Goal: Transaction & Acquisition: Book appointment/travel/reservation

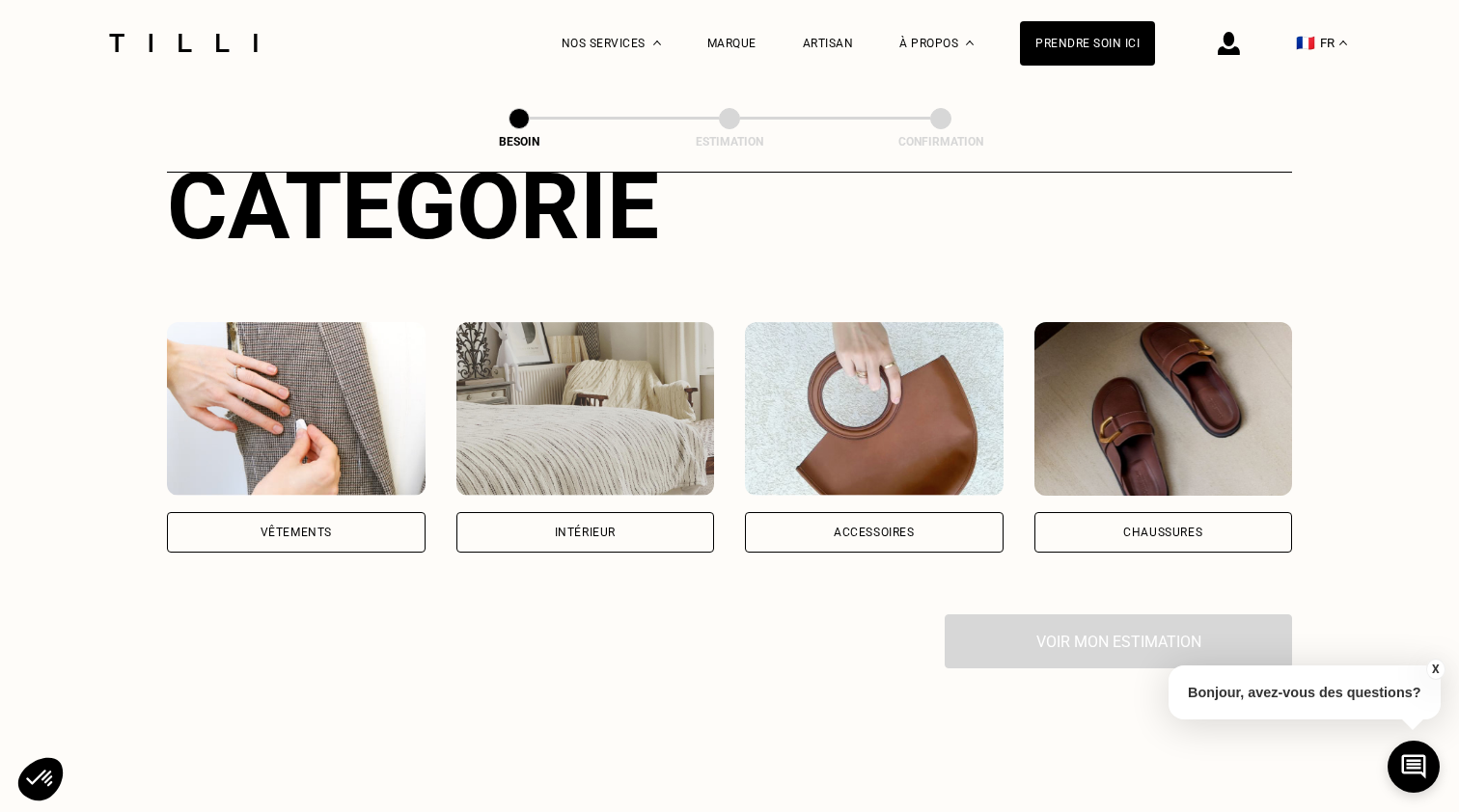
scroll to position [262, 0]
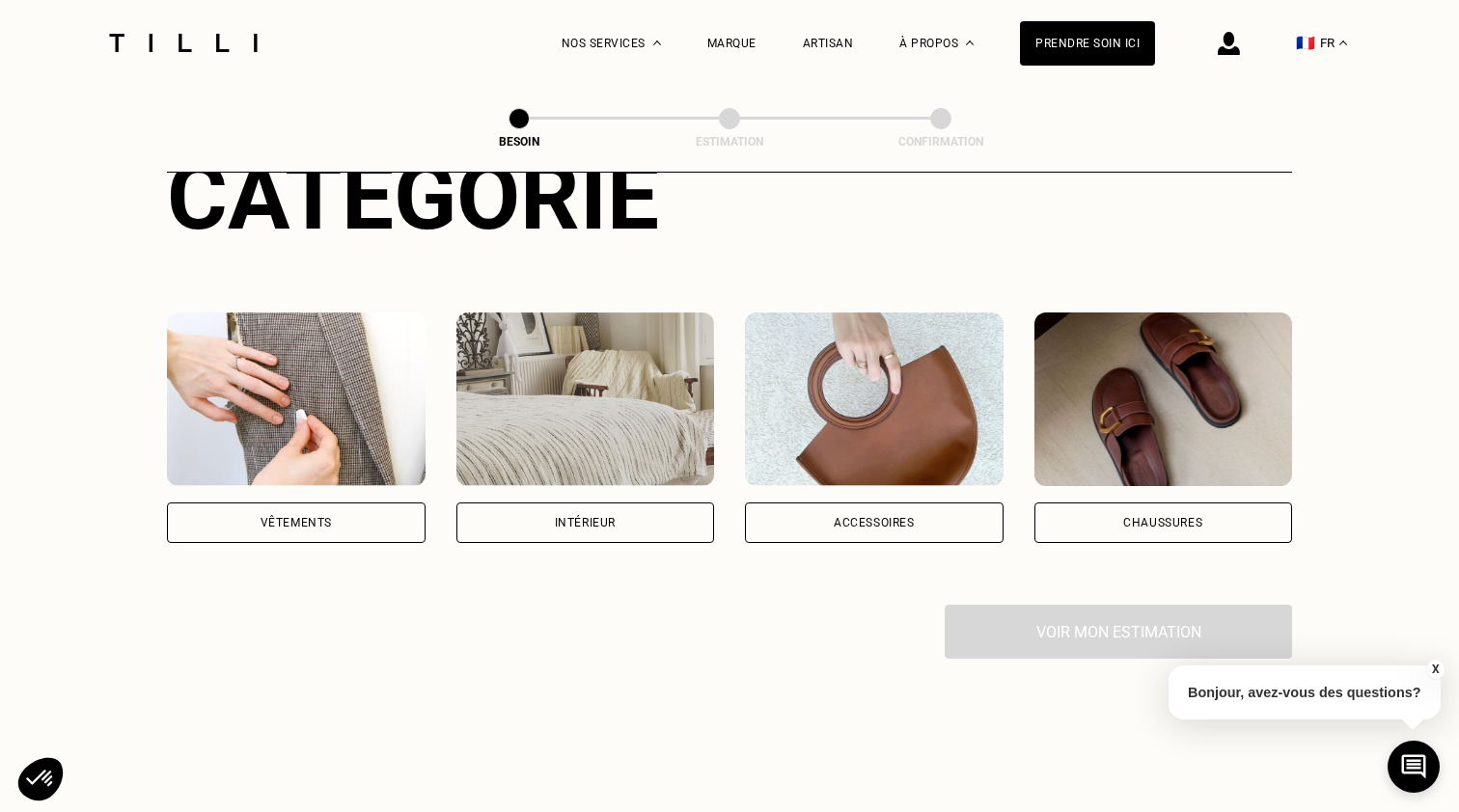
click at [342, 512] on div "Vêtements" at bounding box center [296, 522] width 258 height 40
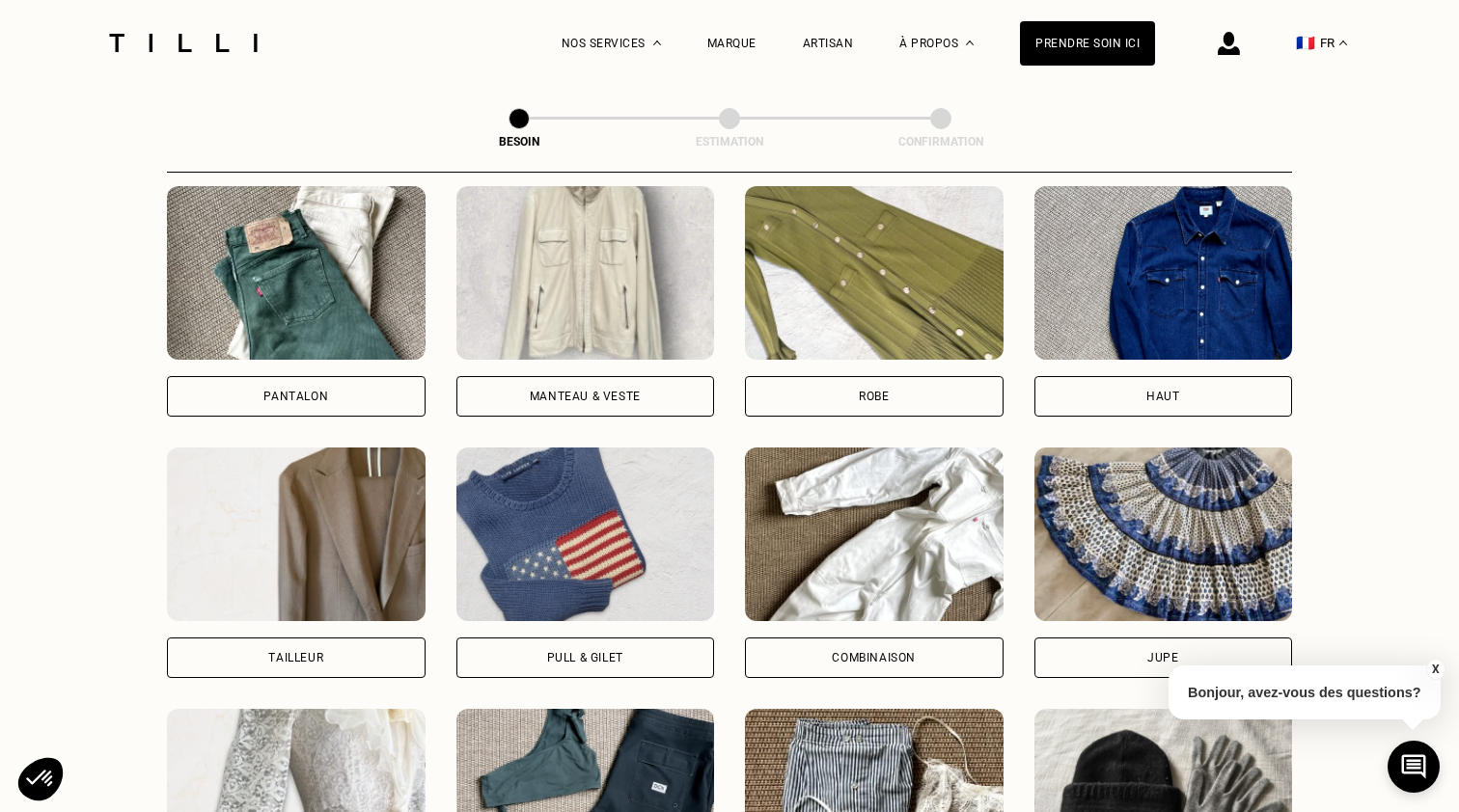
scroll to position [864, 0]
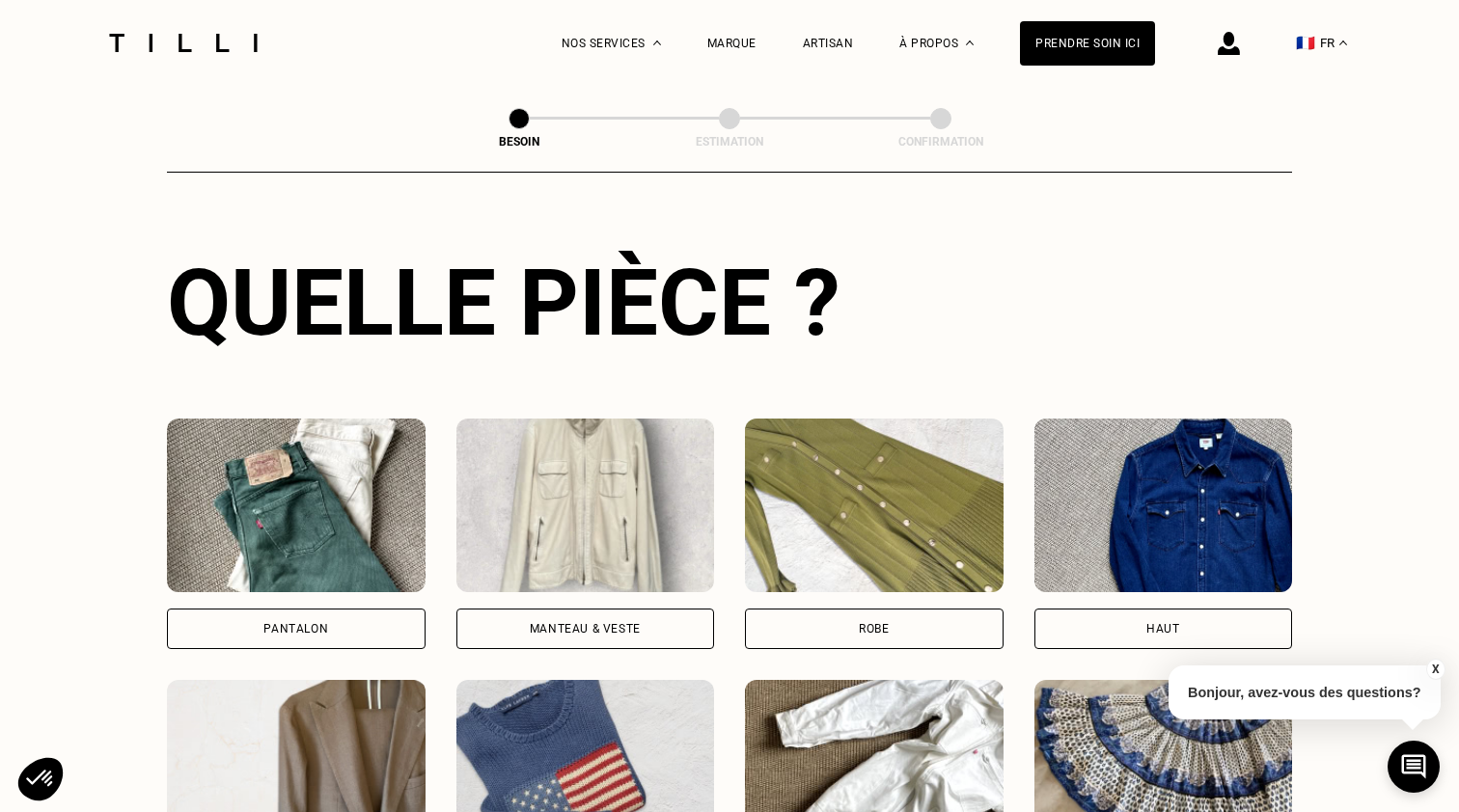
click at [930, 478] on img at bounding box center [874, 505] width 258 height 173
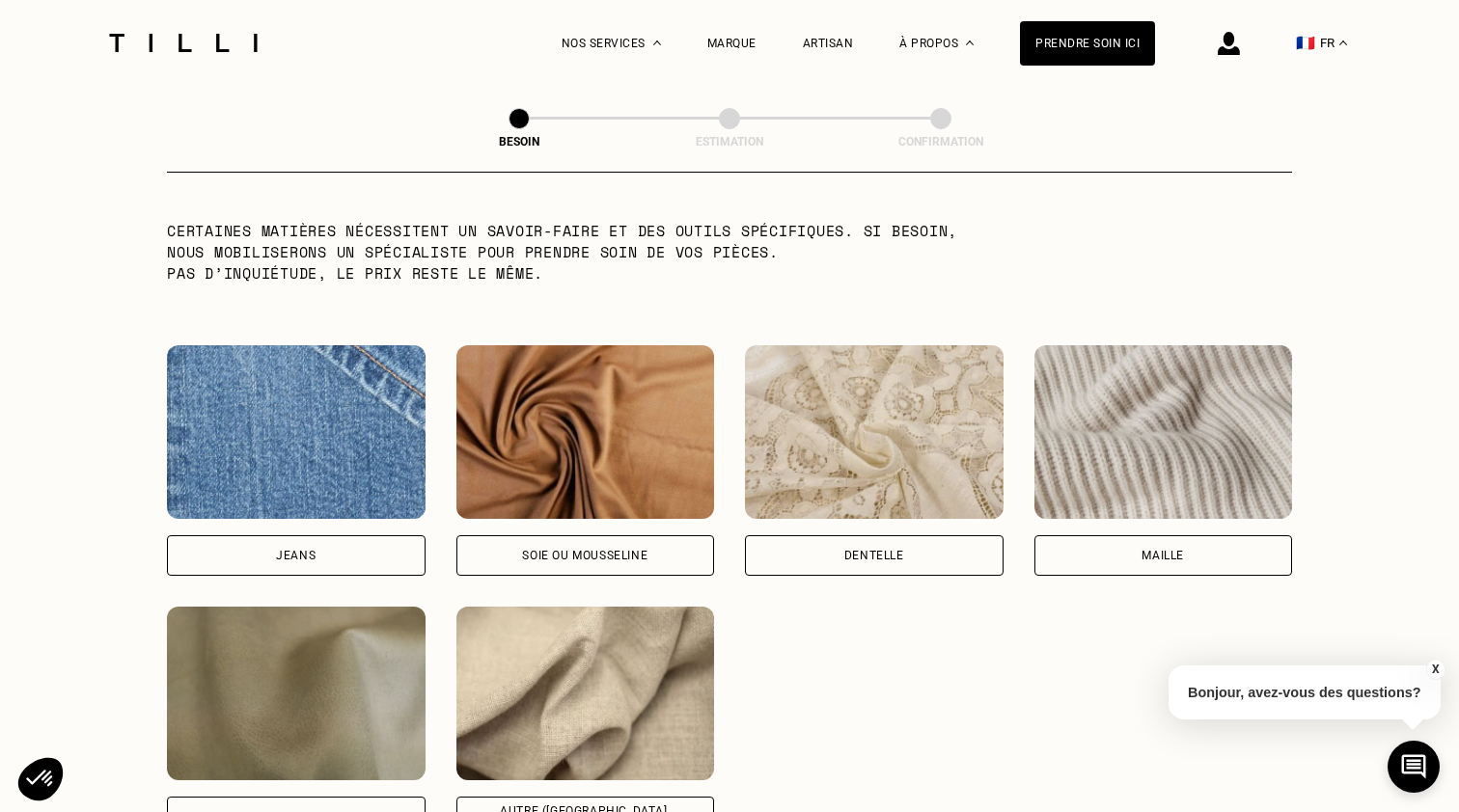
scroll to position [1930, 0]
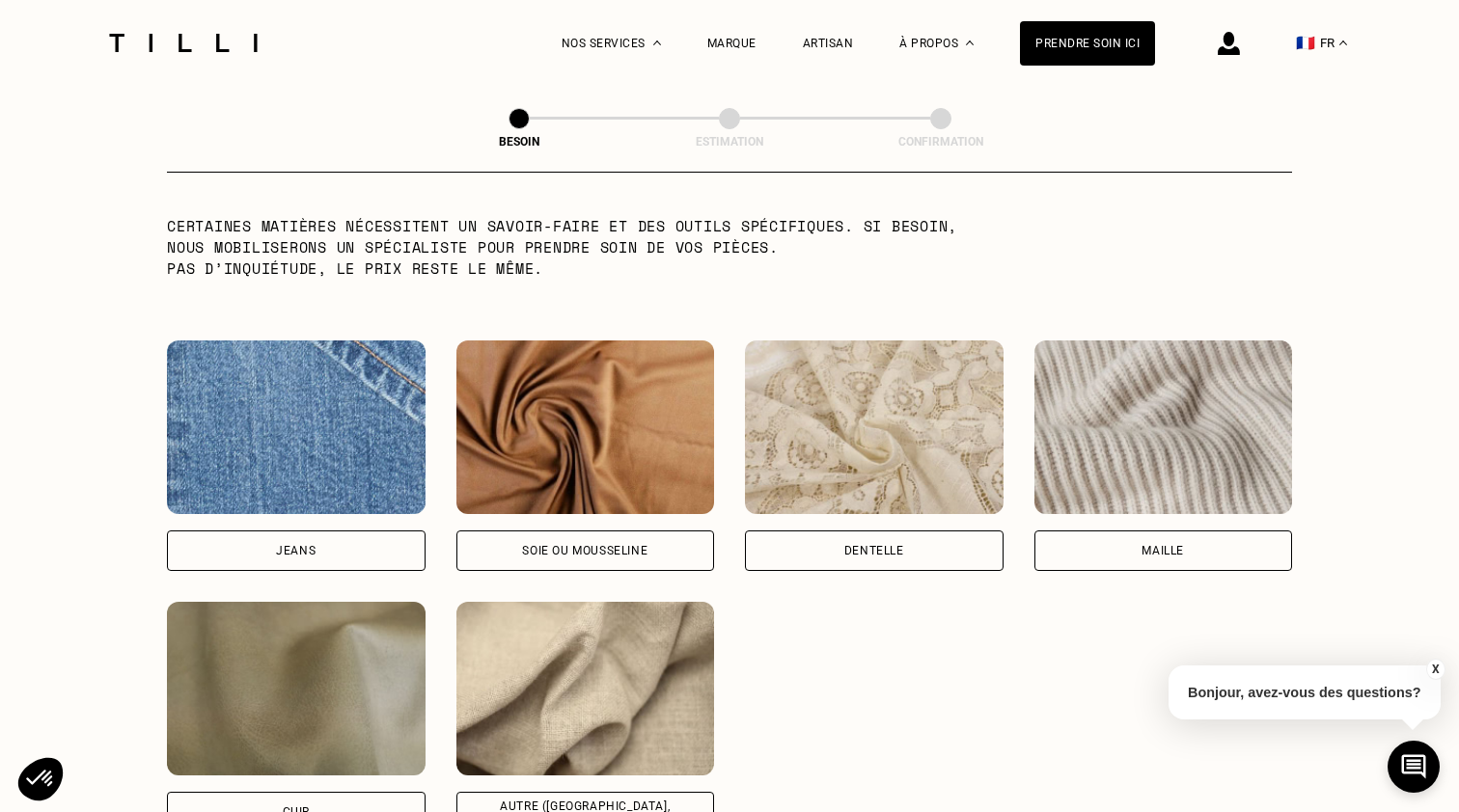
click at [636, 545] on div "Soie ou mousseline" at bounding box center [584, 551] width 125 height 12
select select "FR"
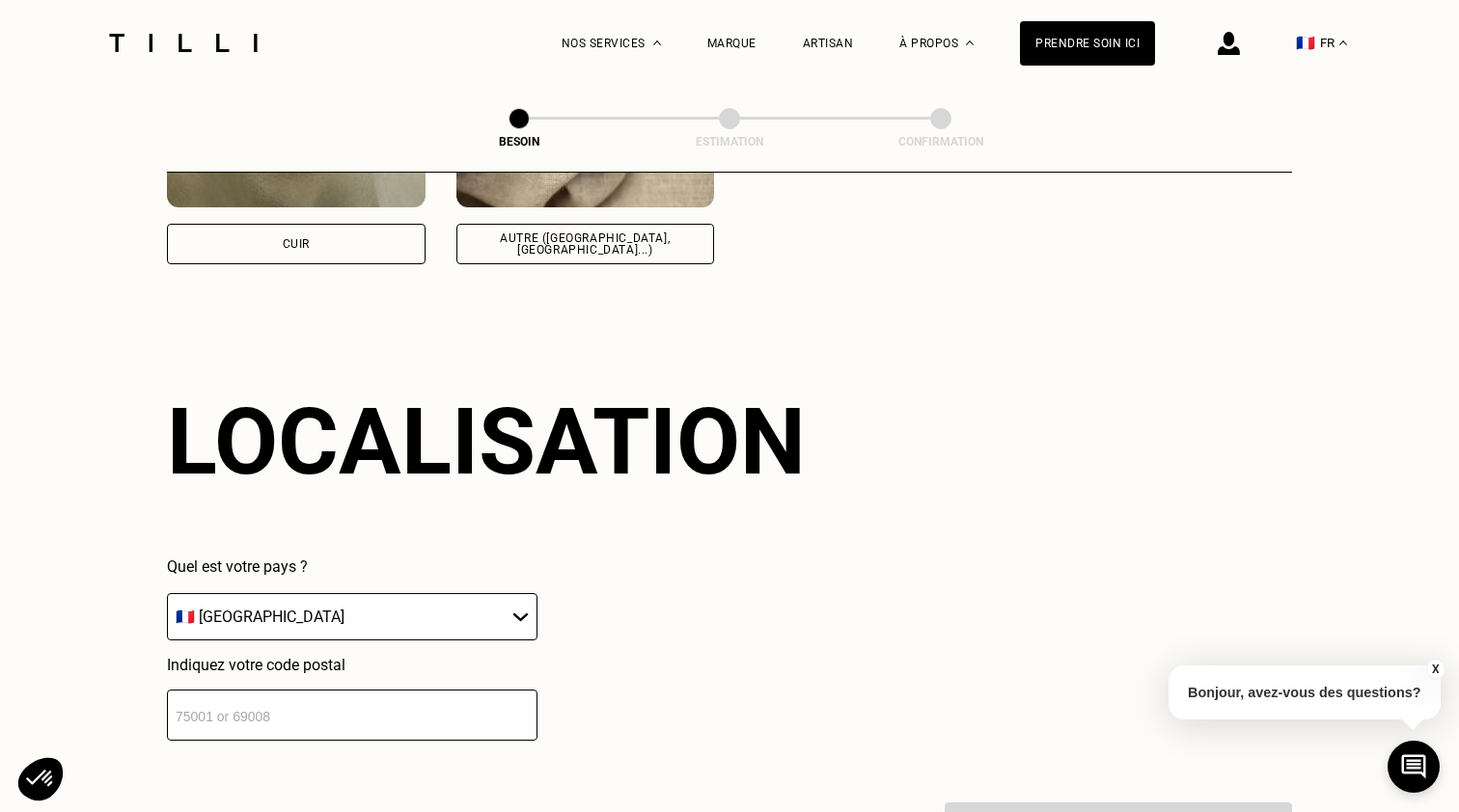
scroll to position [2585, 0]
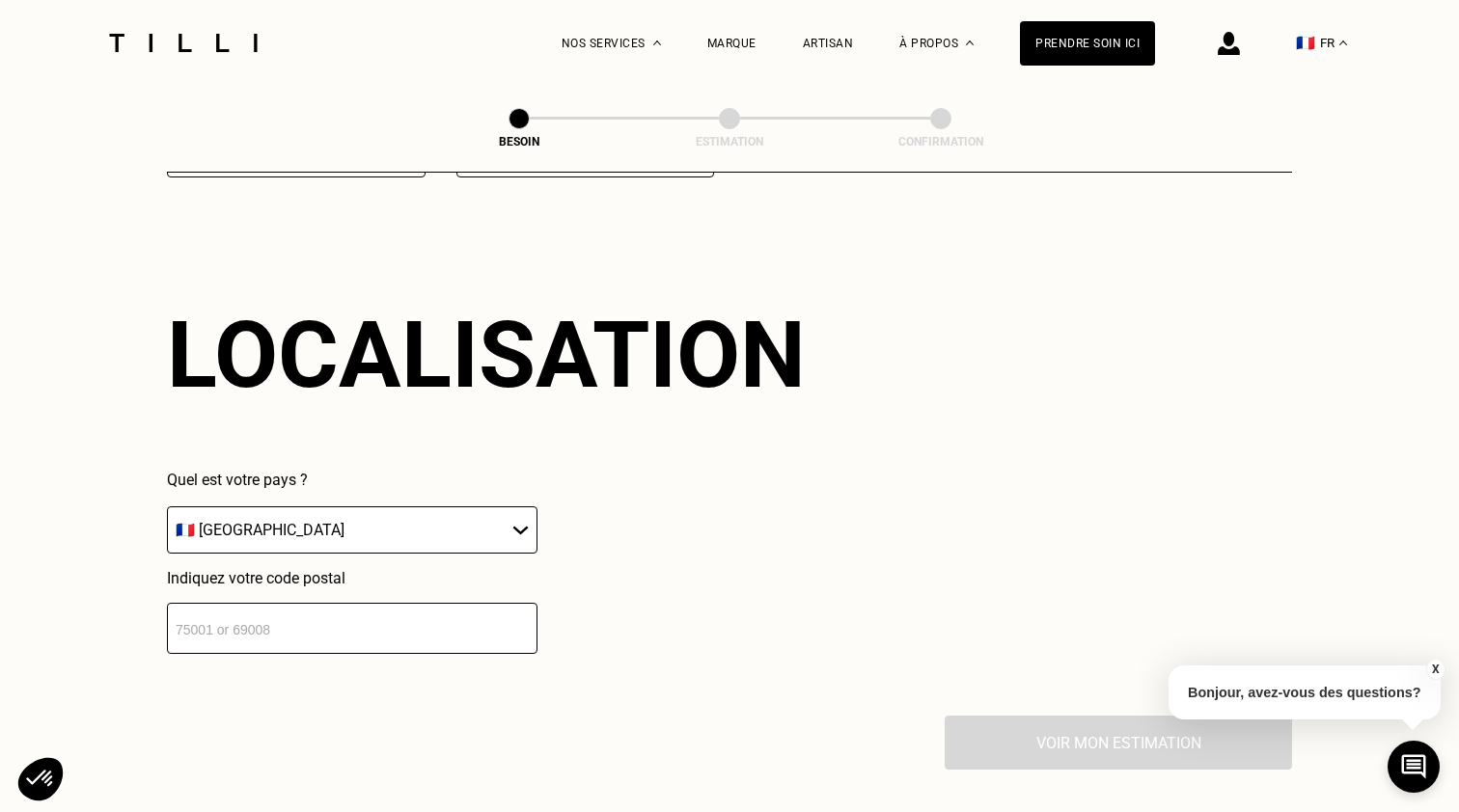
click at [309, 618] on input "number" at bounding box center [352, 628] width 371 height 51
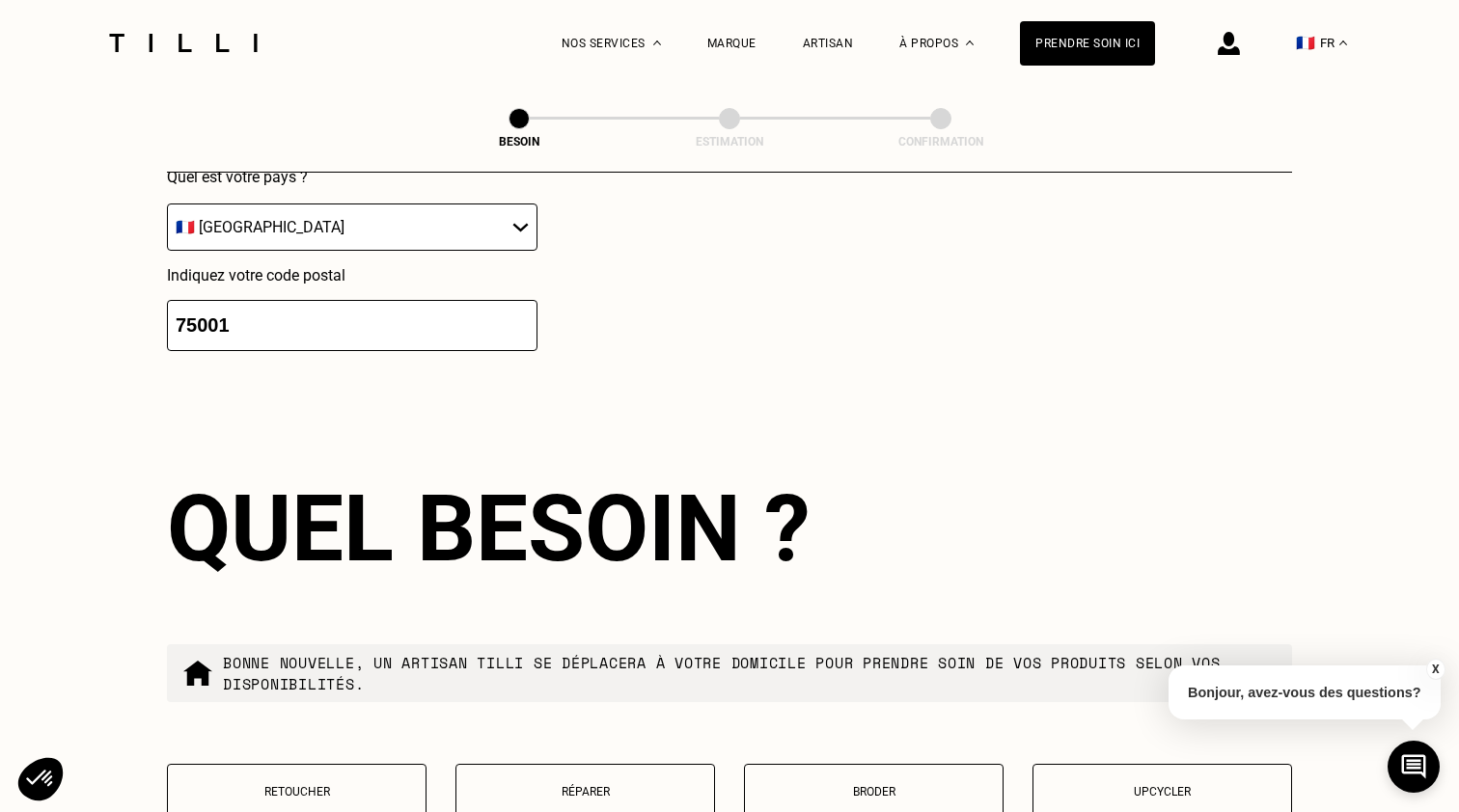
type input "75001"
click at [680, 387] on div "Localisation Quel est votre pays ? 🇩🇪 [GEOGRAPHIC_DATA] 🇦🇹 [GEOGRAPHIC_DATA] 🇧🇪…" at bounding box center [730, 174] width 1125 height 476
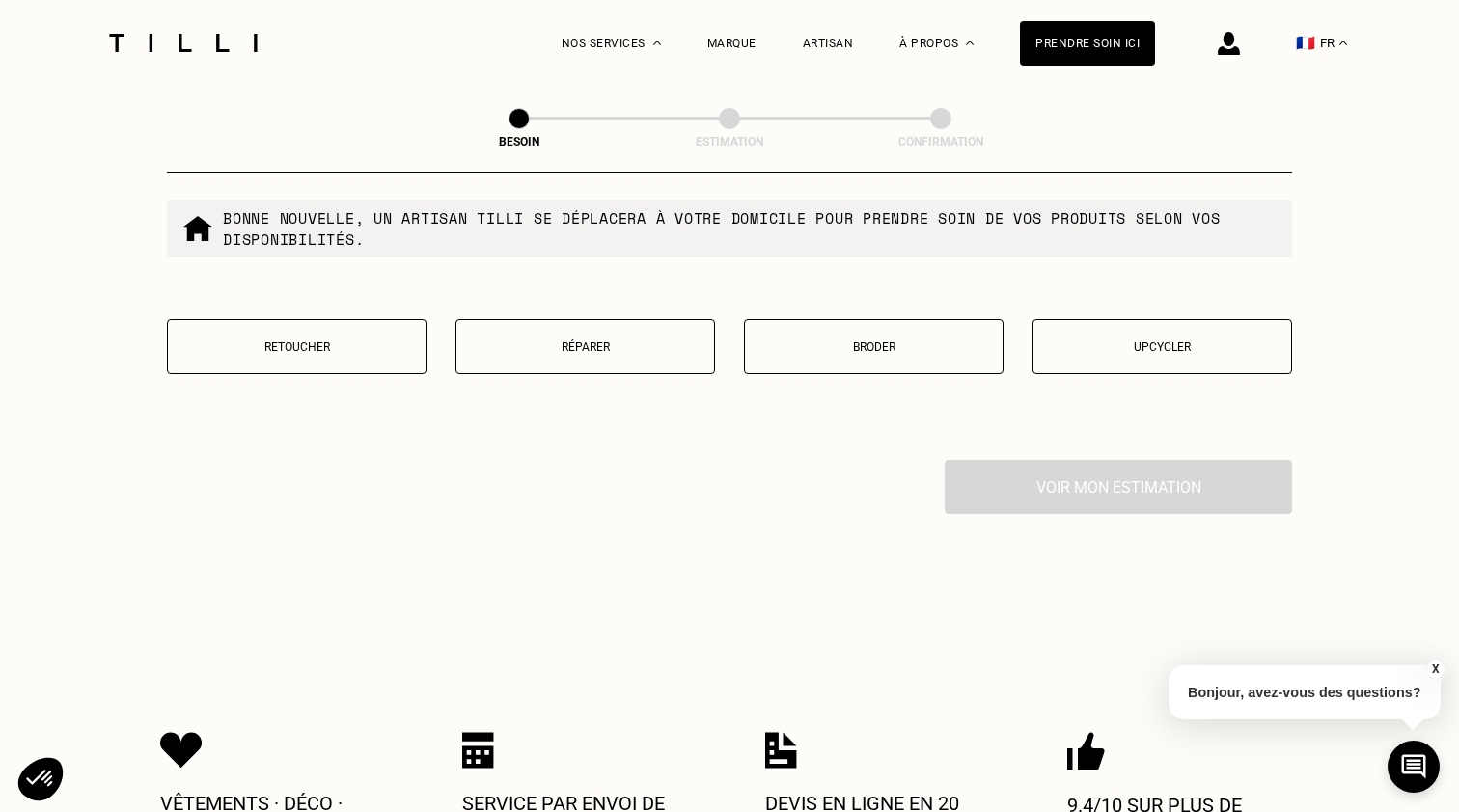
scroll to position [3335, 0]
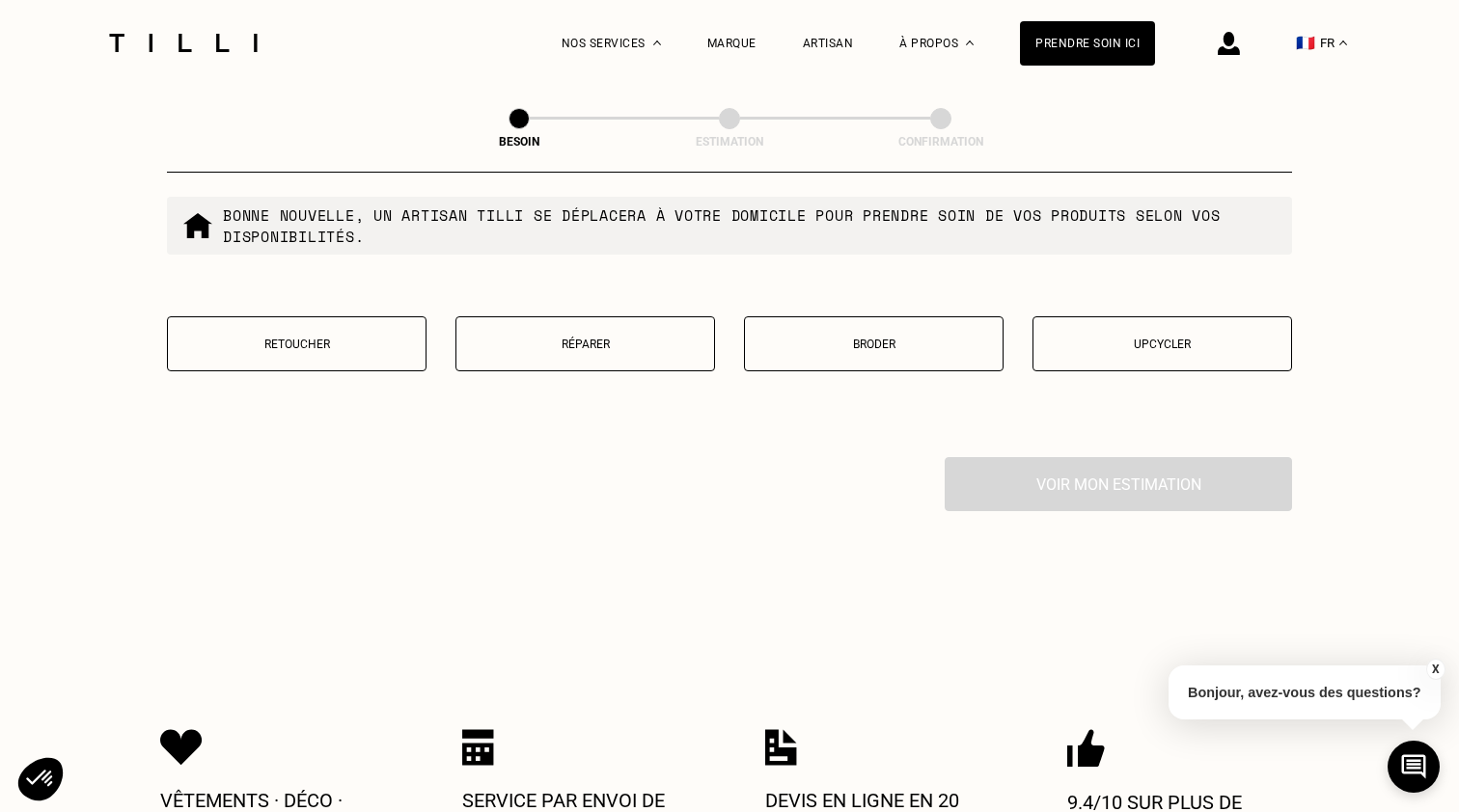
click at [404, 316] on button "Retoucher" at bounding box center [296, 343] width 259 height 55
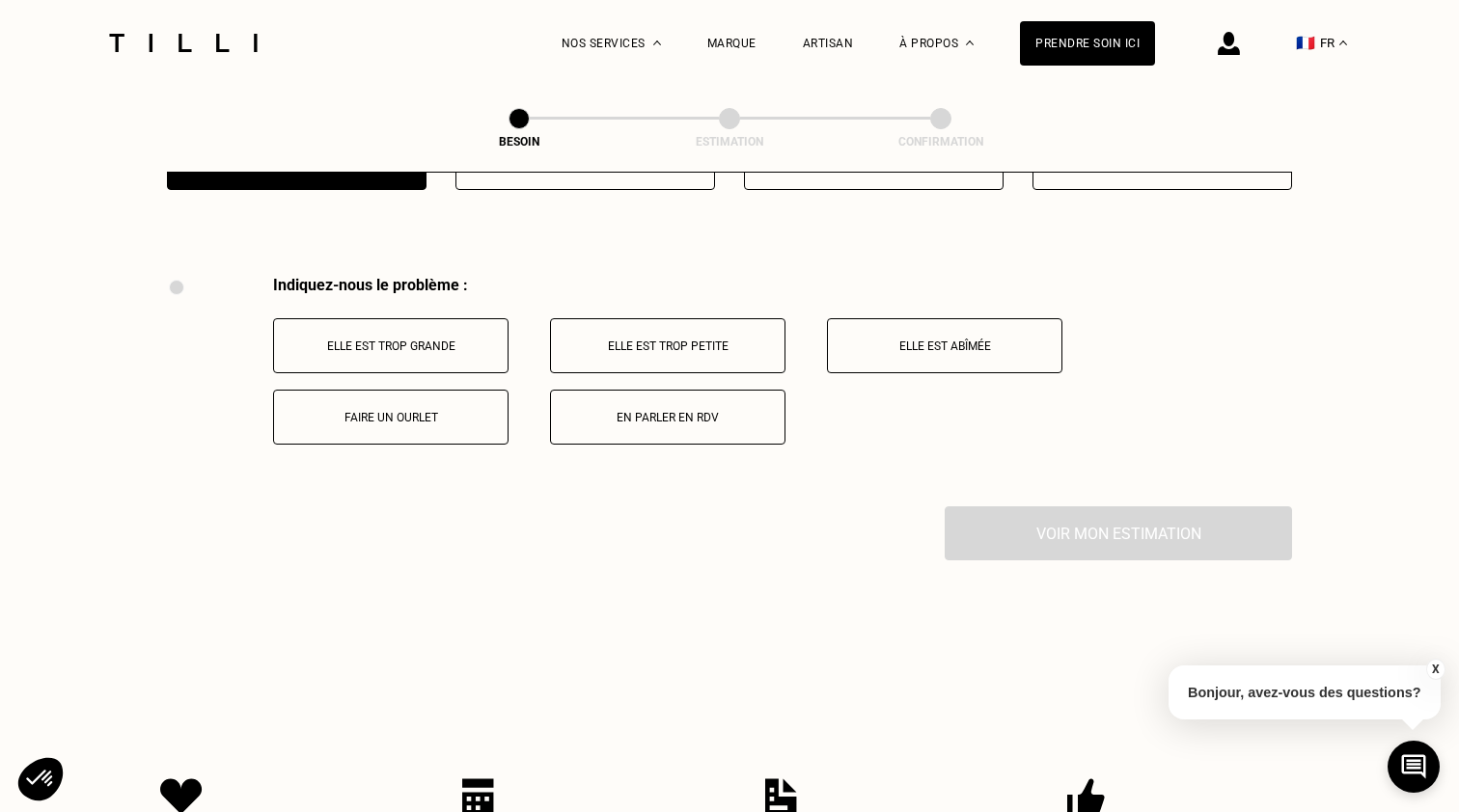
scroll to position [3560, 0]
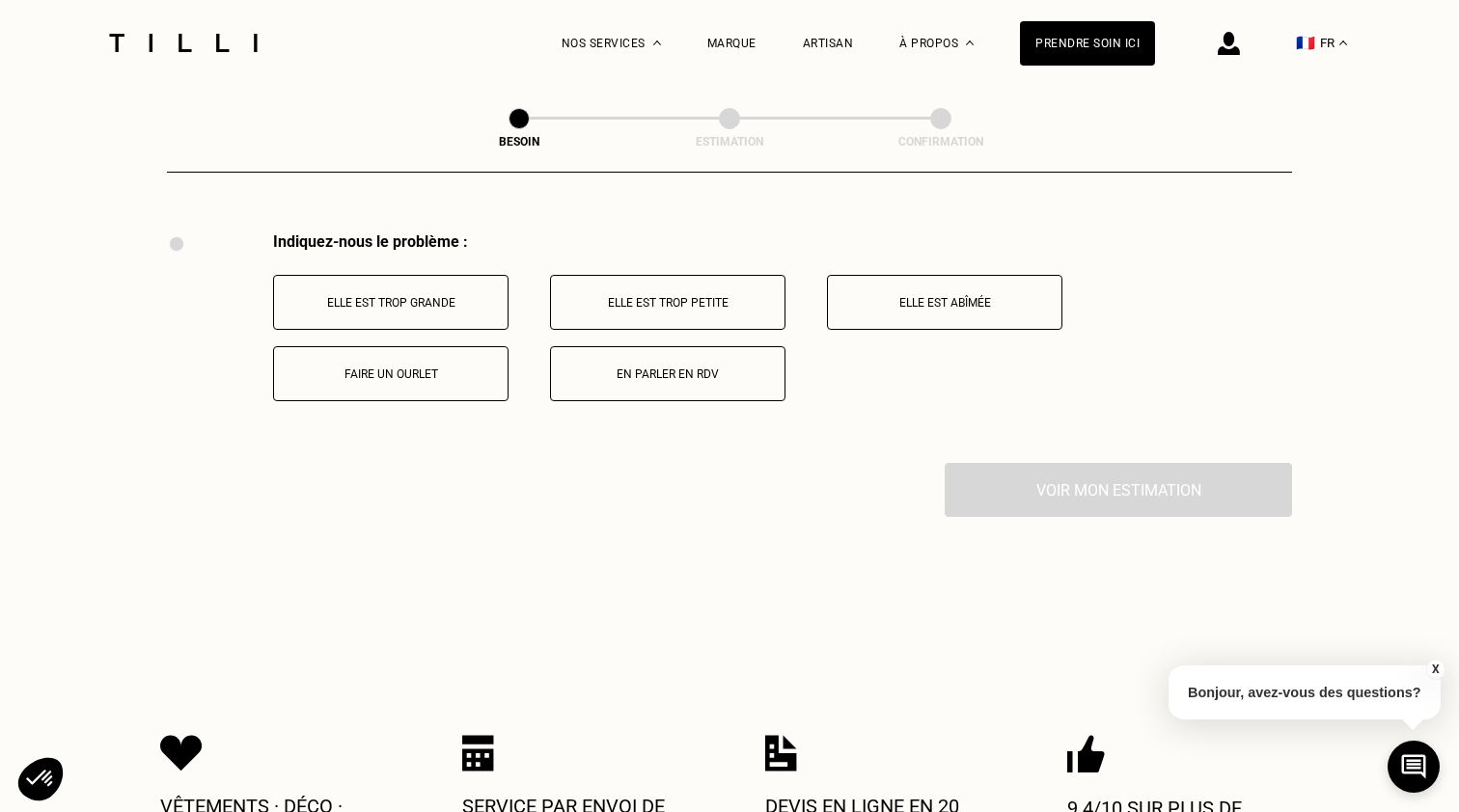
click at [413, 368] on p "Faire un ourlet" at bounding box center [390, 375] width 214 height 14
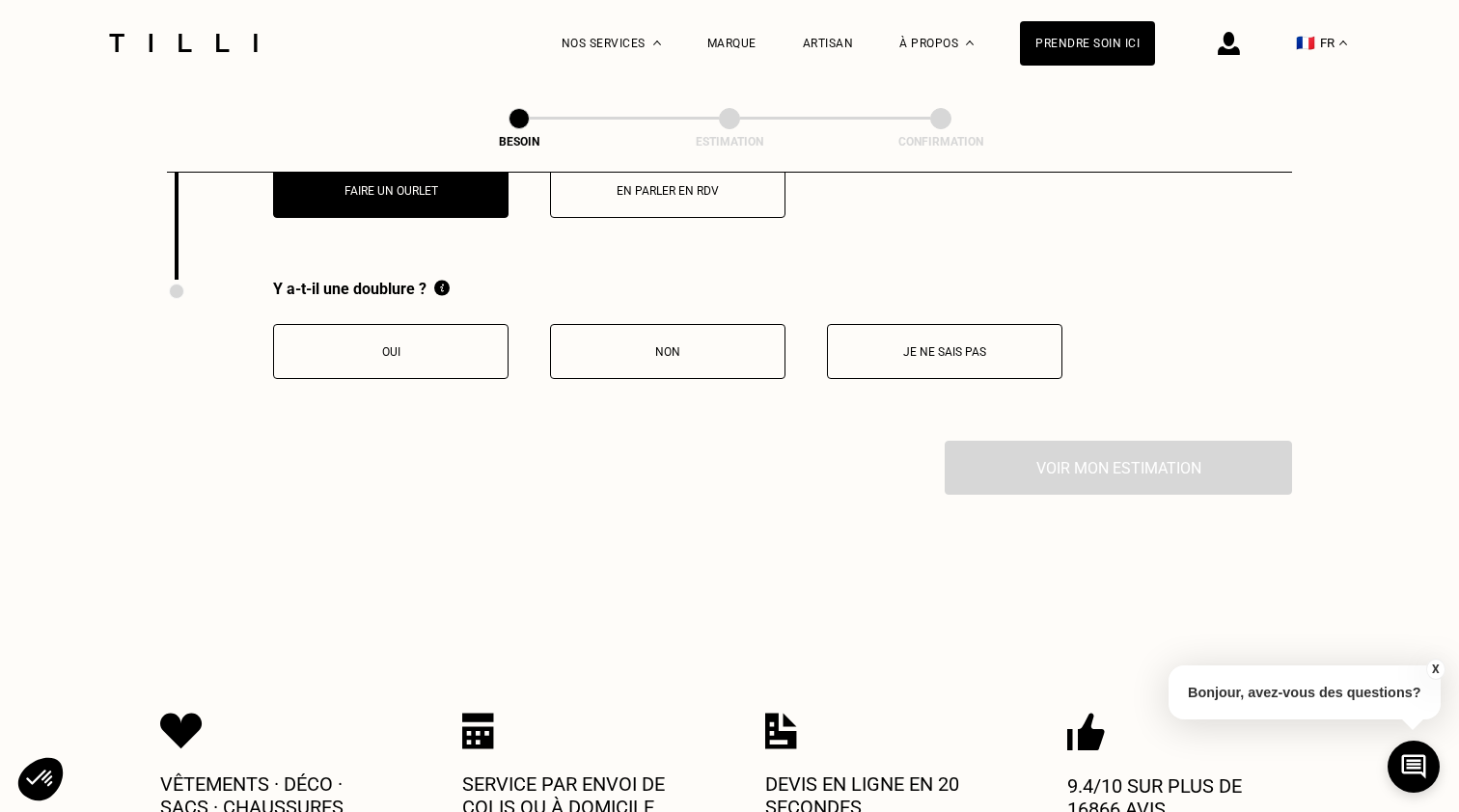
scroll to position [3790, 0]
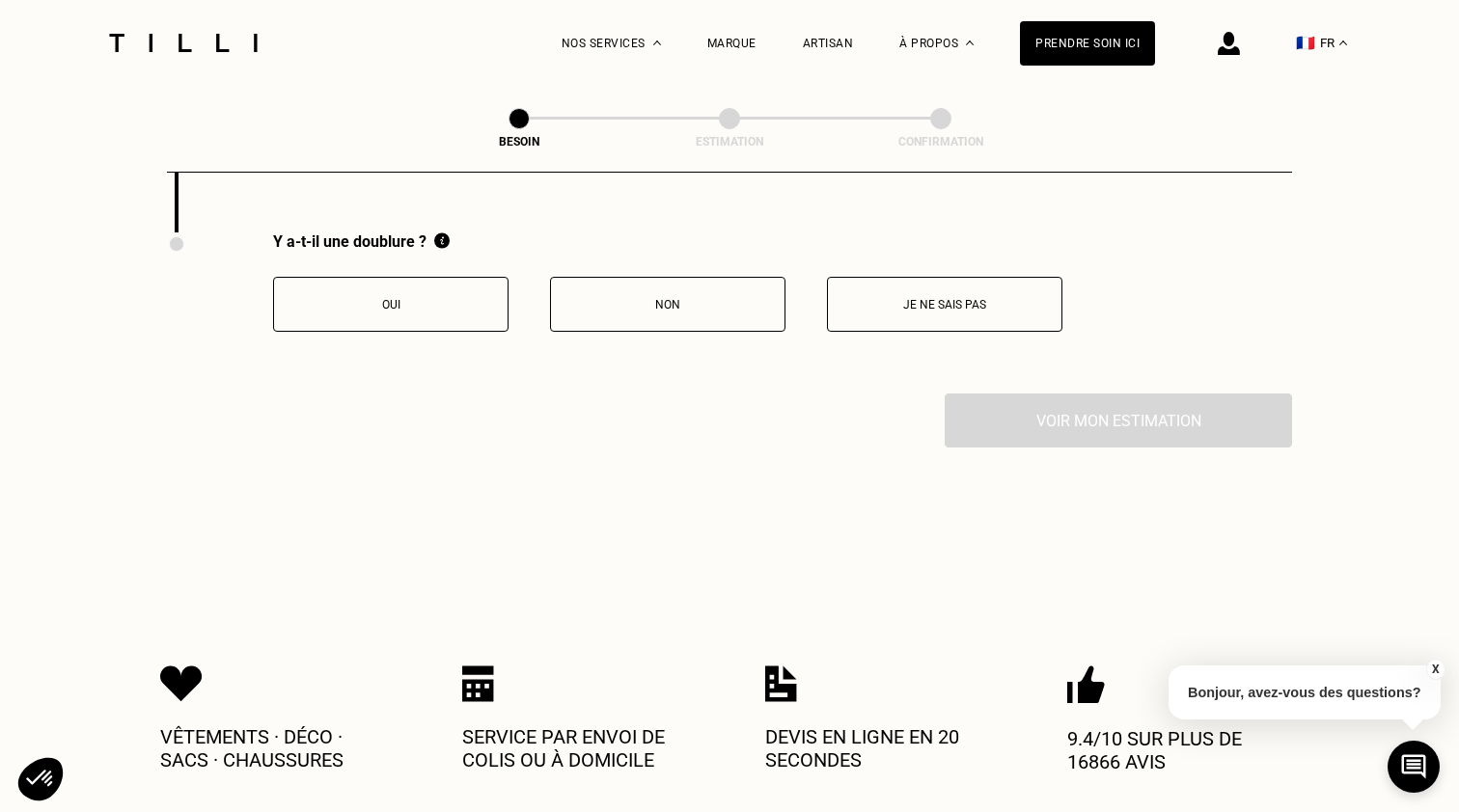
click at [377, 303] on button "Oui" at bounding box center [390, 304] width 236 height 55
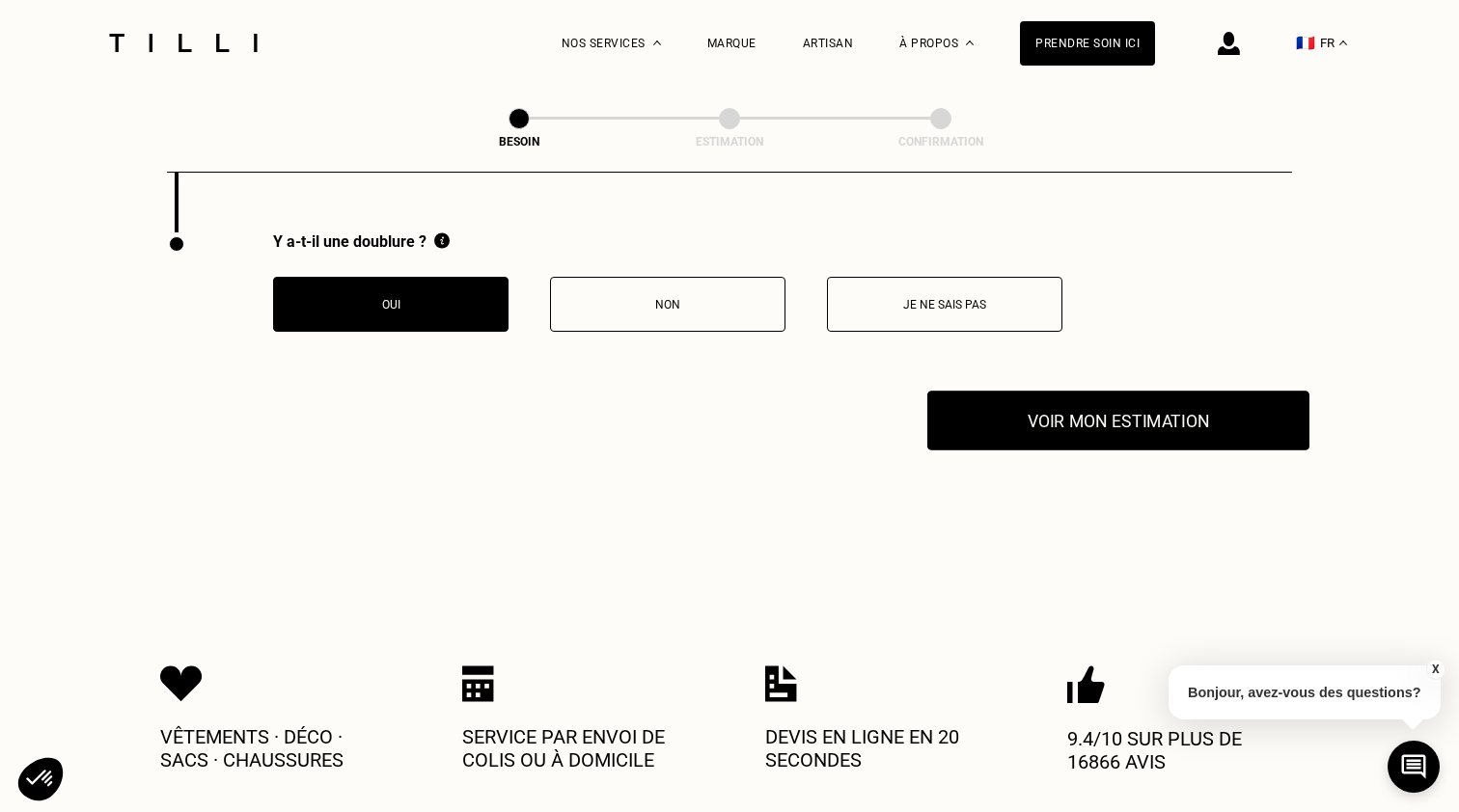
click at [1114, 415] on button "Voir mon estimation" at bounding box center [1117, 420] width 382 height 60
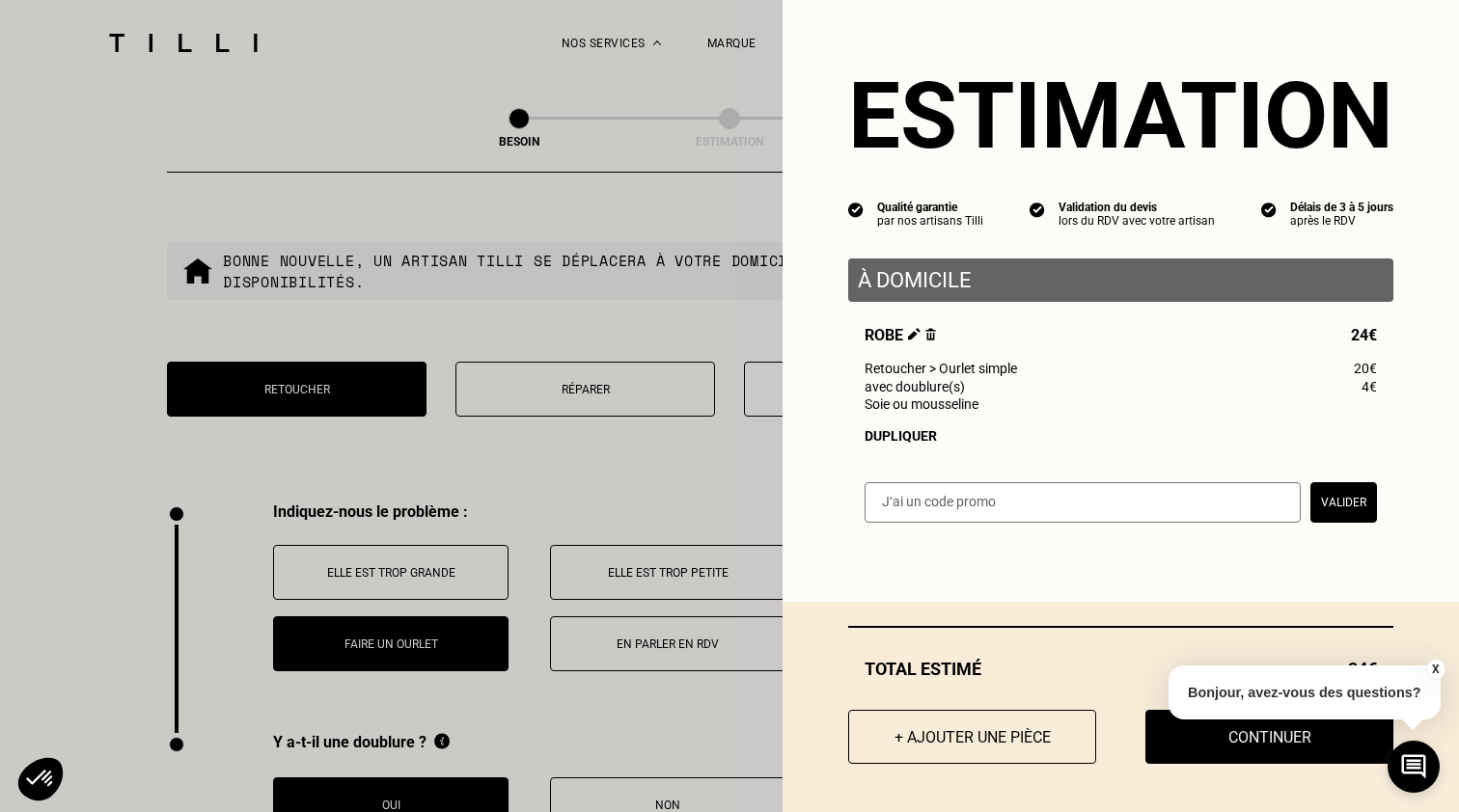
scroll to position [2822, 0]
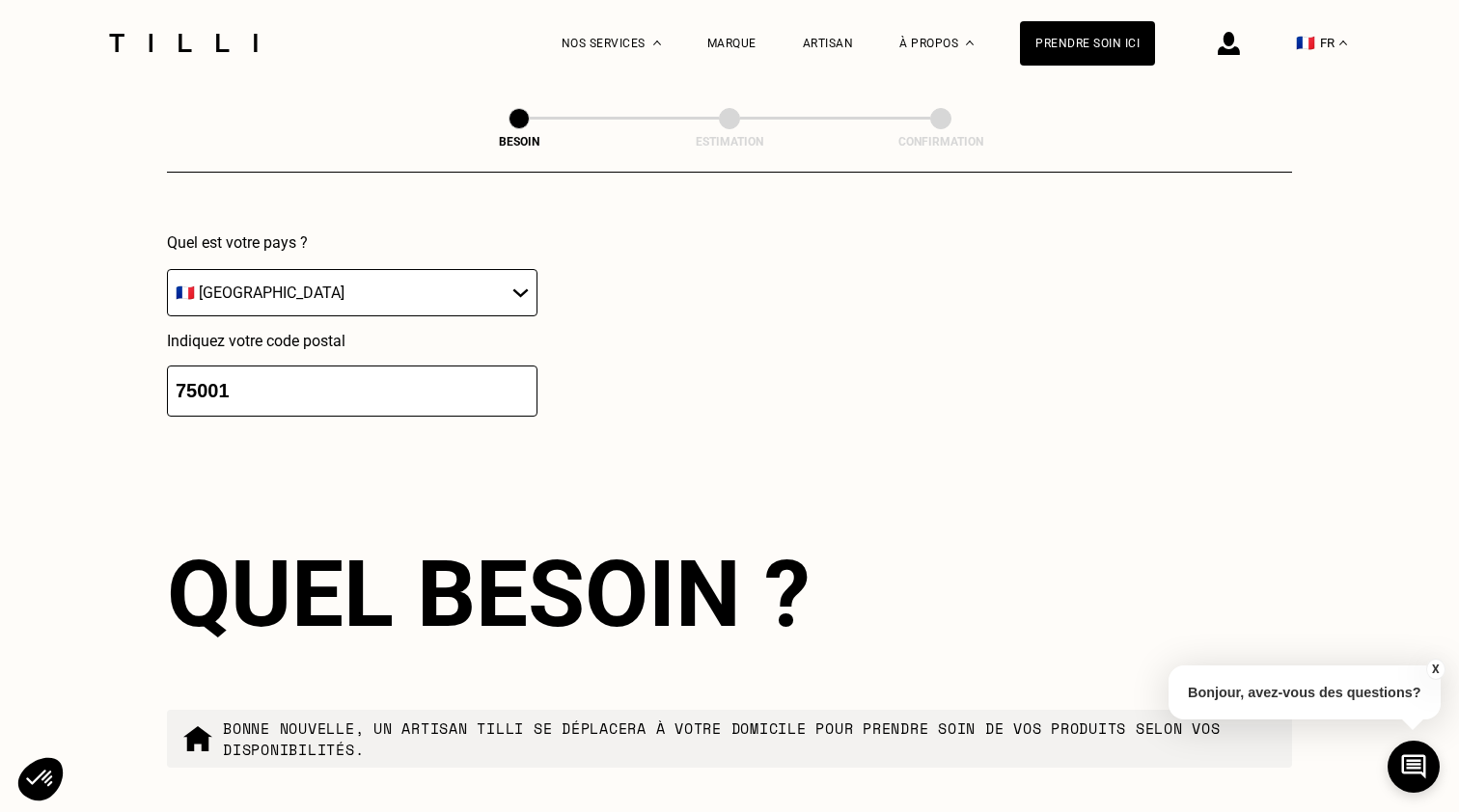
click at [1436, 672] on button "X" at bounding box center [1435, 669] width 20 height 22
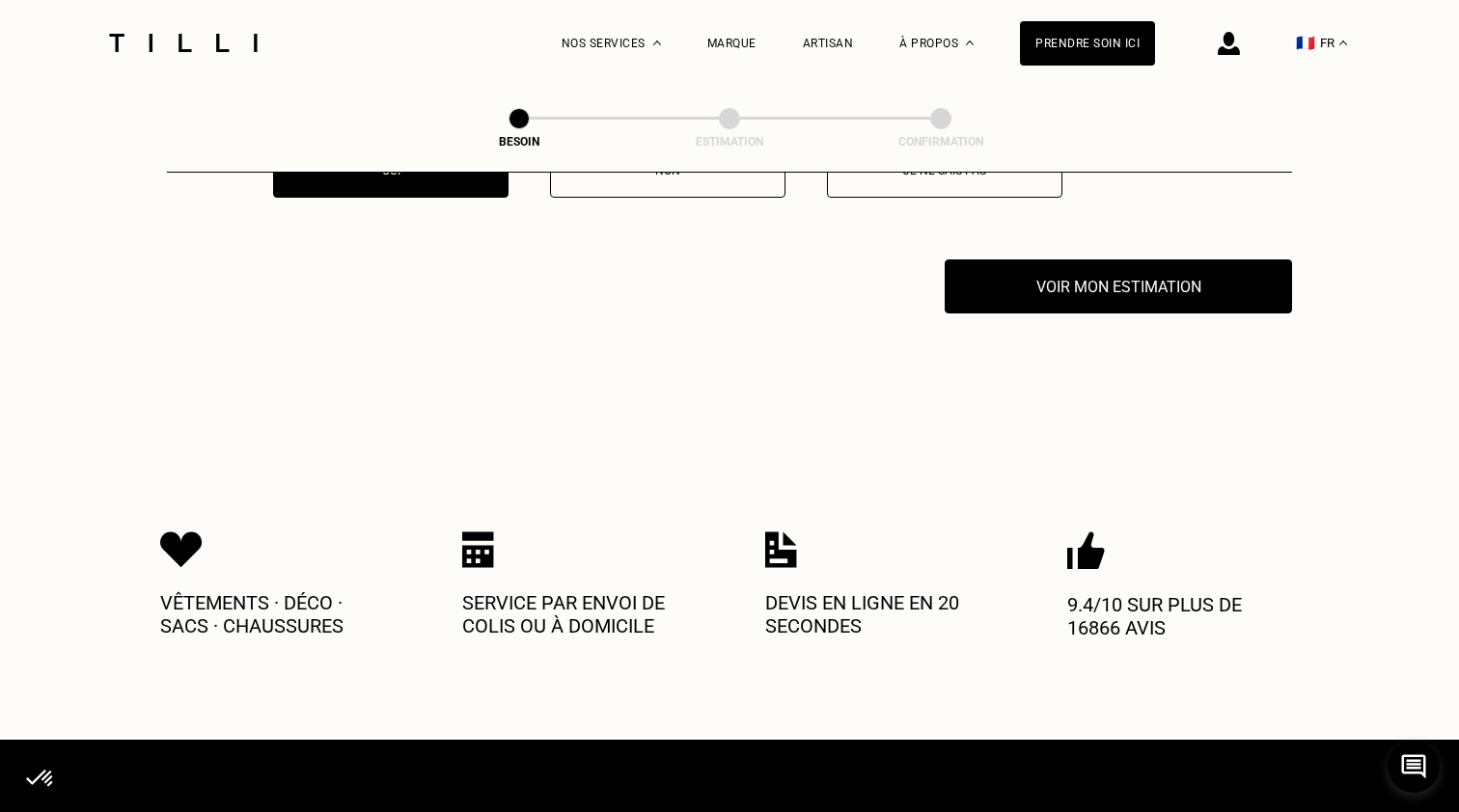
scroll to position [3939, 0]
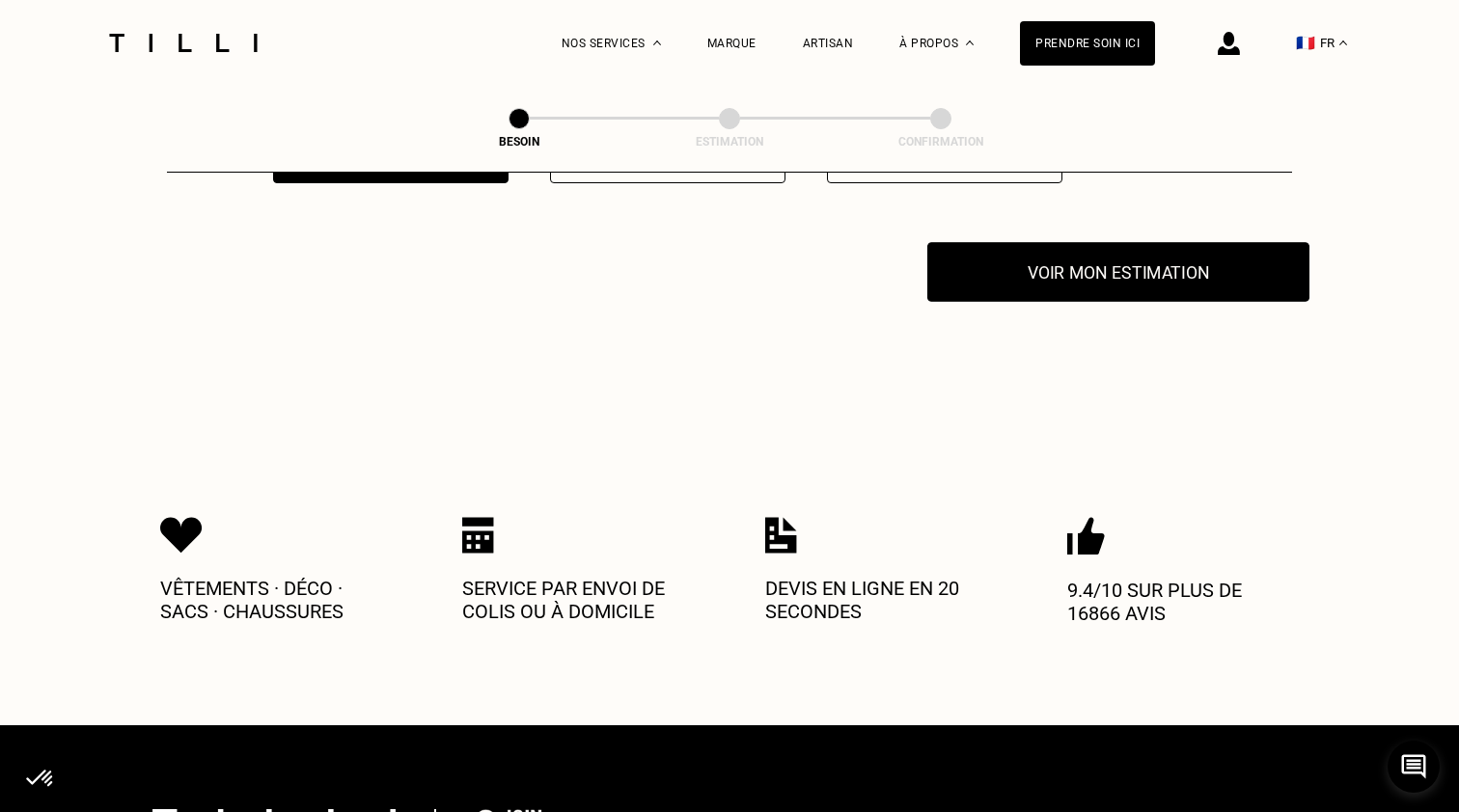
click at [1096, 261] on button "Voir mon estimation" at bounding box center [1117, 271] width 382 height 60
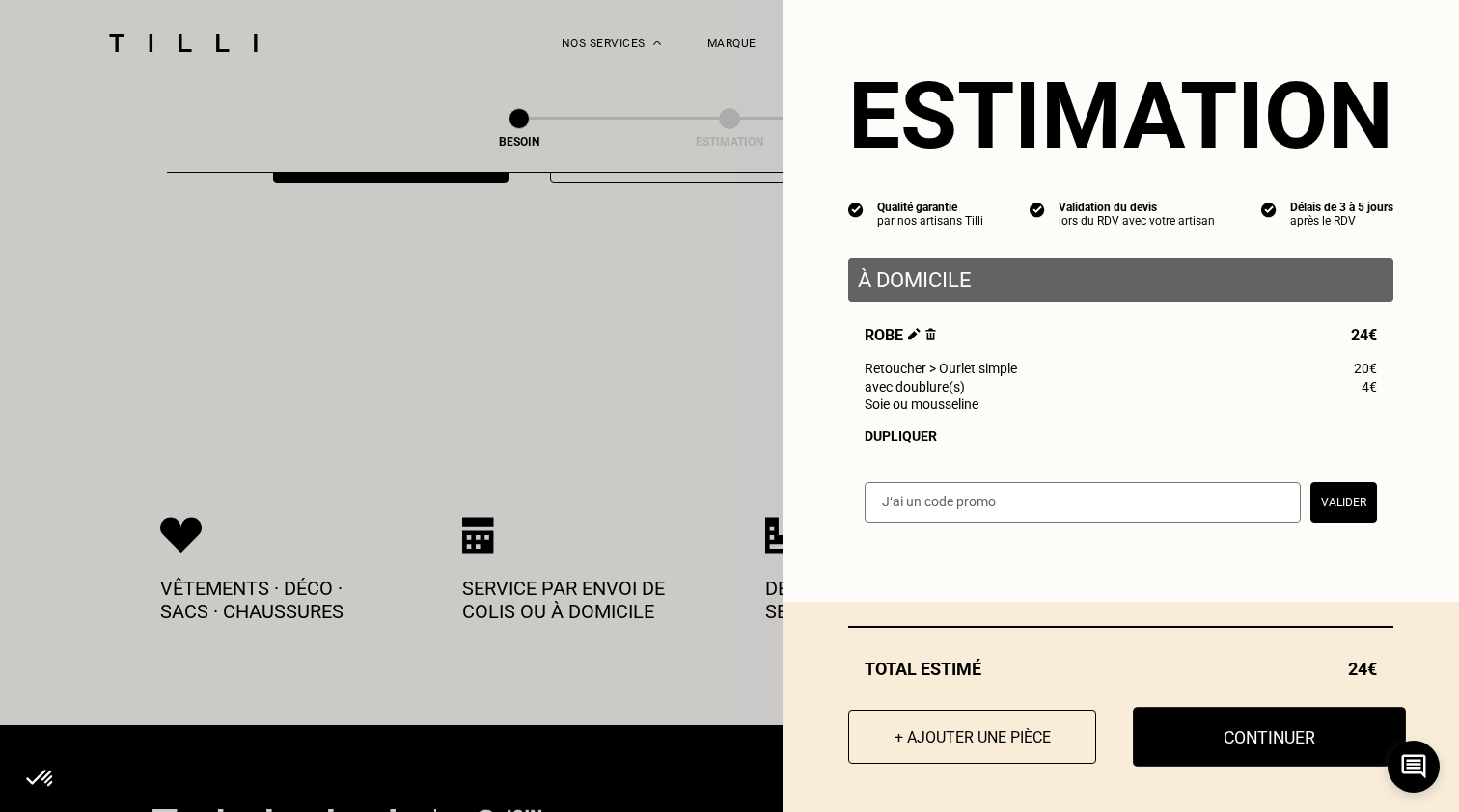
click at [1221, 741] on button "Continuer" at bounding box center [1268, 737] width 273 height 60
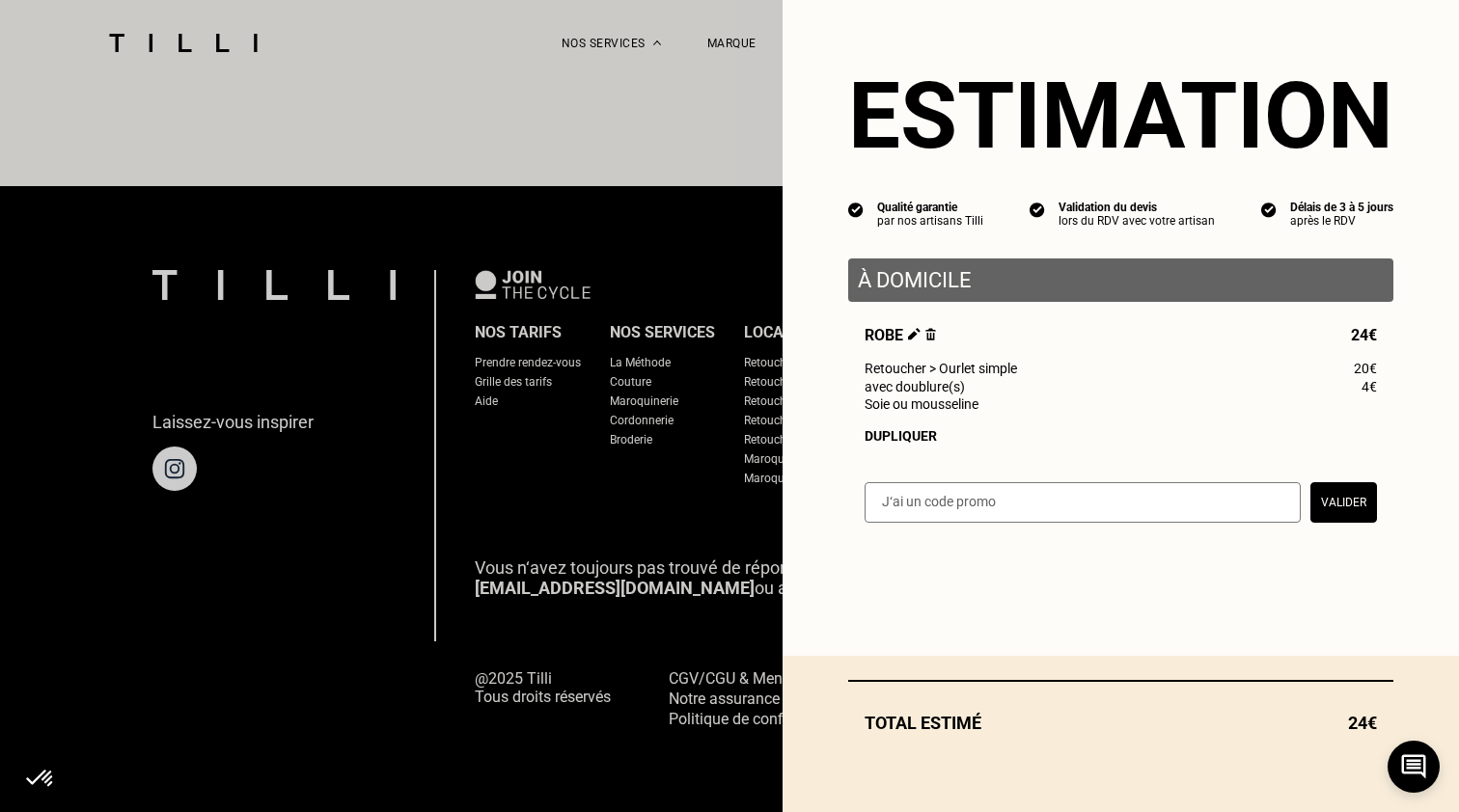
scroll to position [1138, 0]
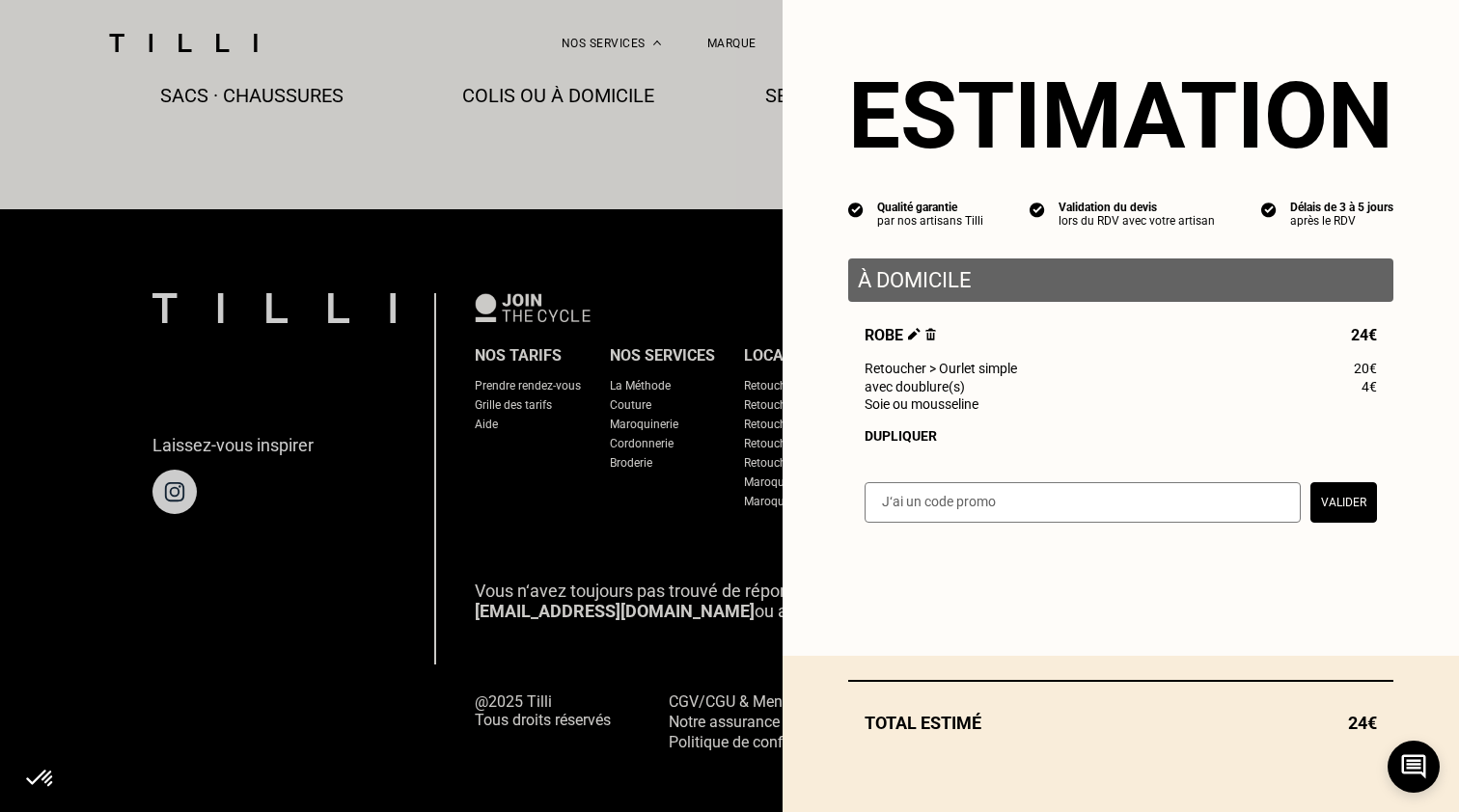
select select "FR"
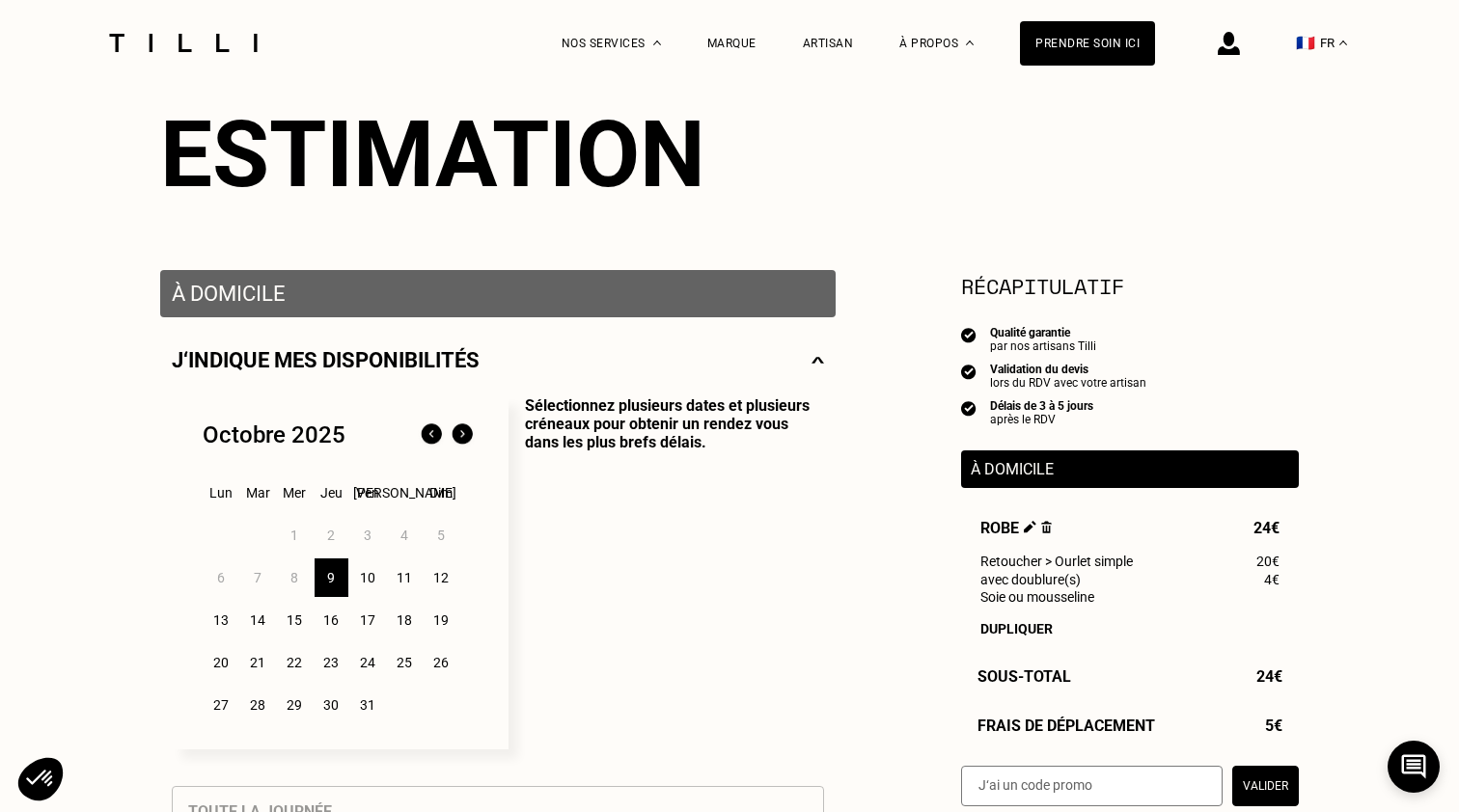
scroll to position [276, 0]
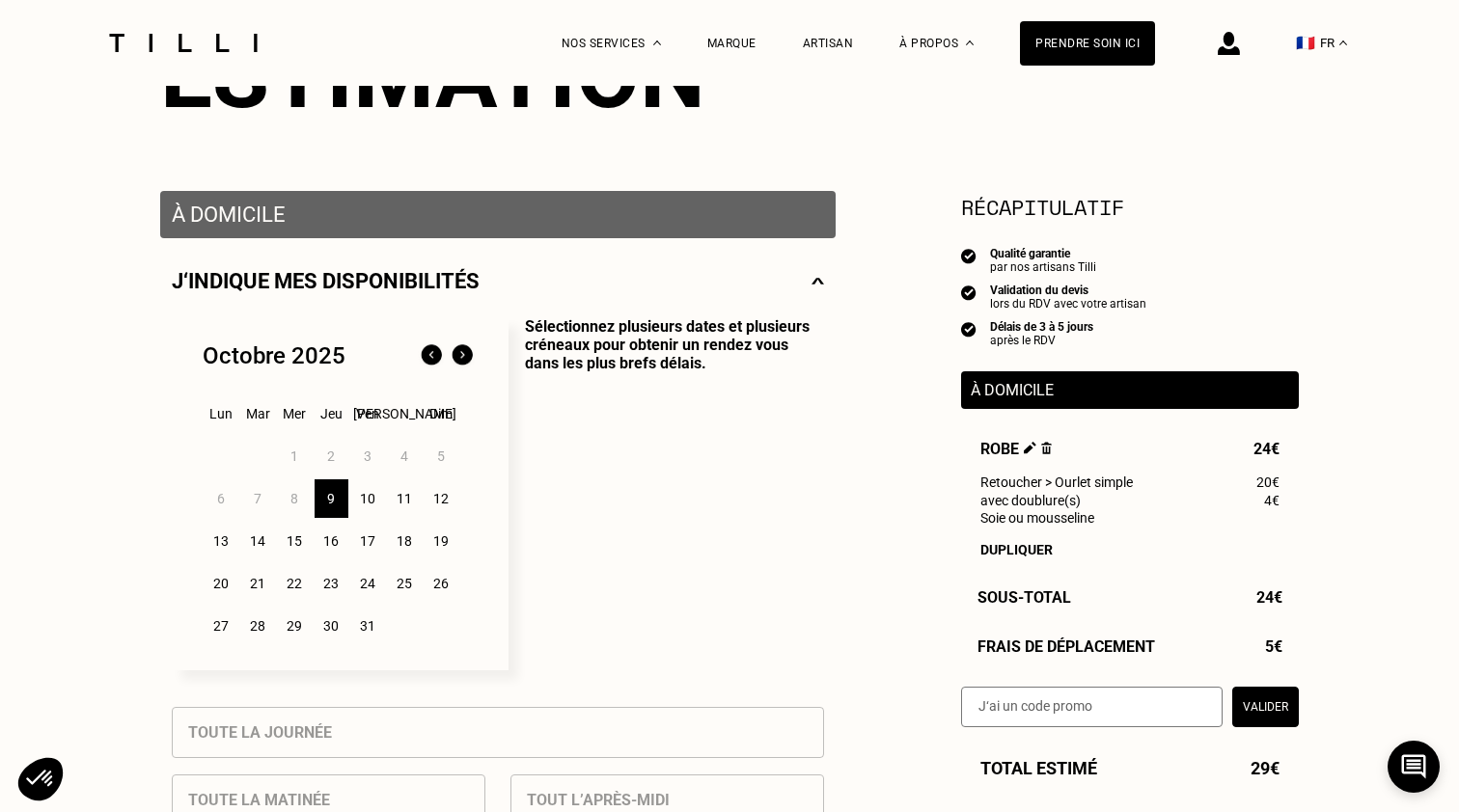
click at [334, 504] on div "9" at bounding box center [331, 498] width 34 height 38
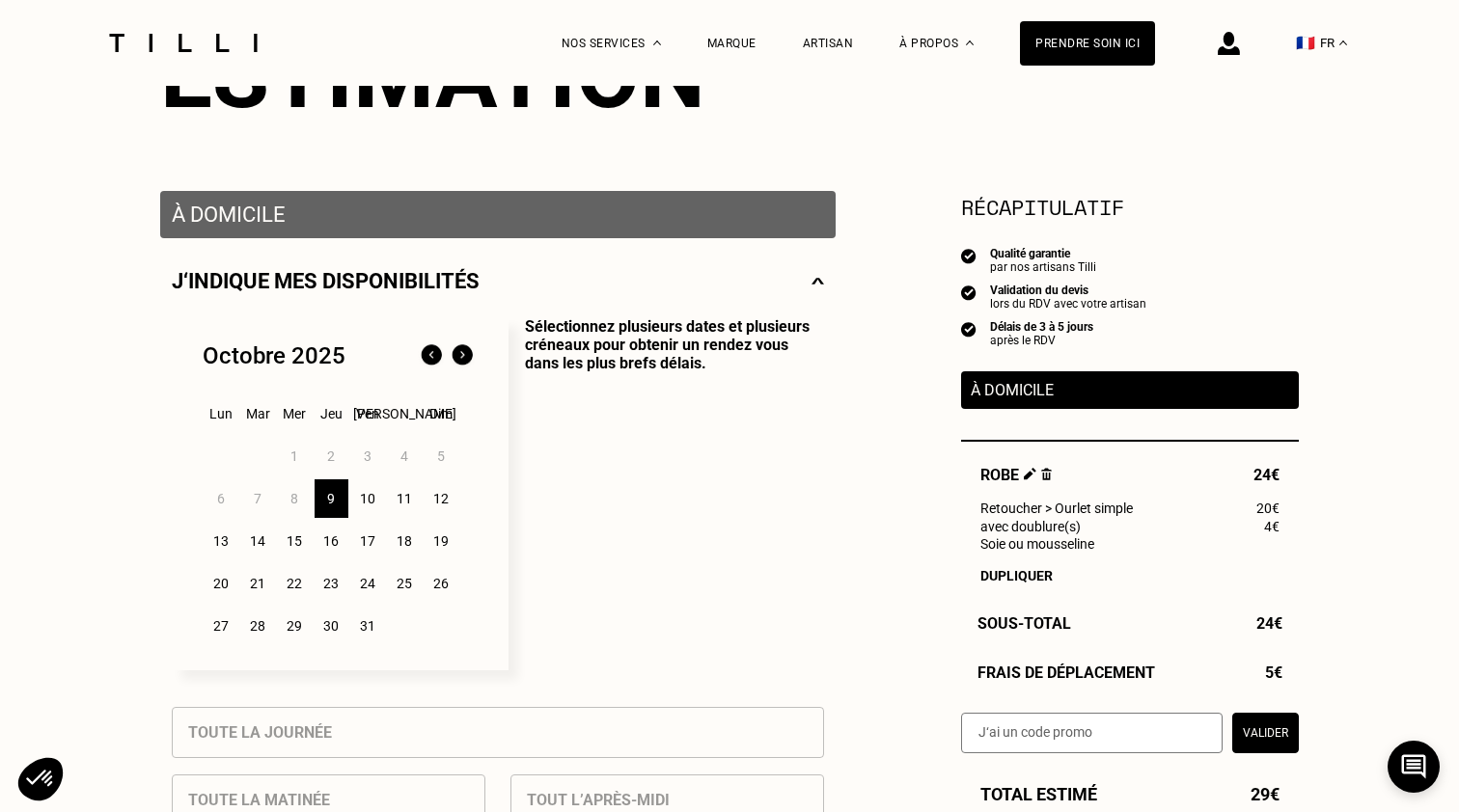
click at [334, 504] on div "9" at bounding box center [331, 498] width 34 height 38
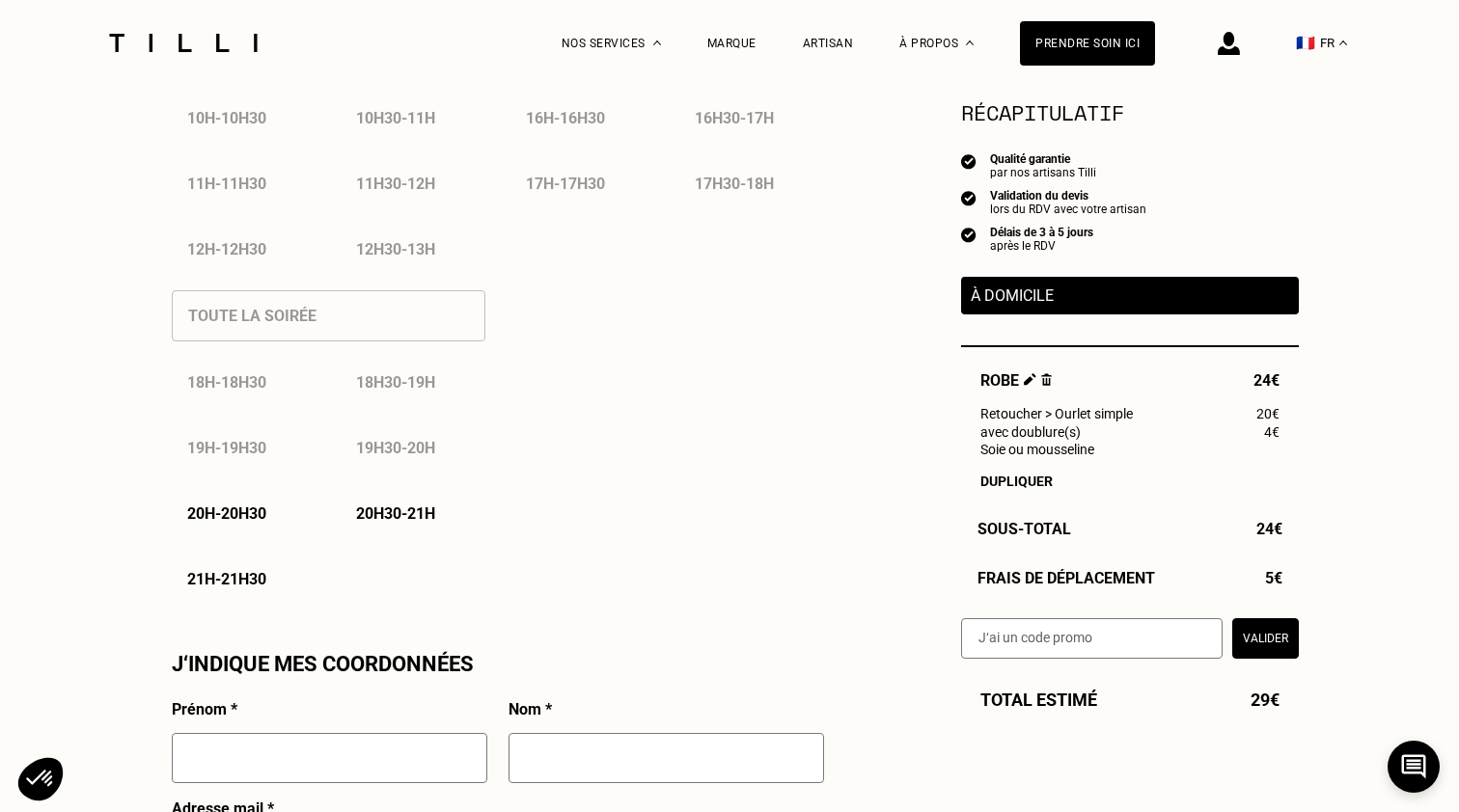
scroll to position [1237, 0]
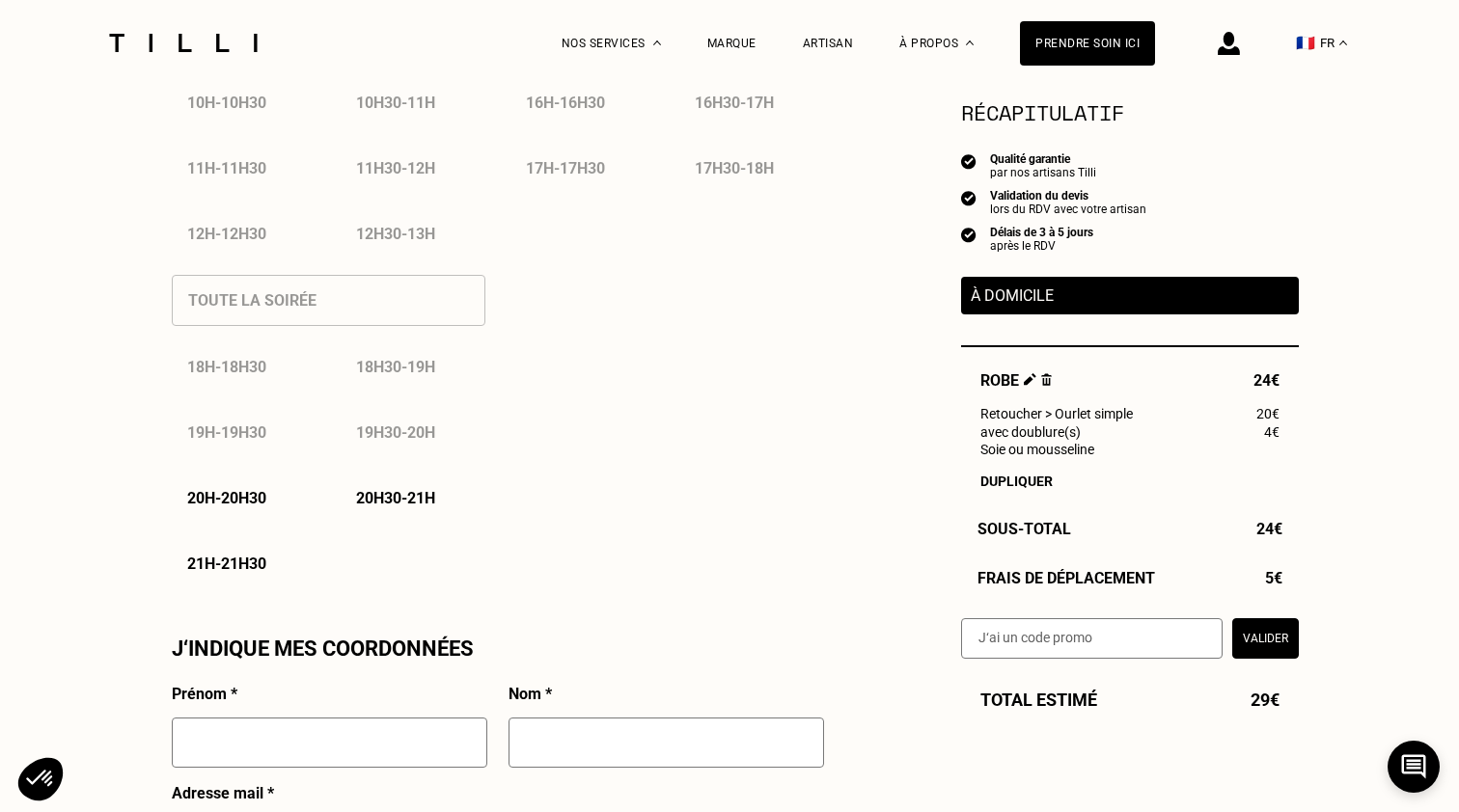
click at [244, 498] on p "20h - 20h30" at bounding box center [226, 498] width 79 height 19
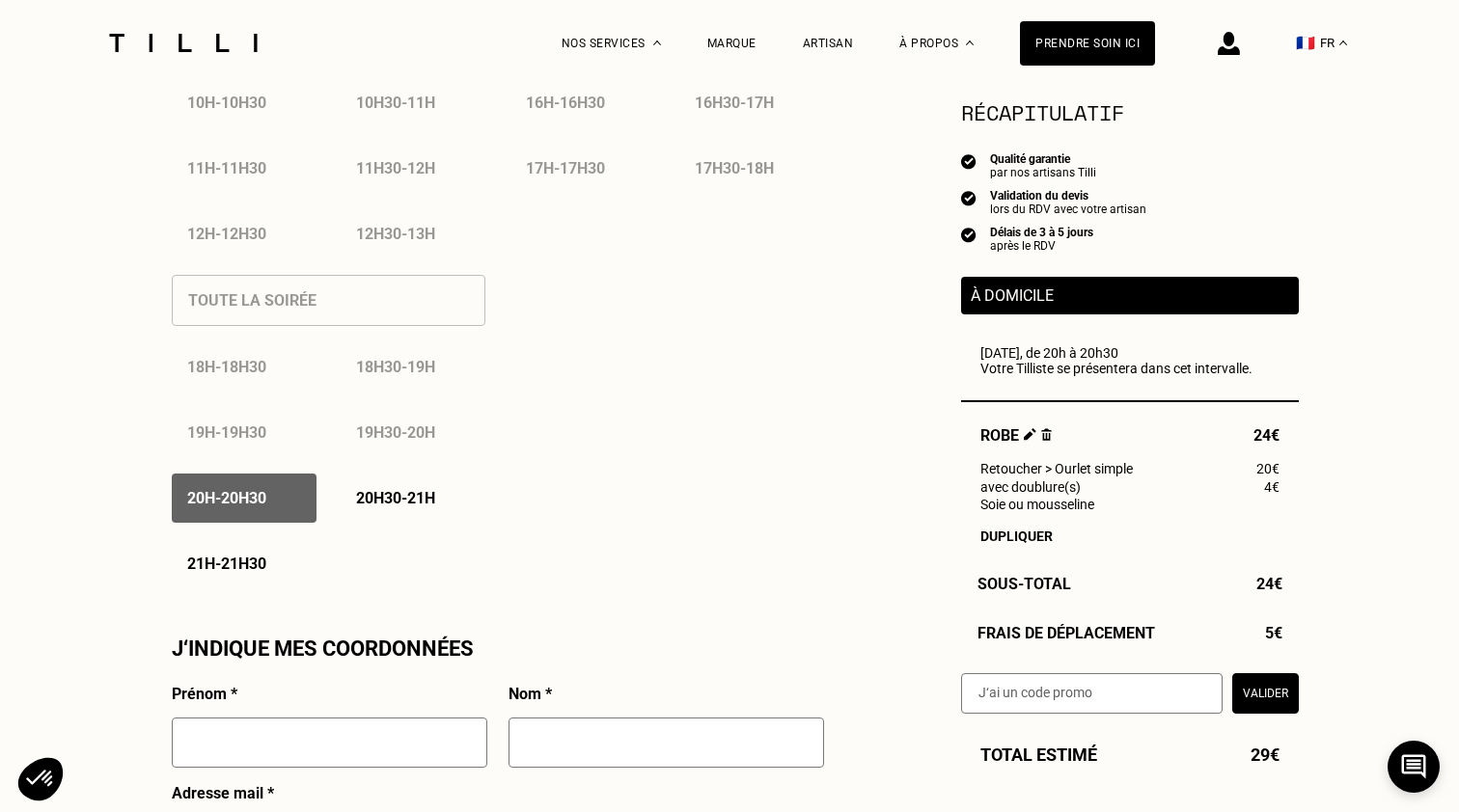
click at [379, 500] on p "20h30 - 21h" at bounding box center [395, 498] width 79 height 19
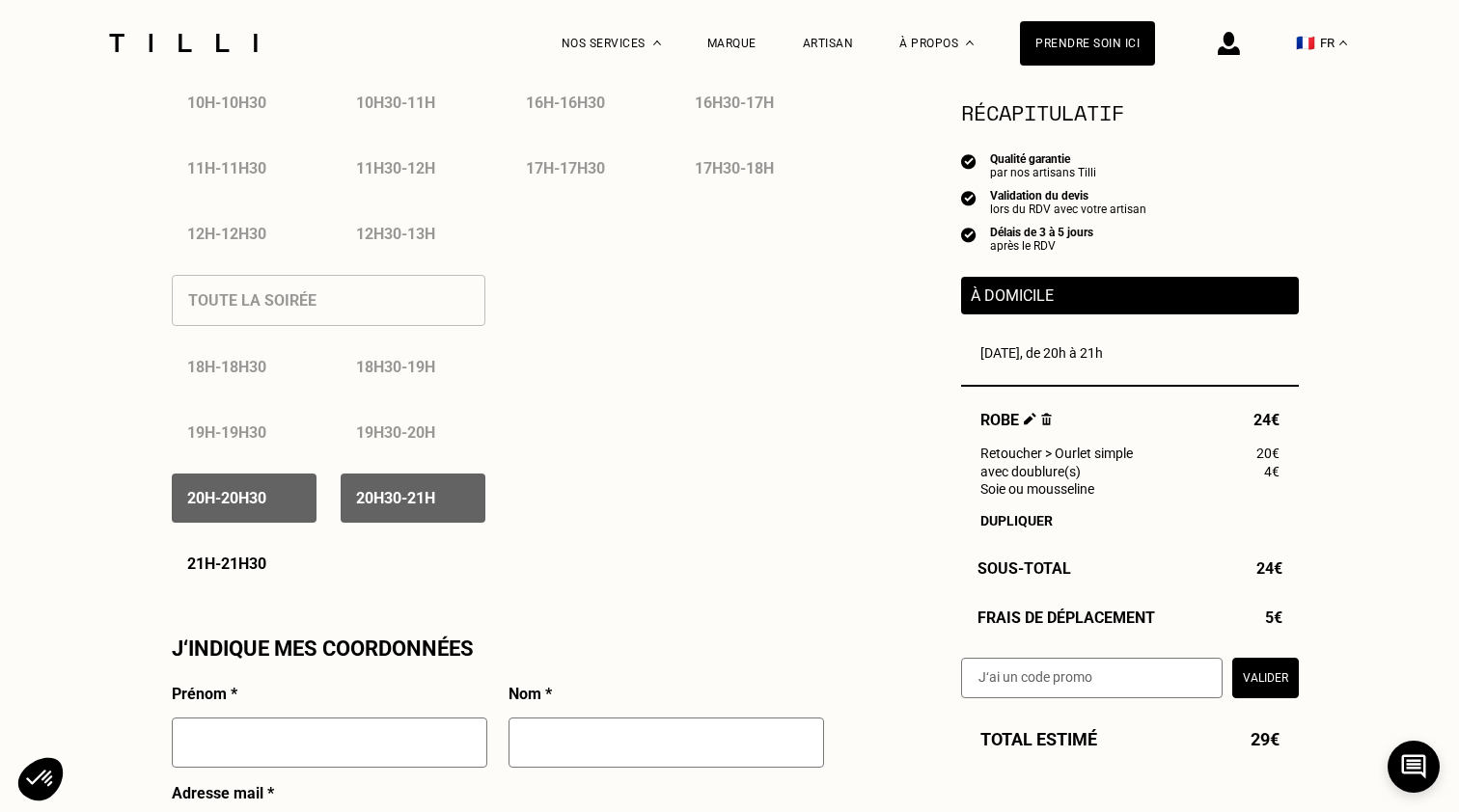
click at [246, 556] on p "21h - 21h30" at bounding box center [226, 564] width 79 height 19
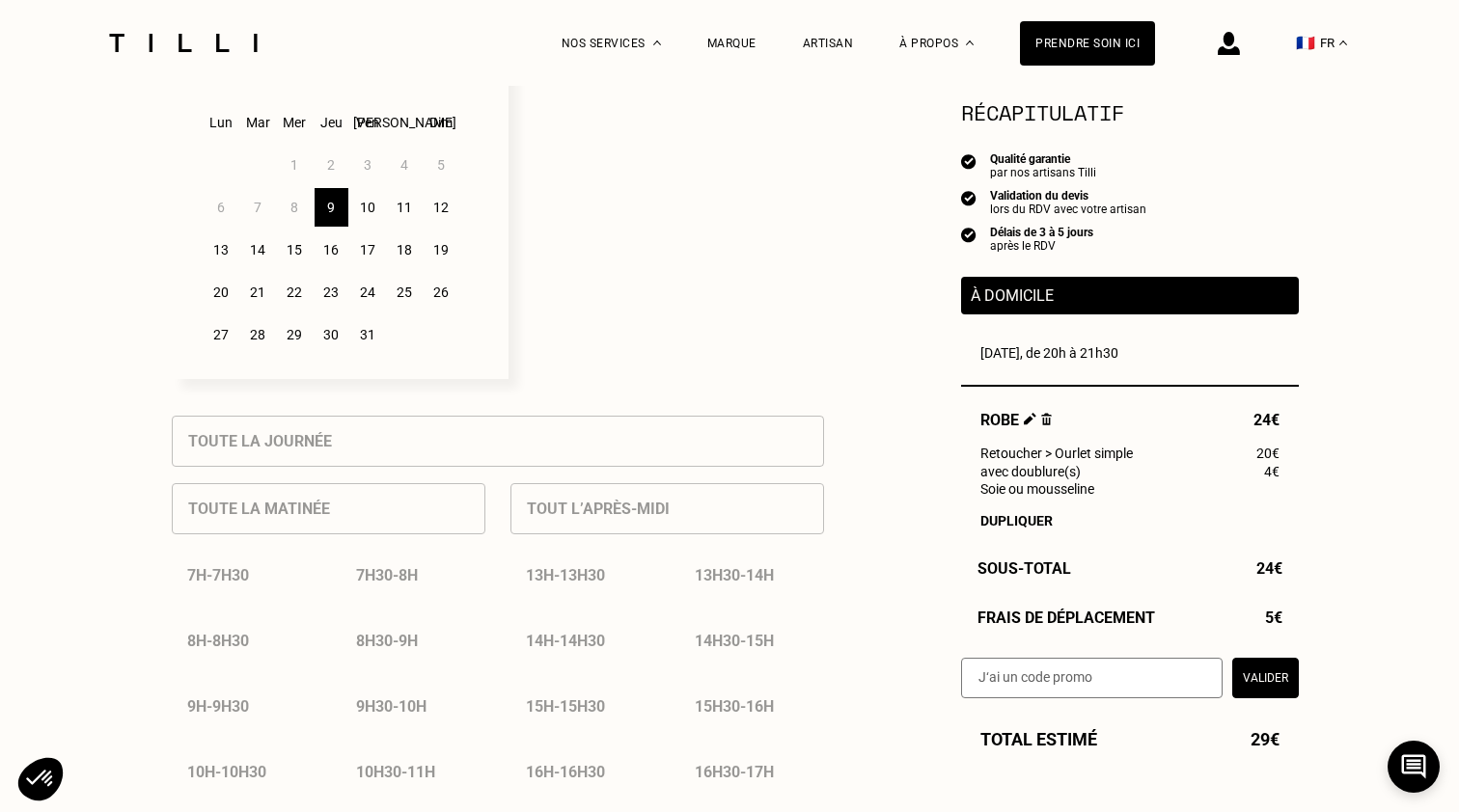
scroll to position [544, 0]
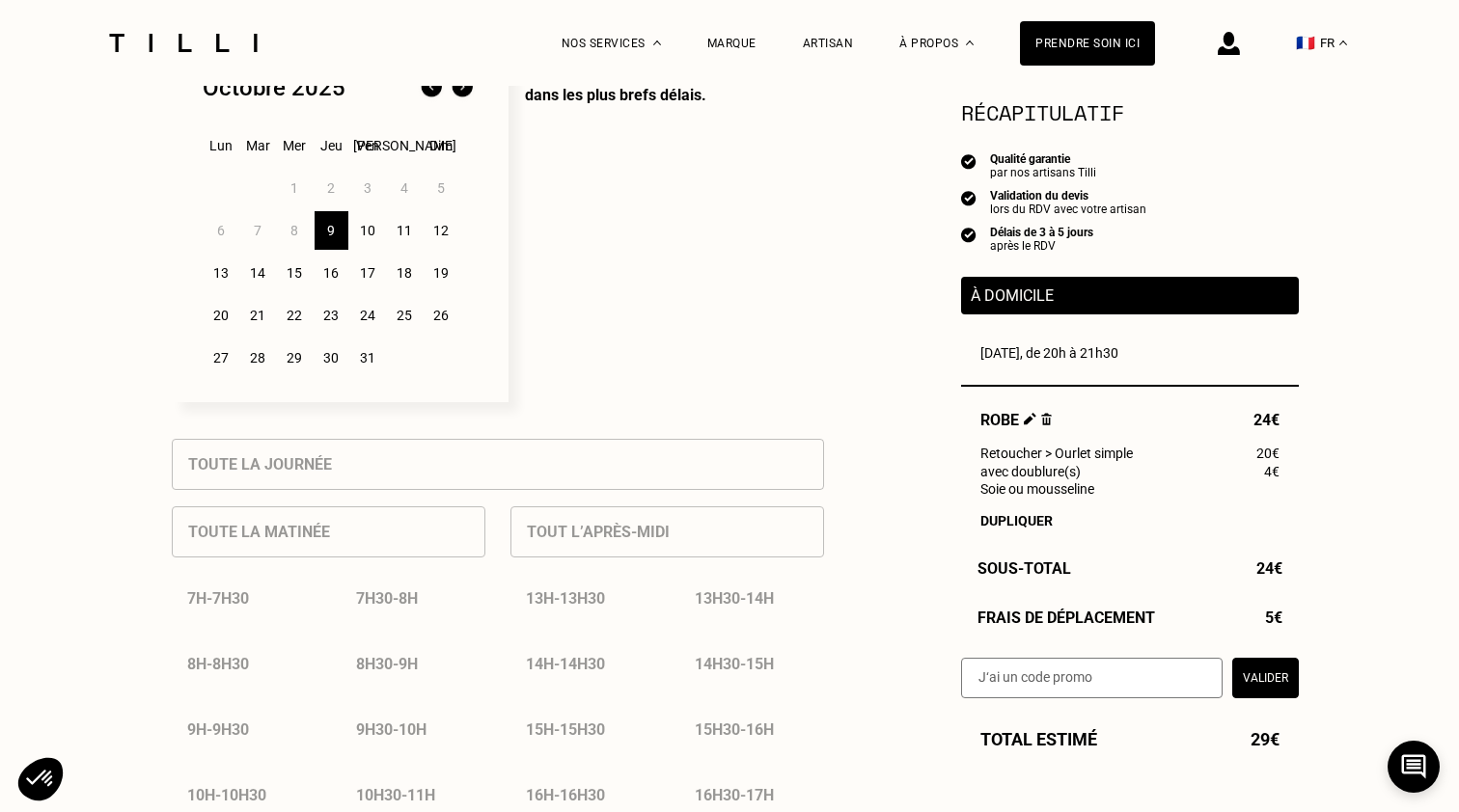
click at [369, 230] on div "10" at bounding box center [368, 230] width 34 height 38
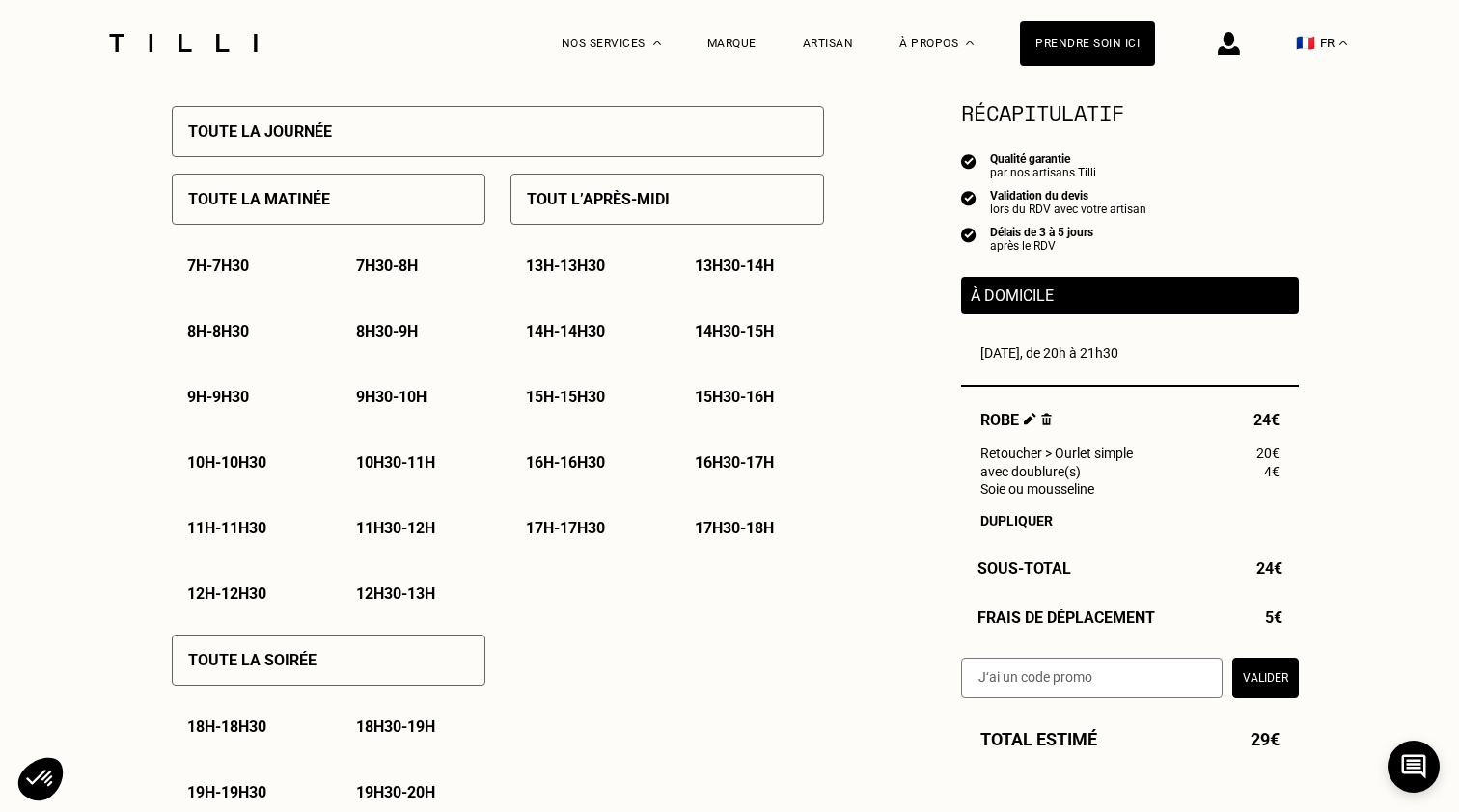
scroll to position [886, 0]
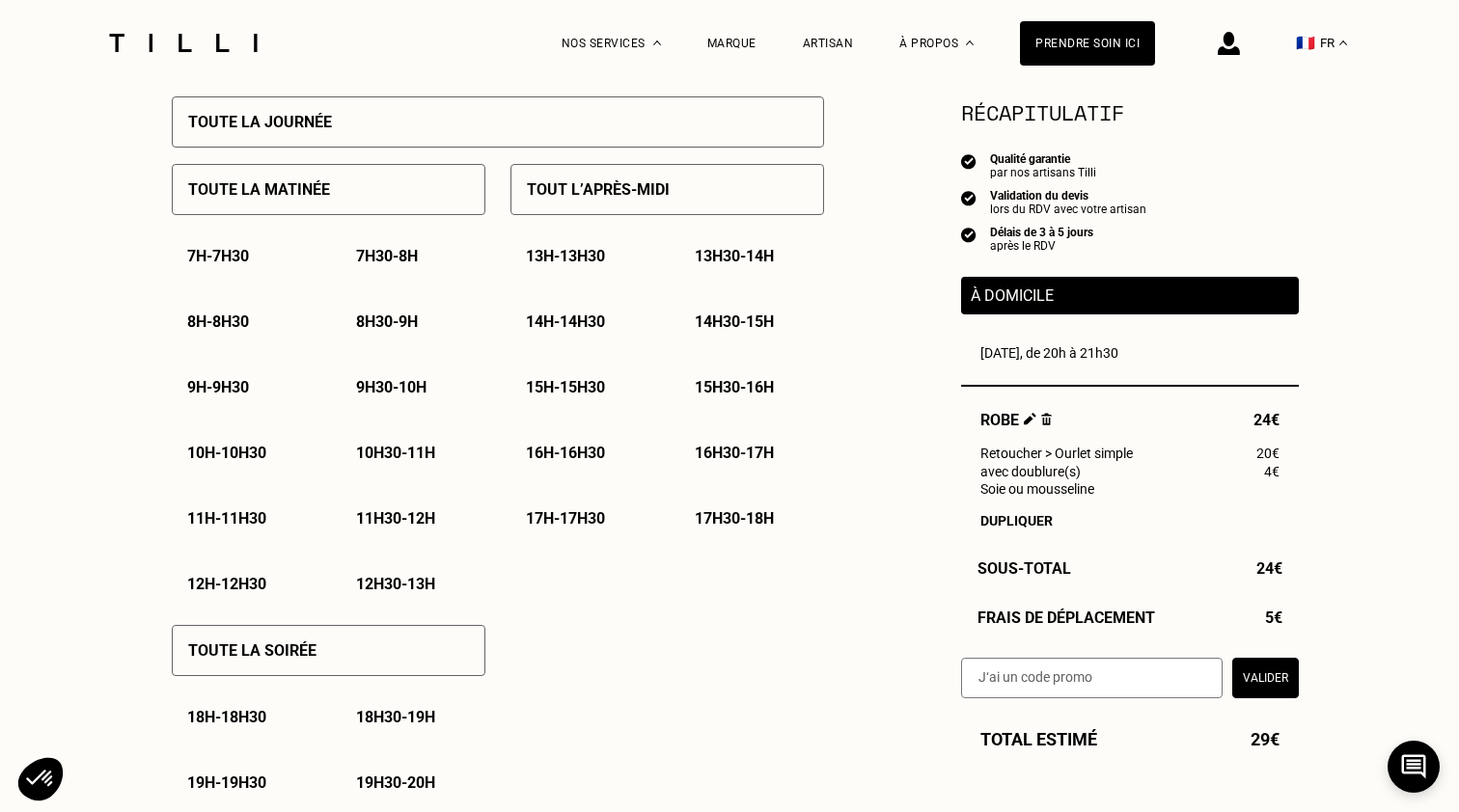
click at [525, 138] on div "Toute la journée" at bounding box center [497, 122] width 652 height 51
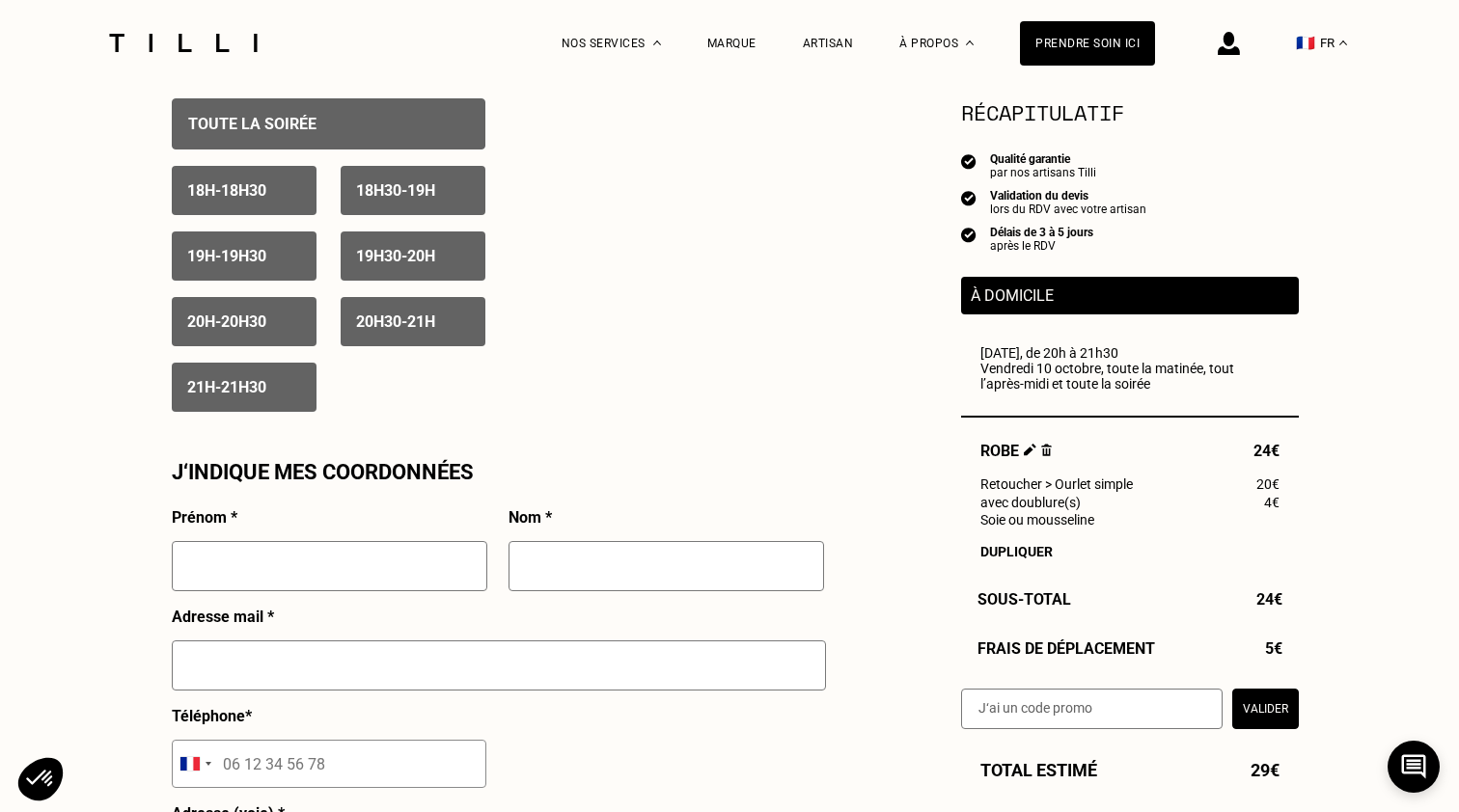
scroll to position [1429, 0]
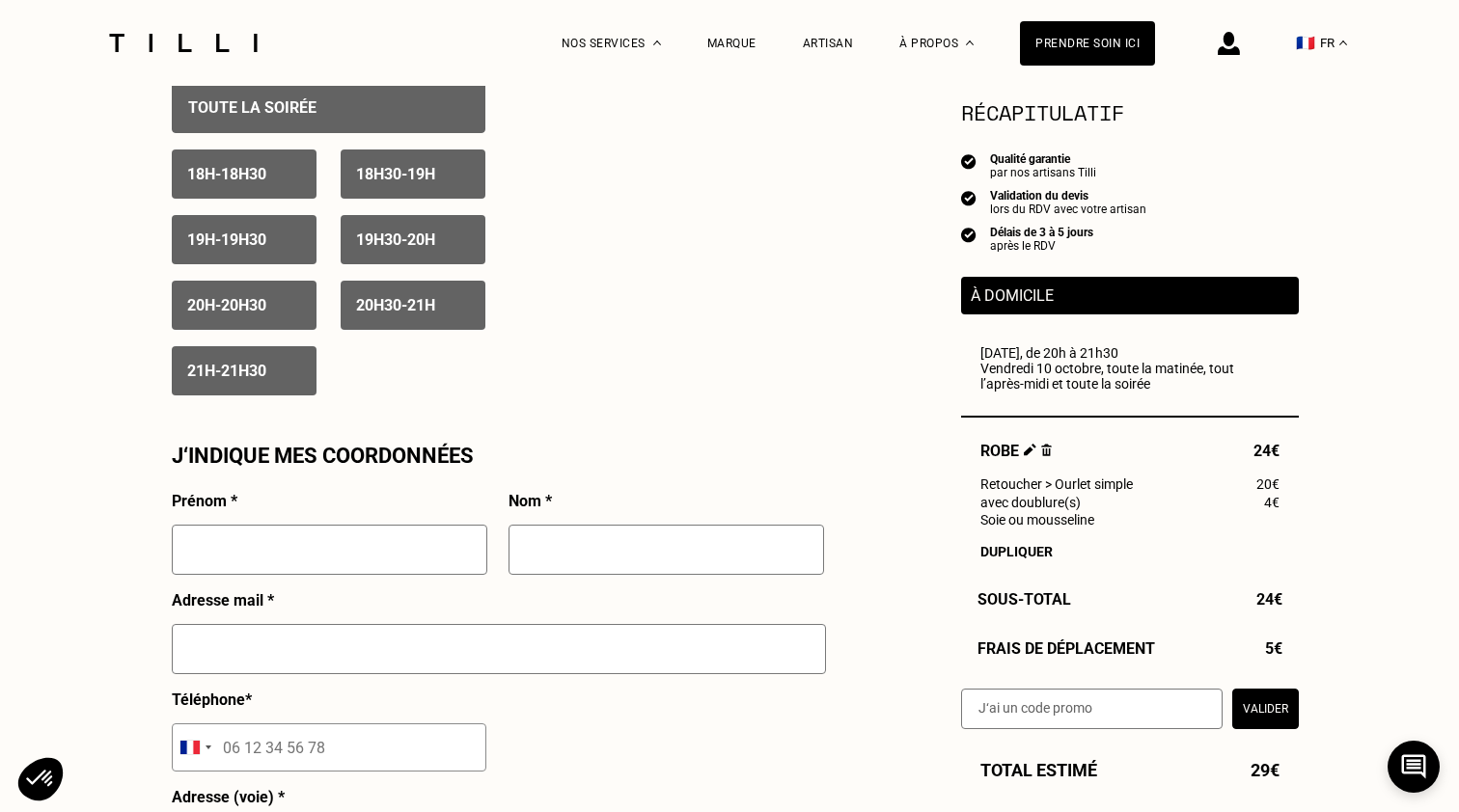
click at [453, 553] on input "text" at bounding box center [329, 549] width 315 height 50
type input "[PERSON_NAME]"
type input "Bourgeois"
type input "[PERSON_NAME][EMAIL_ADDRESS][DOMAIN_NAME]"
type input "[STREET_ADDRESS][PERSON_NAME]"
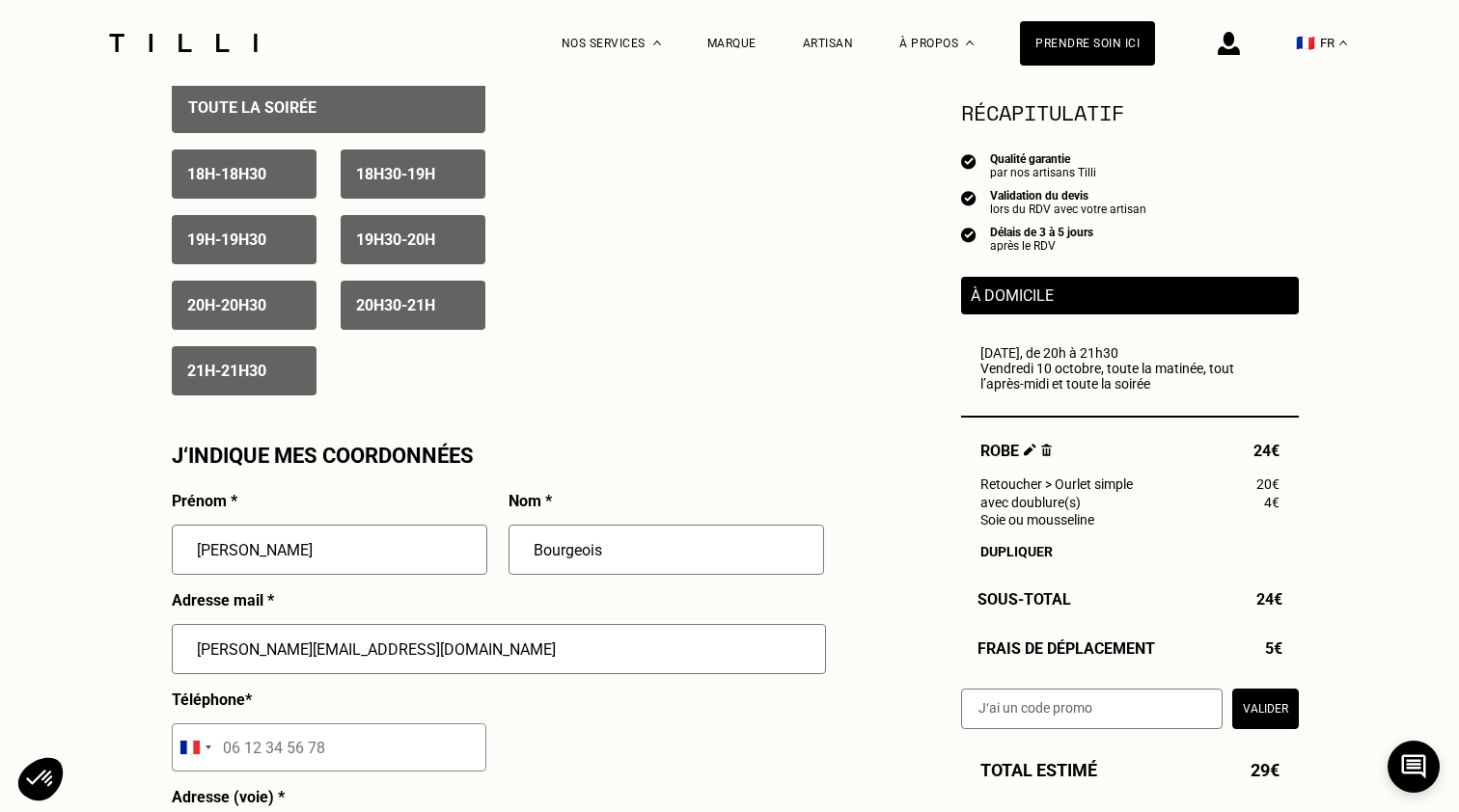
type input "[GEOGRAPHIC_DATA]"
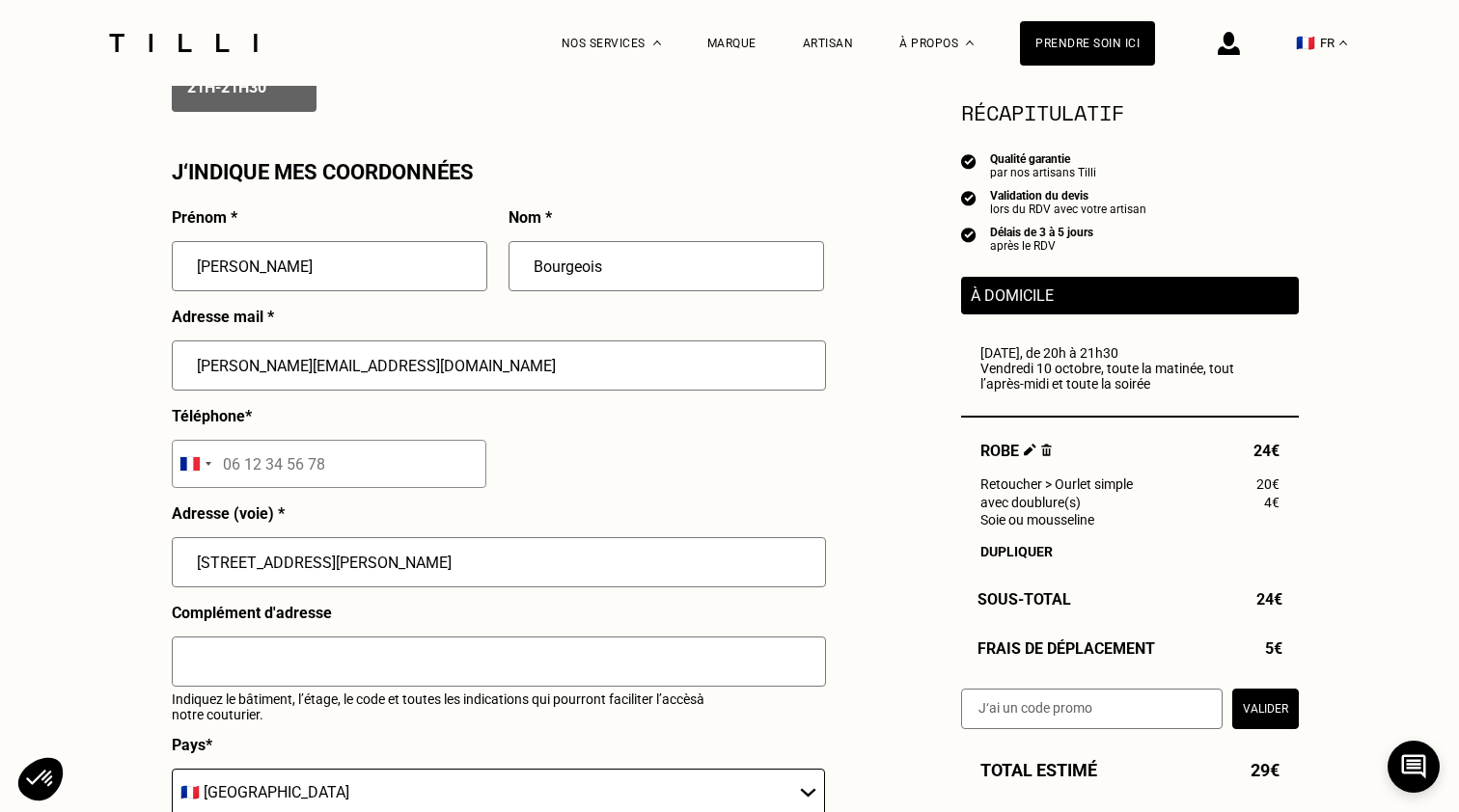
scroll to position [1721, 0]
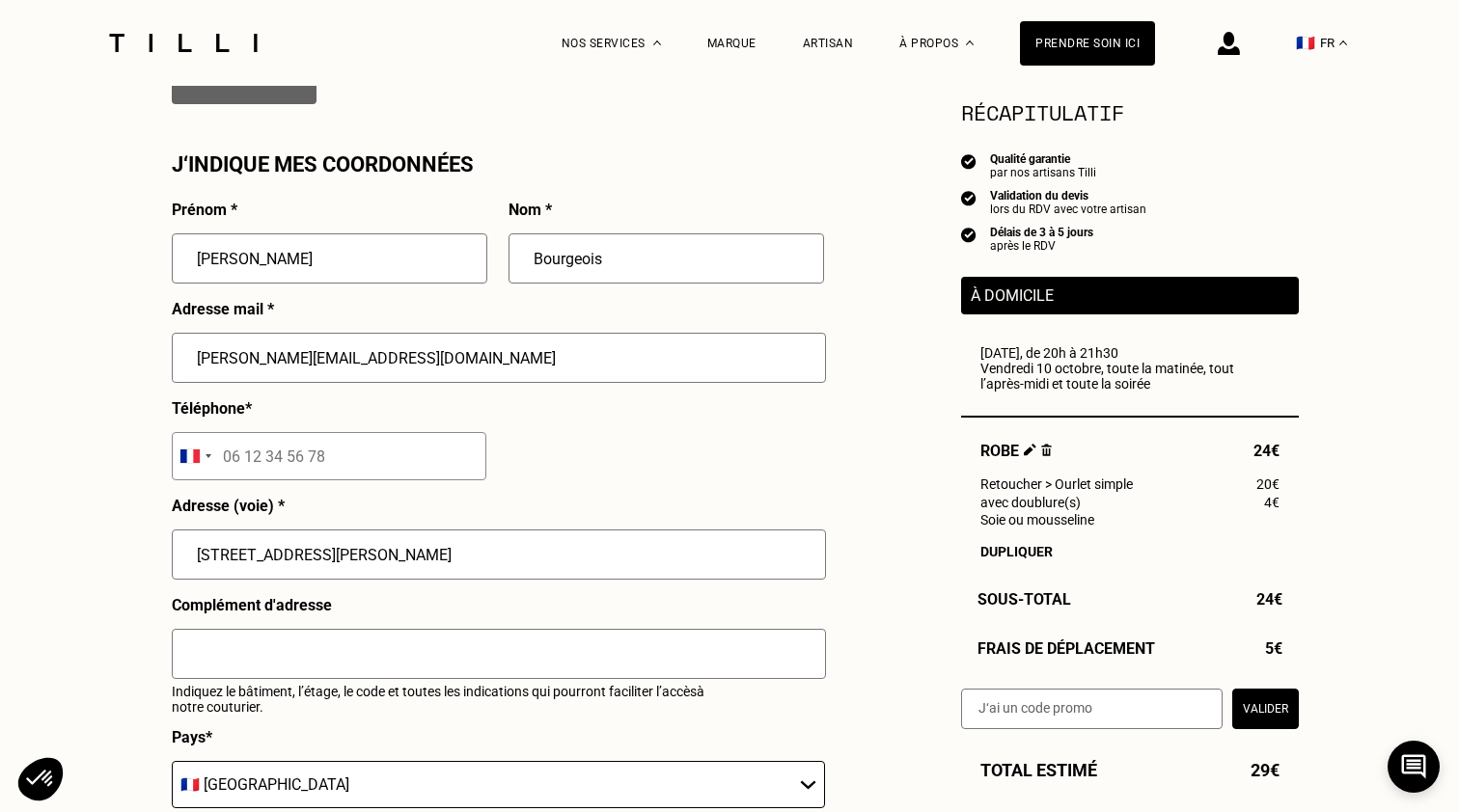
click at [321, 448] on input "tel" at bounding box center [328, 456] width 314 height 48
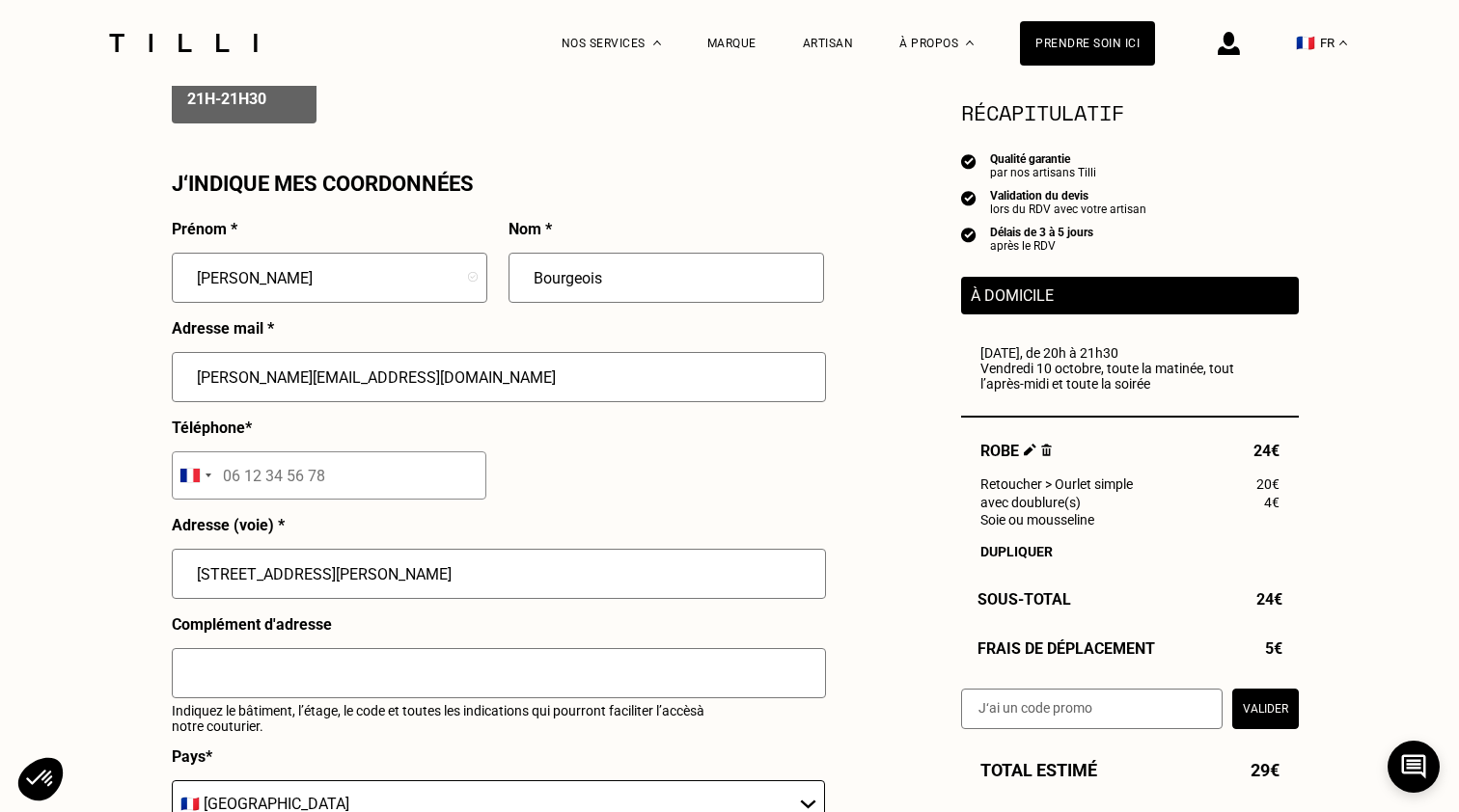
scroll to position [1687, 0]
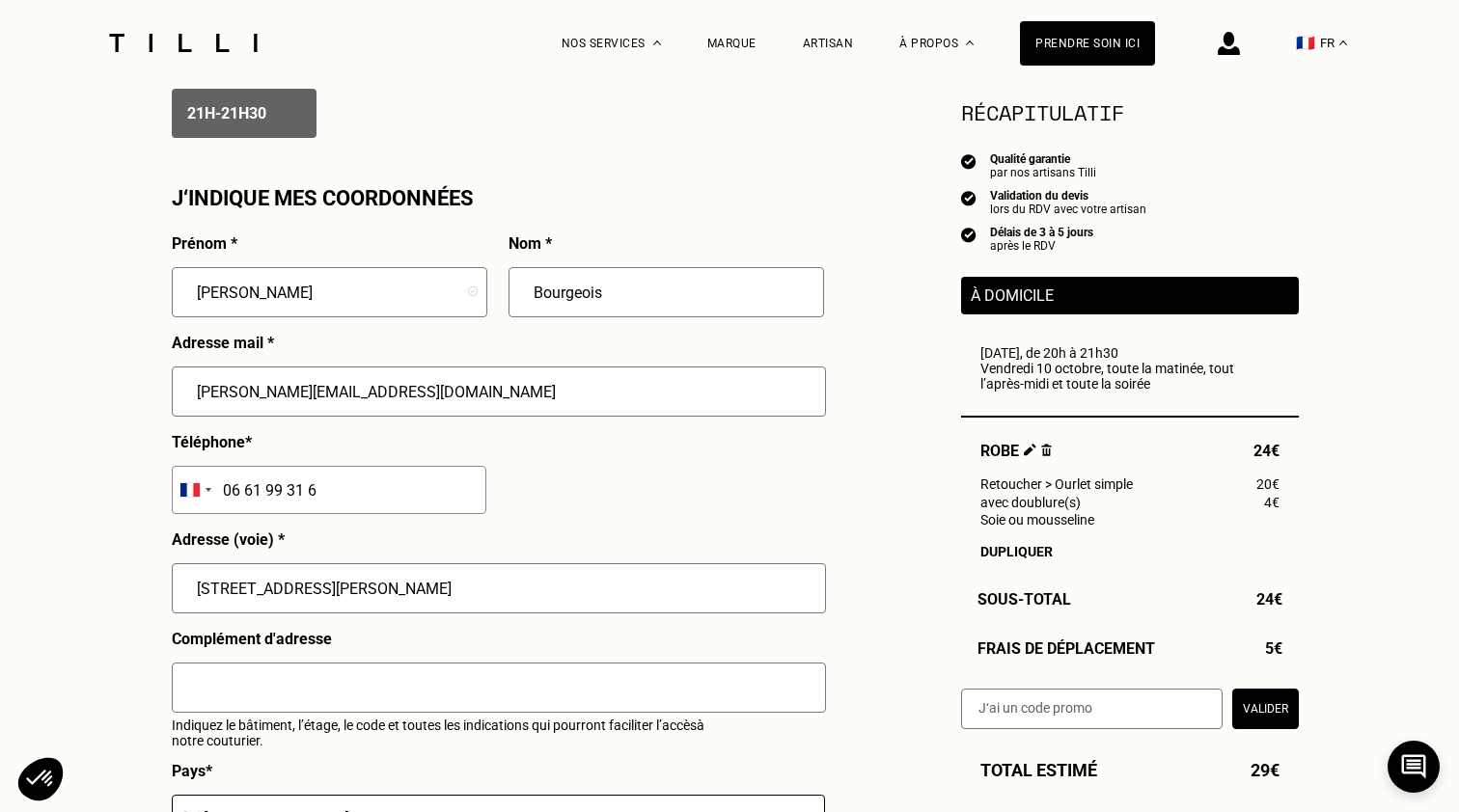
click at [383, 482] on input "06 61 99 31 6" at bounding box center [328, 489] width 314 height 48
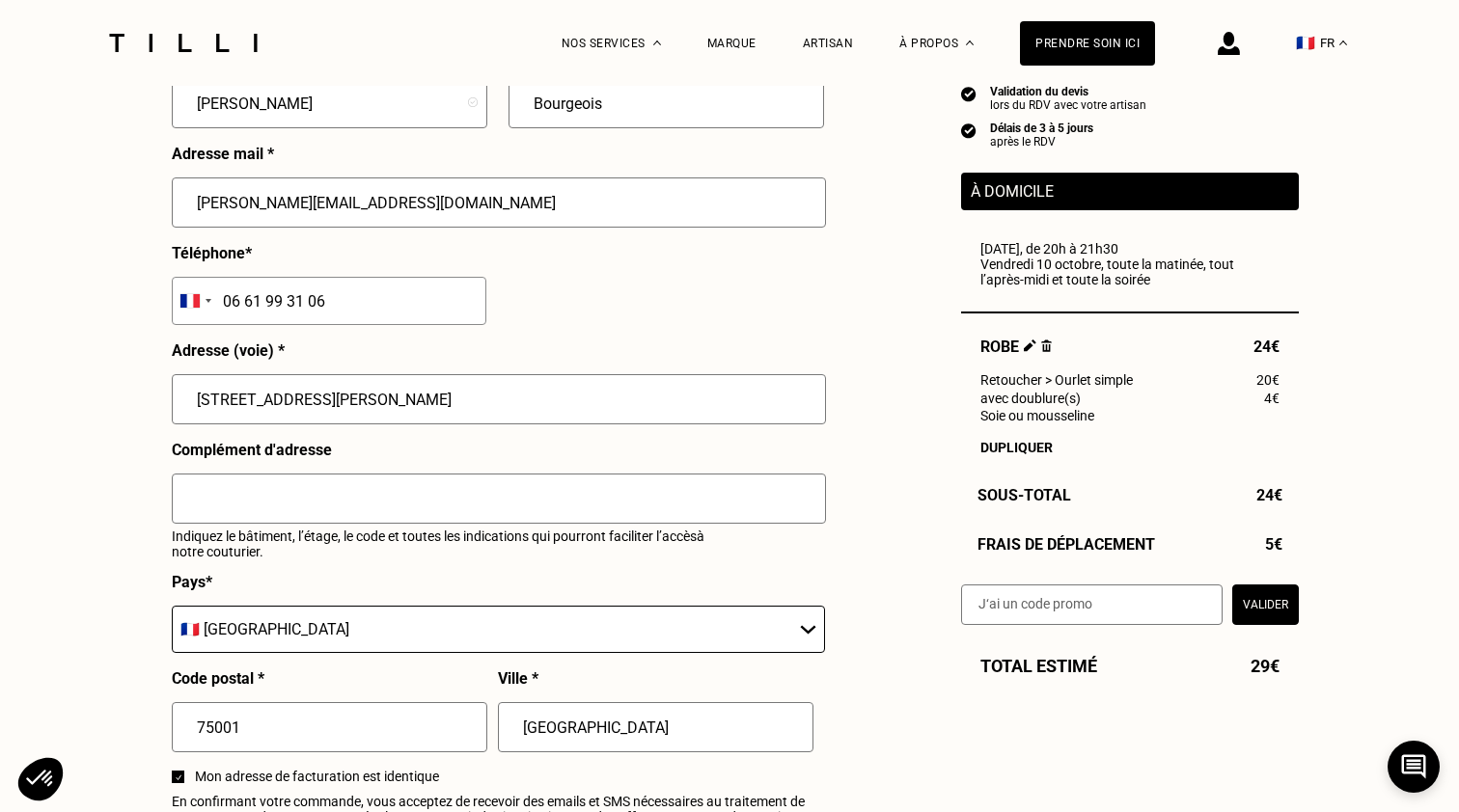
scroll to position [1886, 0]
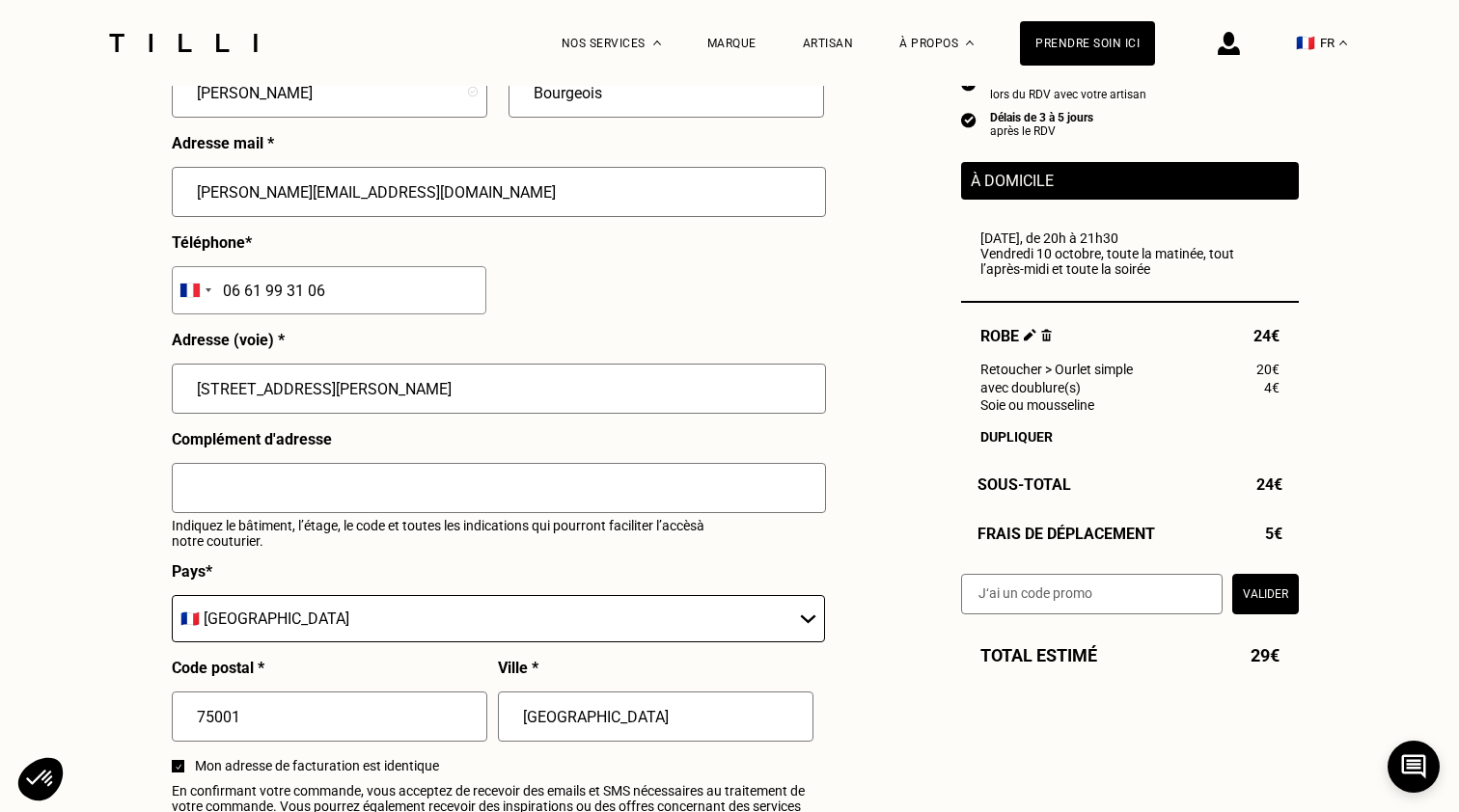
type input "06 61 99 31 06"
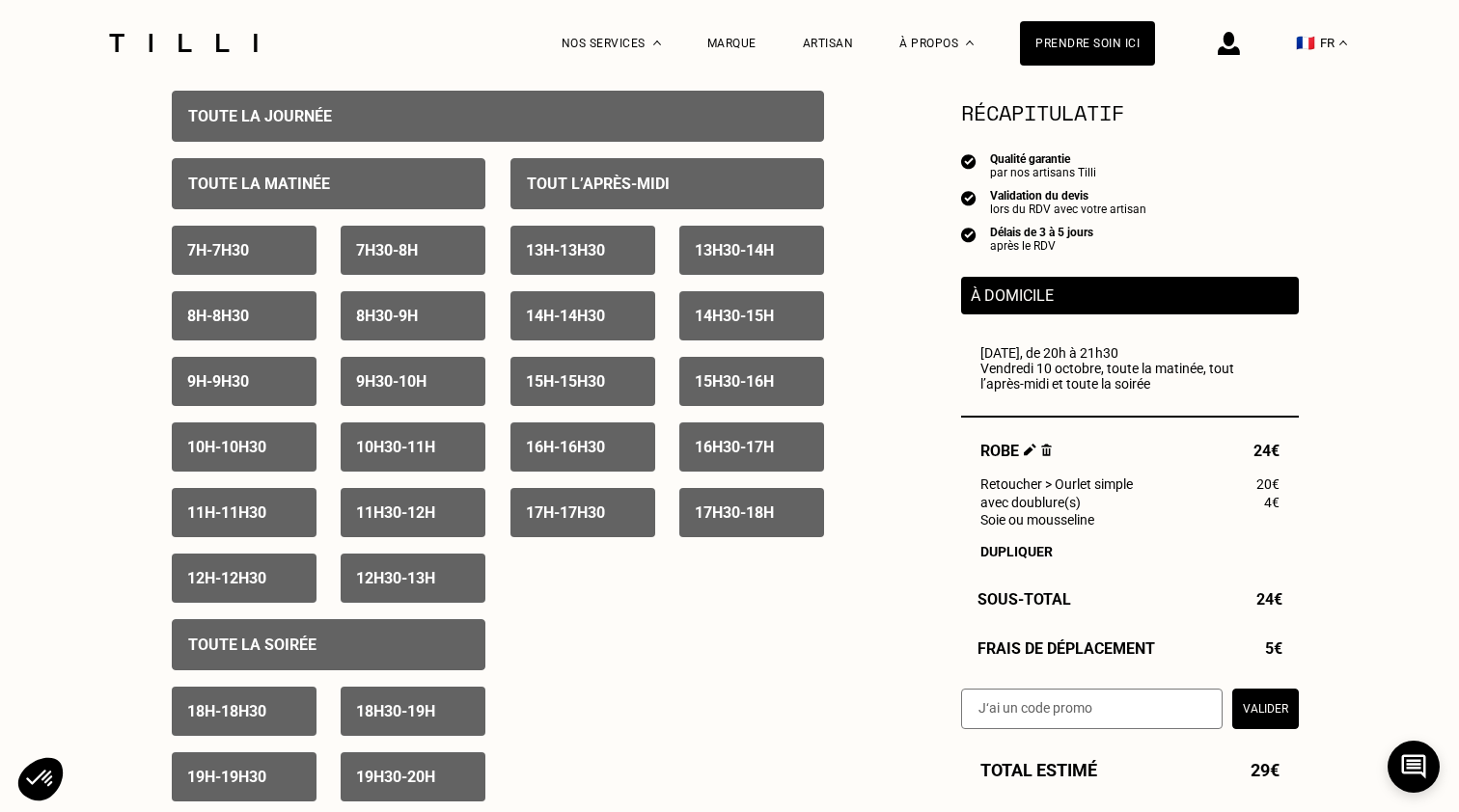
scroll to position [893, 0]
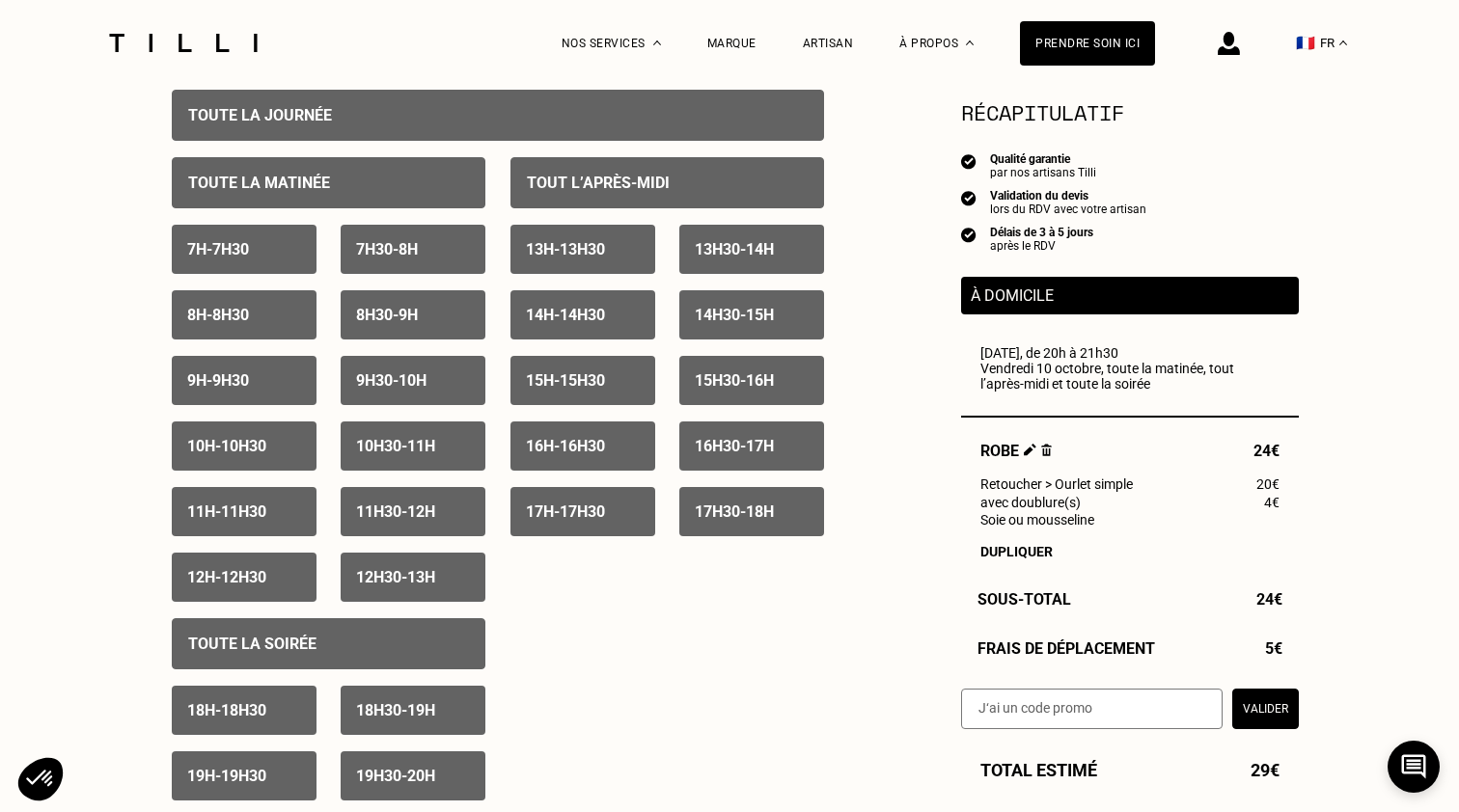
click at [621, 296] on div "14h - 14h30" at bounding box center [583, 315] width 145 height 49
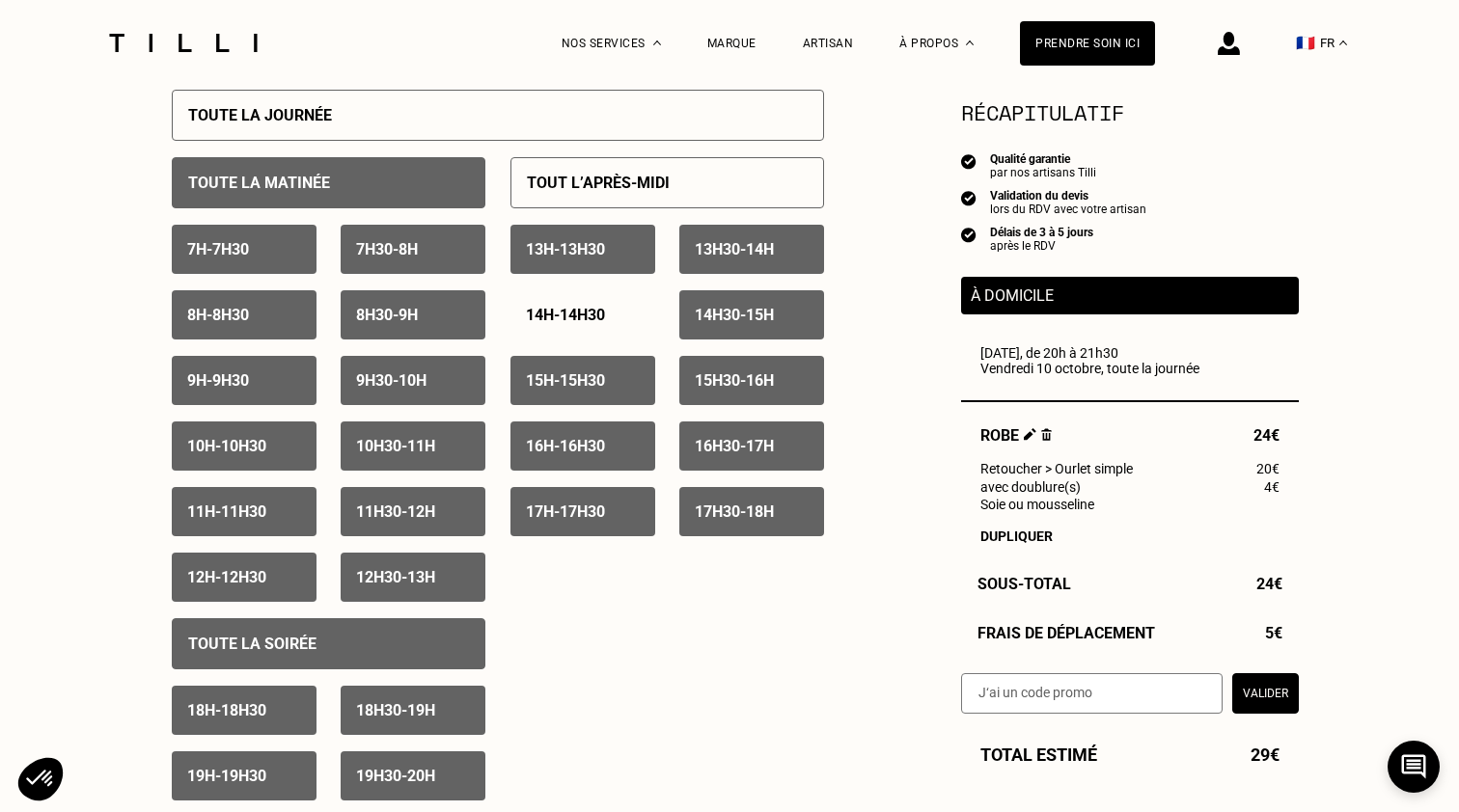
click at [715, 327] on div "14h30 - 15h" at bounding box center [752, 315] width 145 height 49
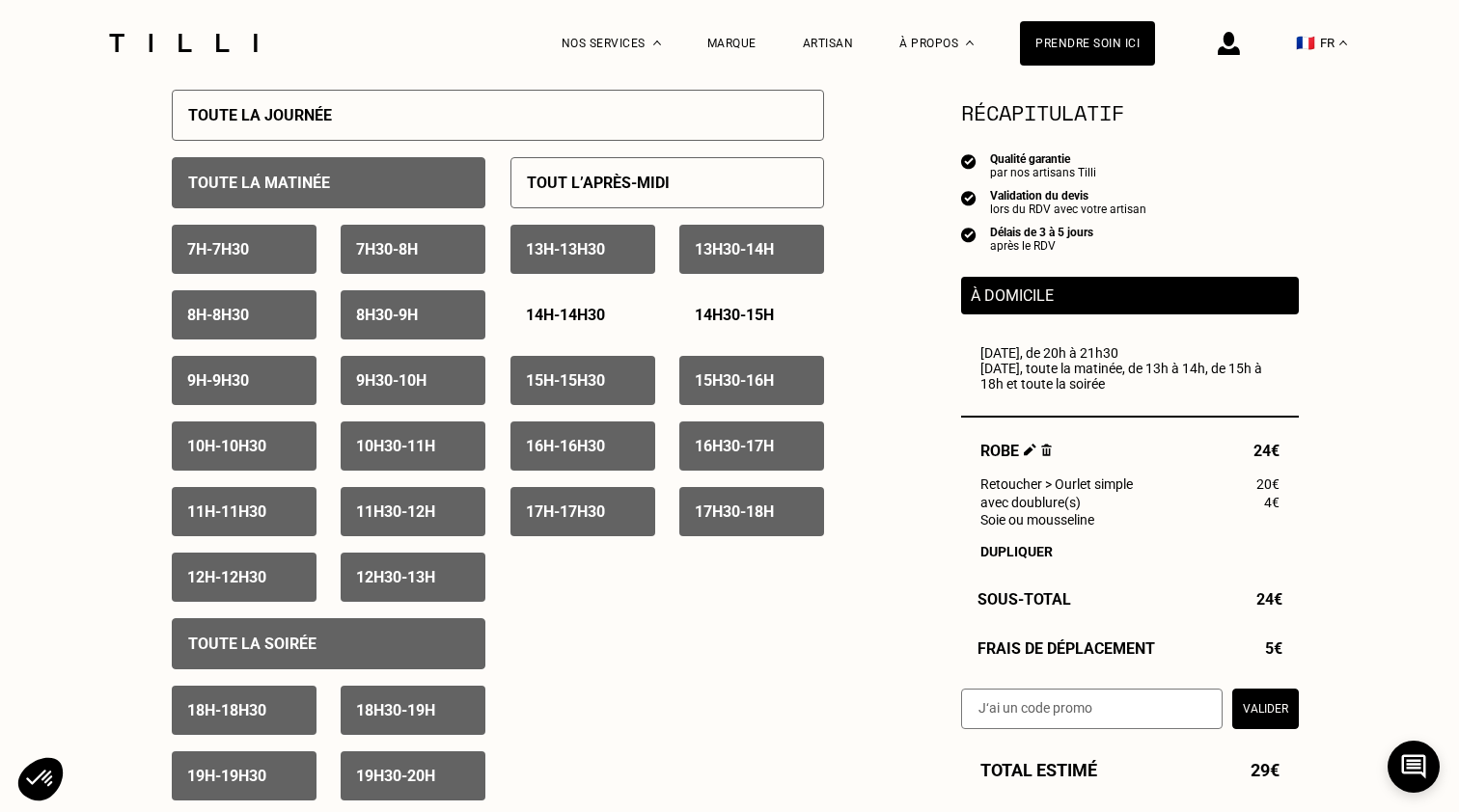
click at [608, 371] on div "15h - 15h30" at bounding box center [583, 381] width 145 height 49
click at [746, 175] on div "Tout l’après-midi" at bounding box center [667, 183] width 313 height 51
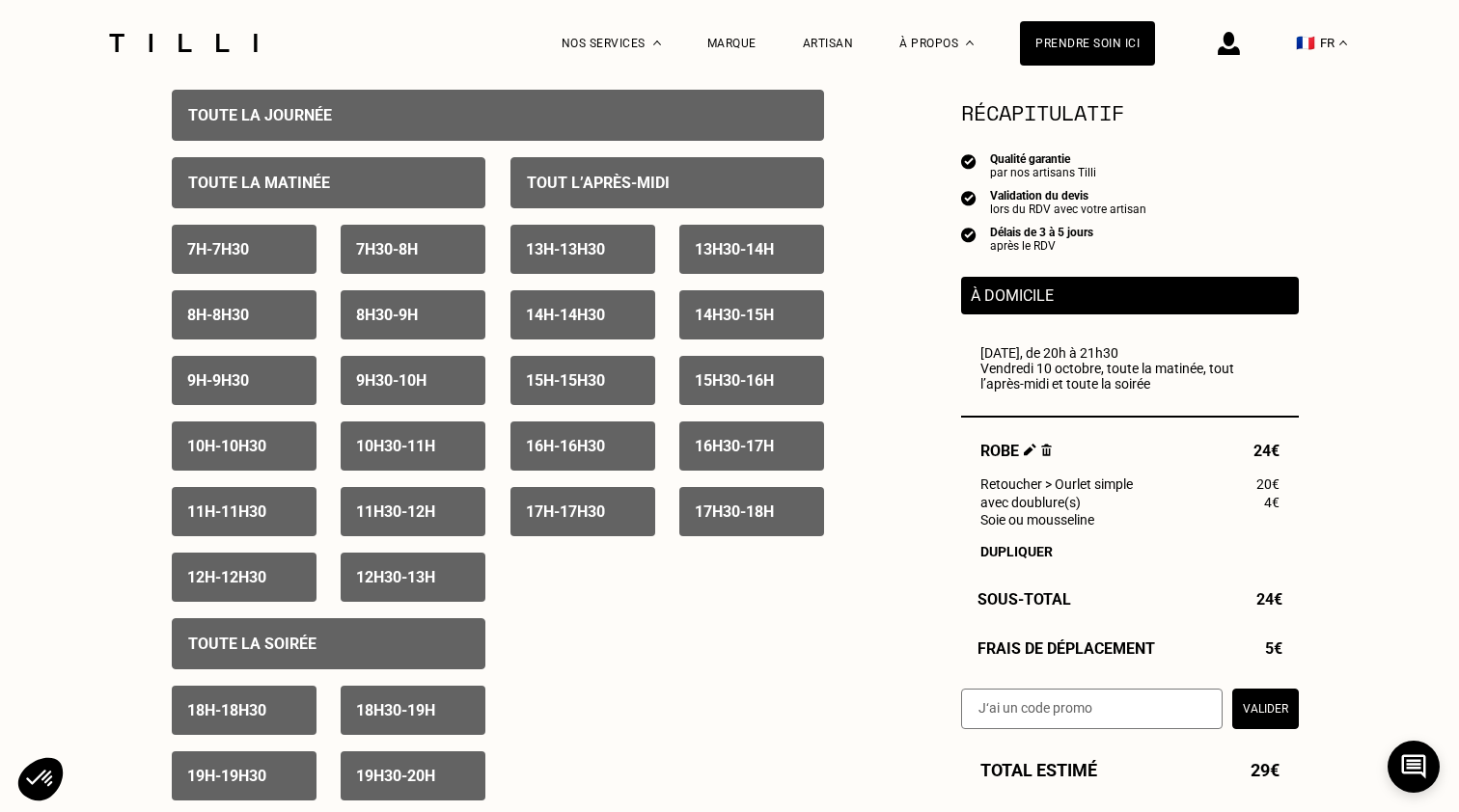
click at [746, 175] on div "Tout l’après-midi" at bounding box center [667, 183] width 313 height 51
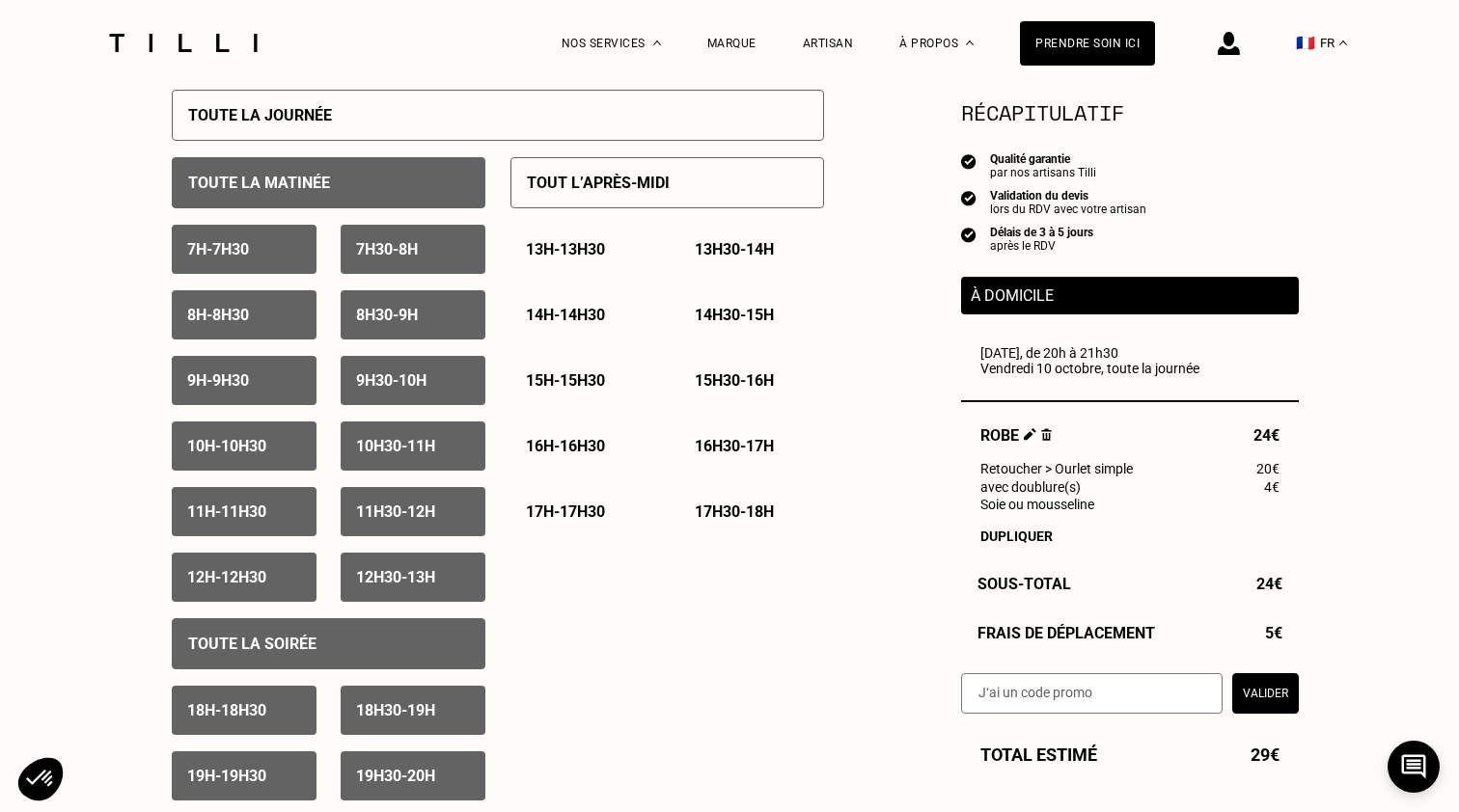
click at [767, 169] on div "Tout l’après-midi" at bounding box center [667, 183] width 313 height 51
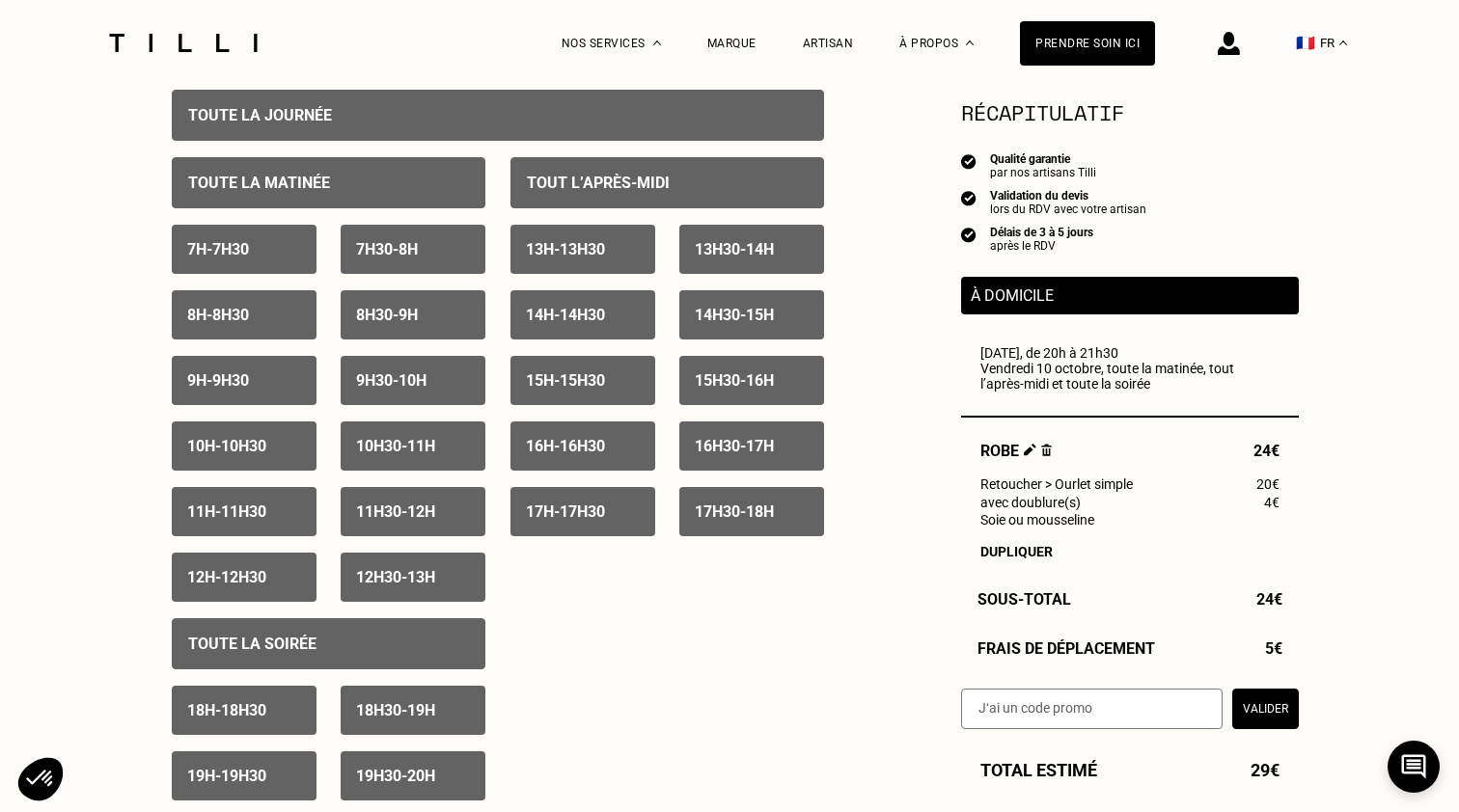
click at [561, 317] on p "14h - 14h30" at bounding box center [565, 315] width 79 height 19
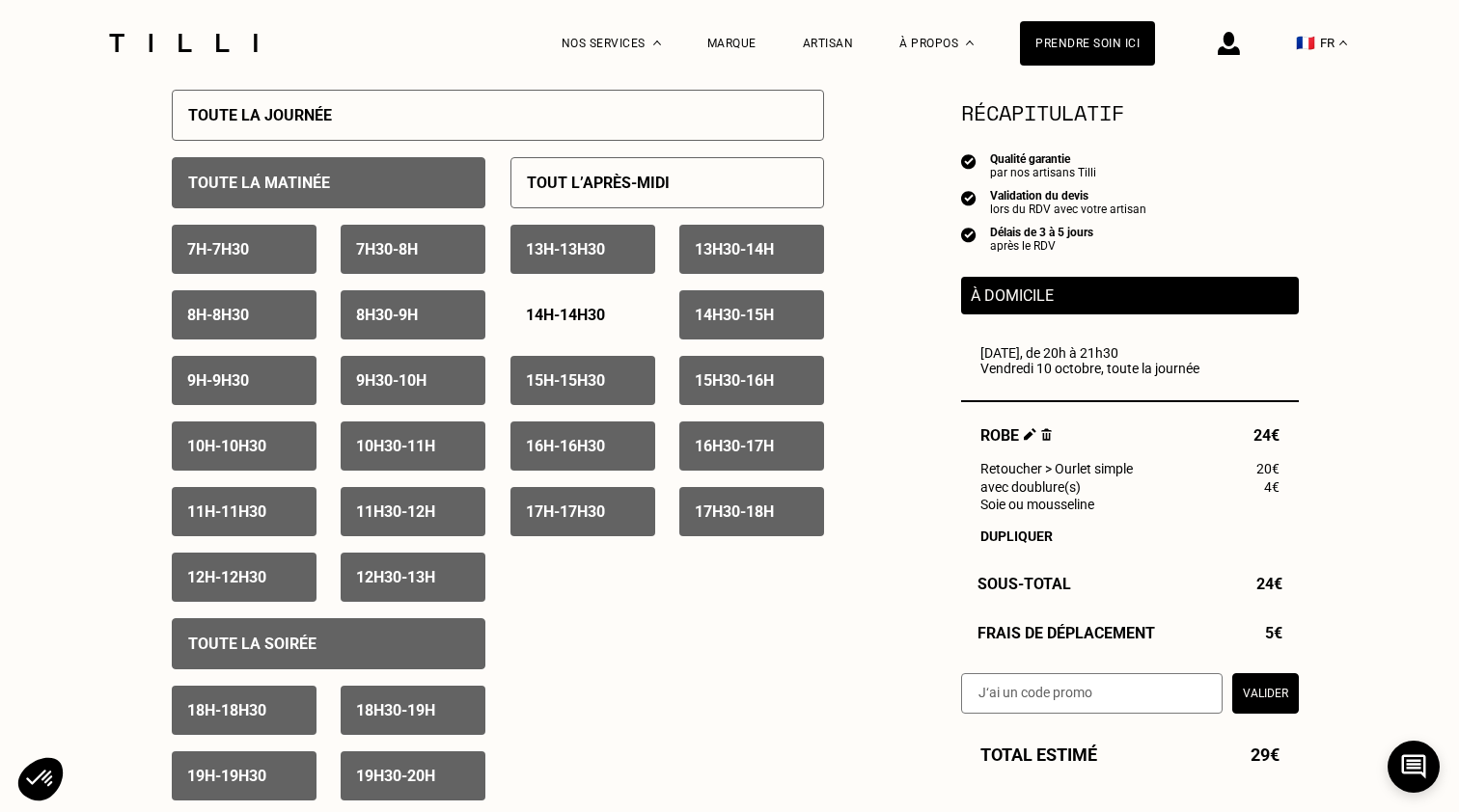
click at [730, 325] on div "14h30 - 15h" at bounding box center [752, 315] width 145 height 49
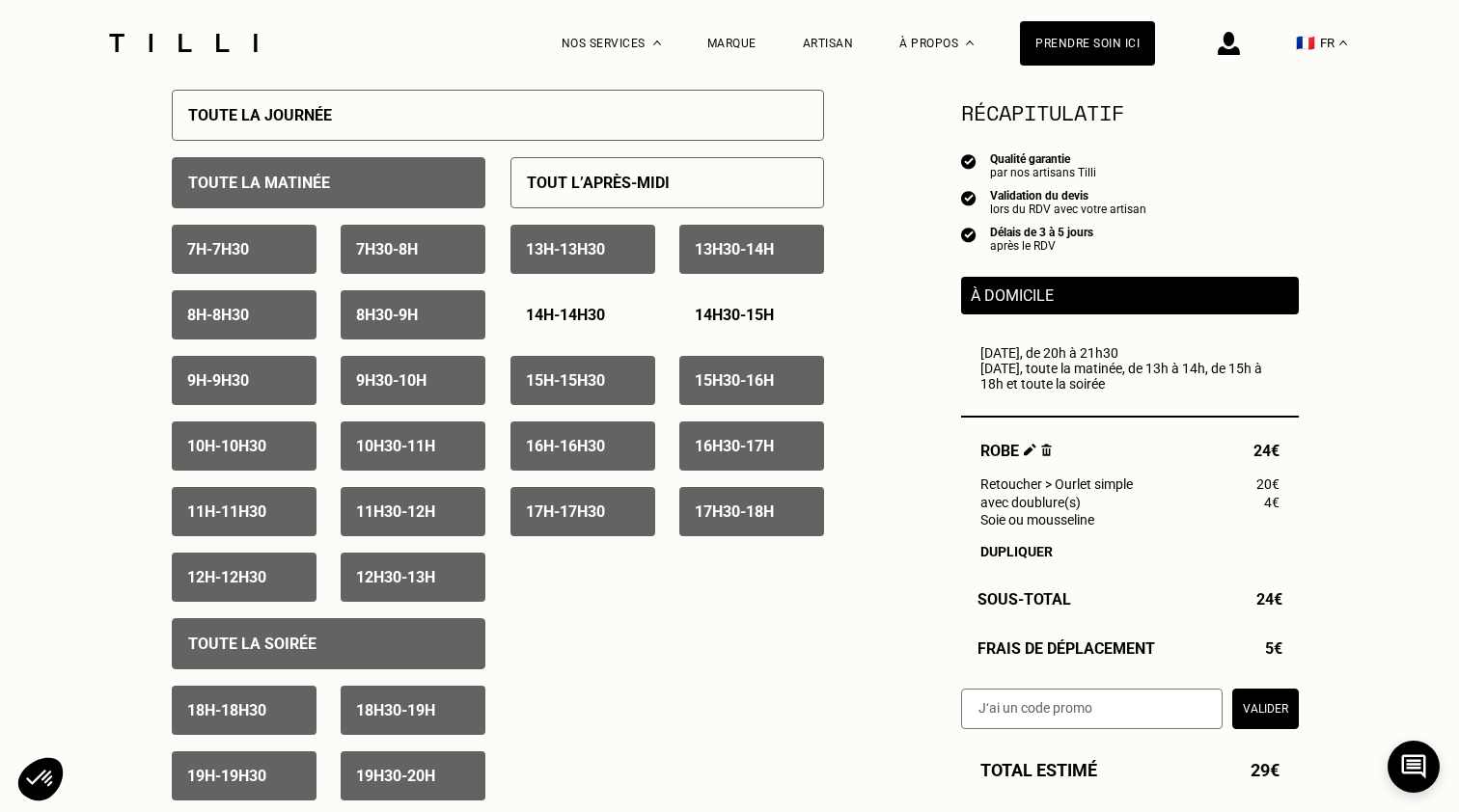
click at [579, 381] on p "15h - 15h30" at bounding box center [565, 381] width 79 height 19
click at [736, 381] on p "15h30 - 16h" at bounding box center [734, 381] width 79 height 19
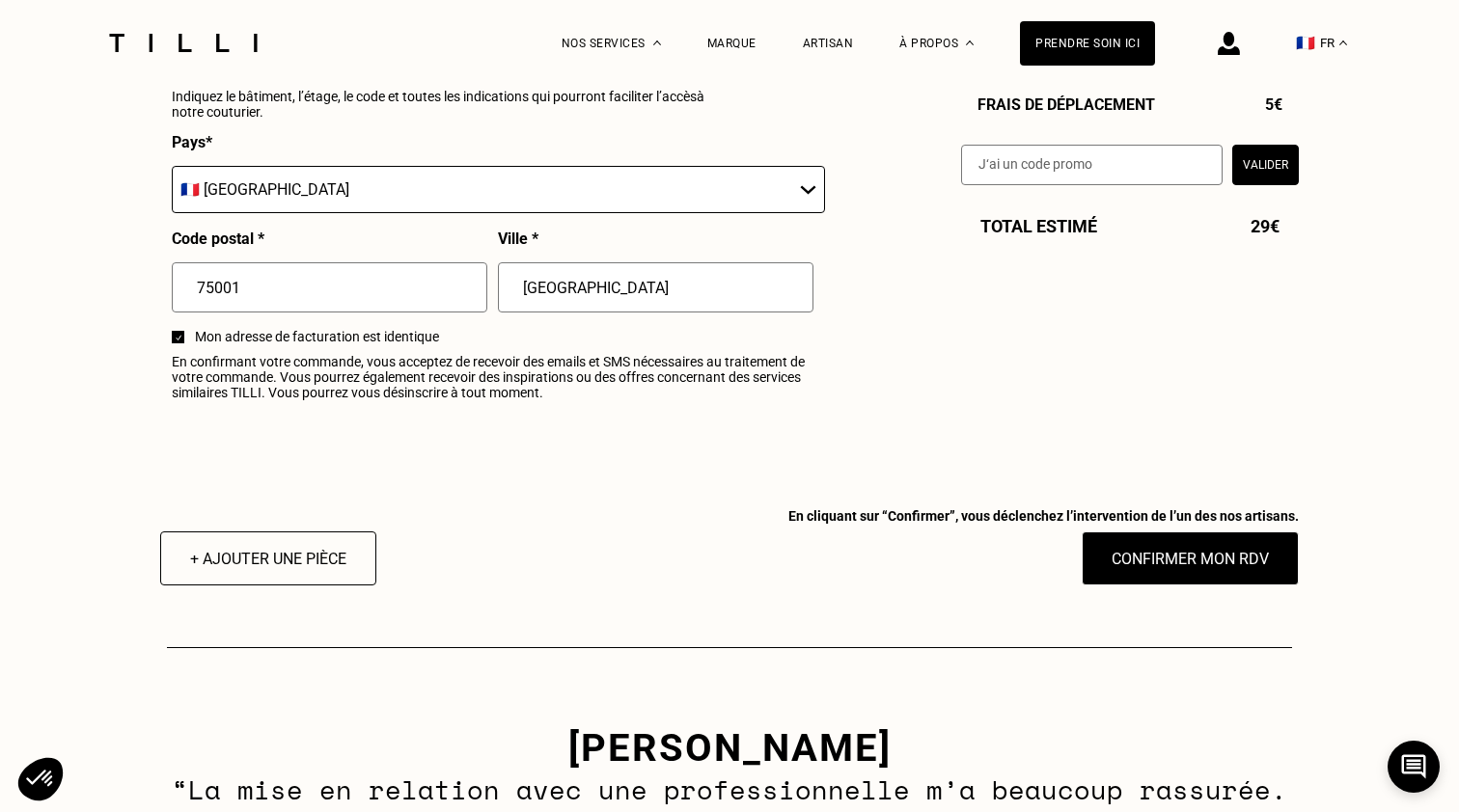
scroll to position [2353, 0]
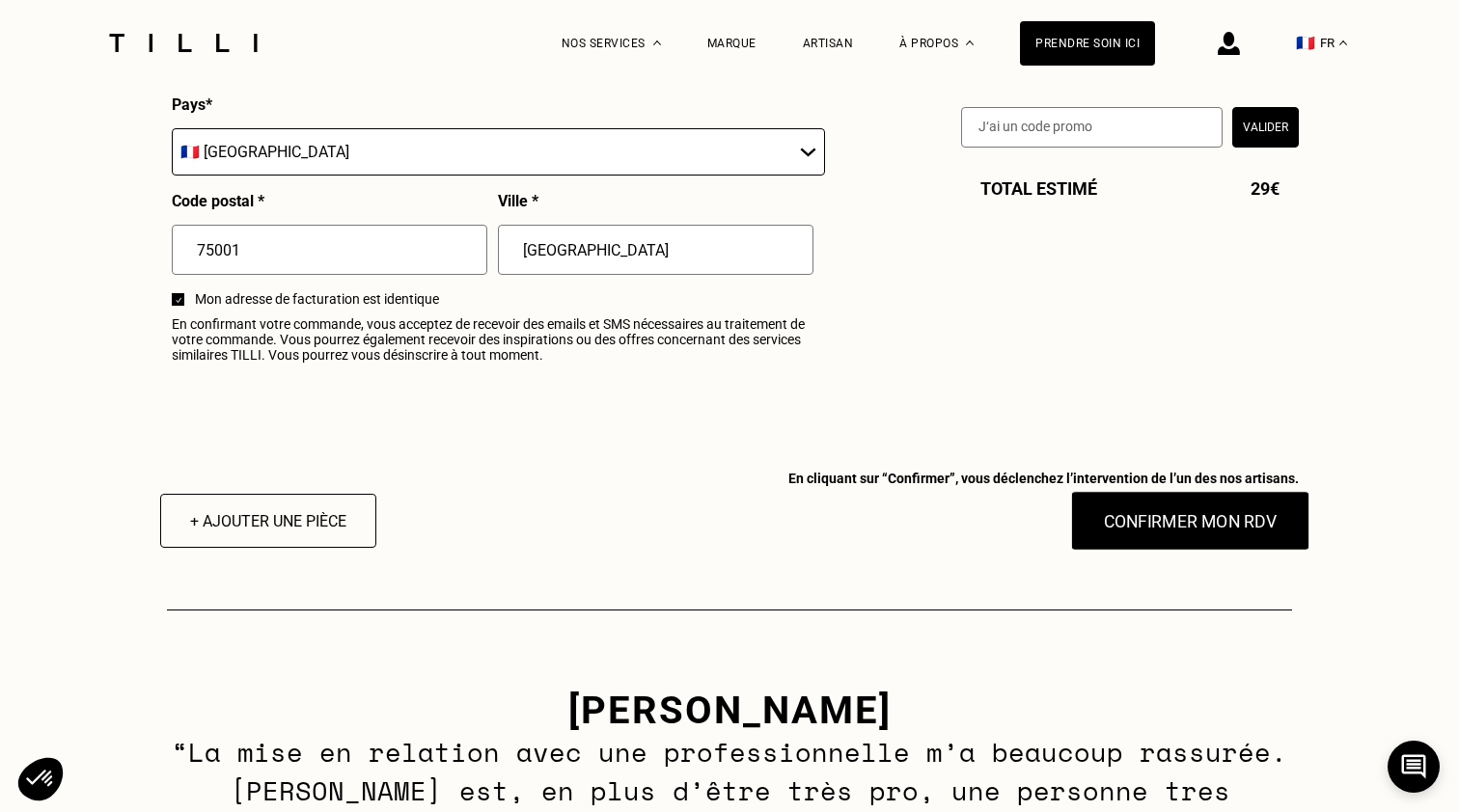
click at [1224, 530] on button "Confirmer mon RDV" at bounding box center [1190, 520] width 239 height 60
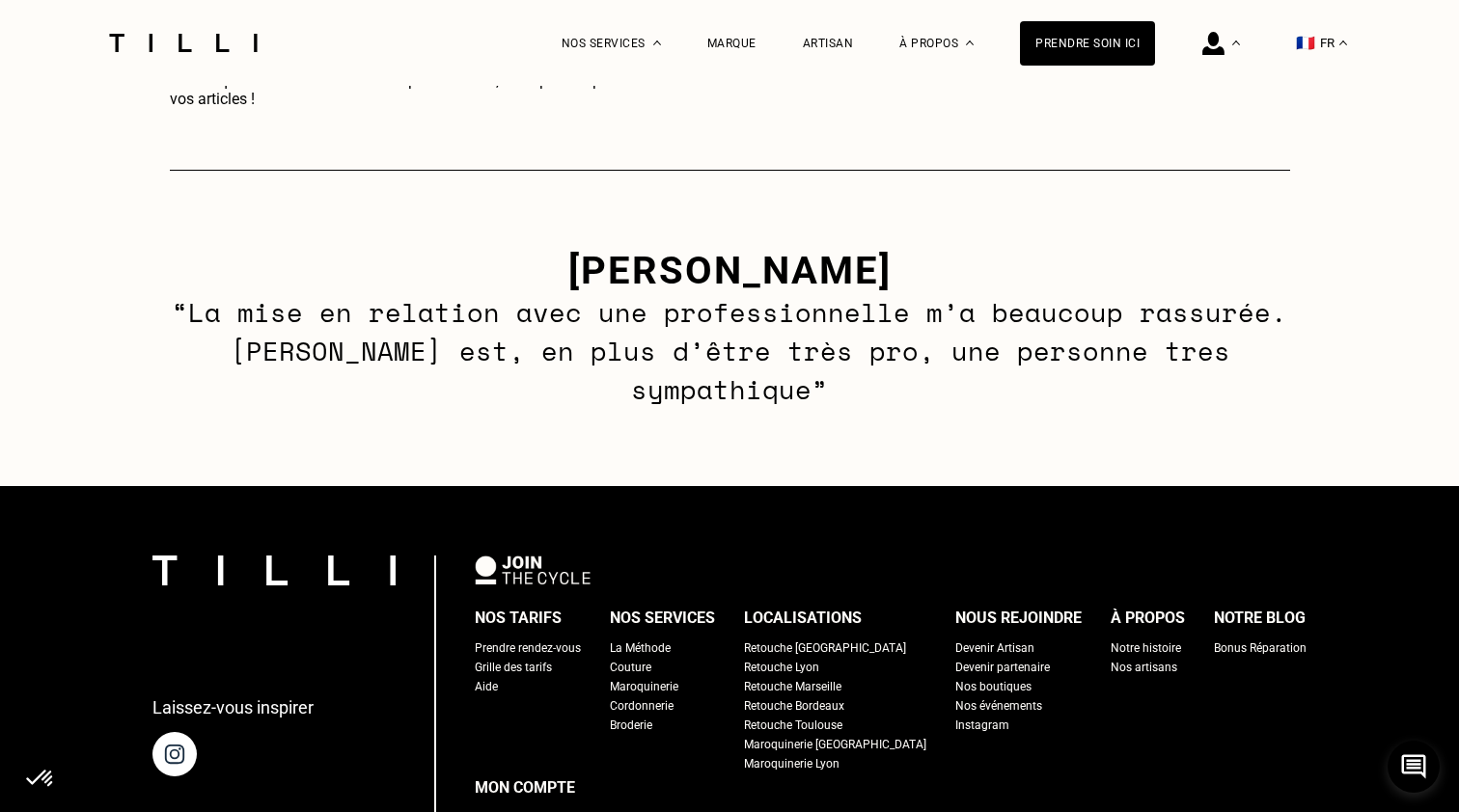
scroll to position [1296, 0]
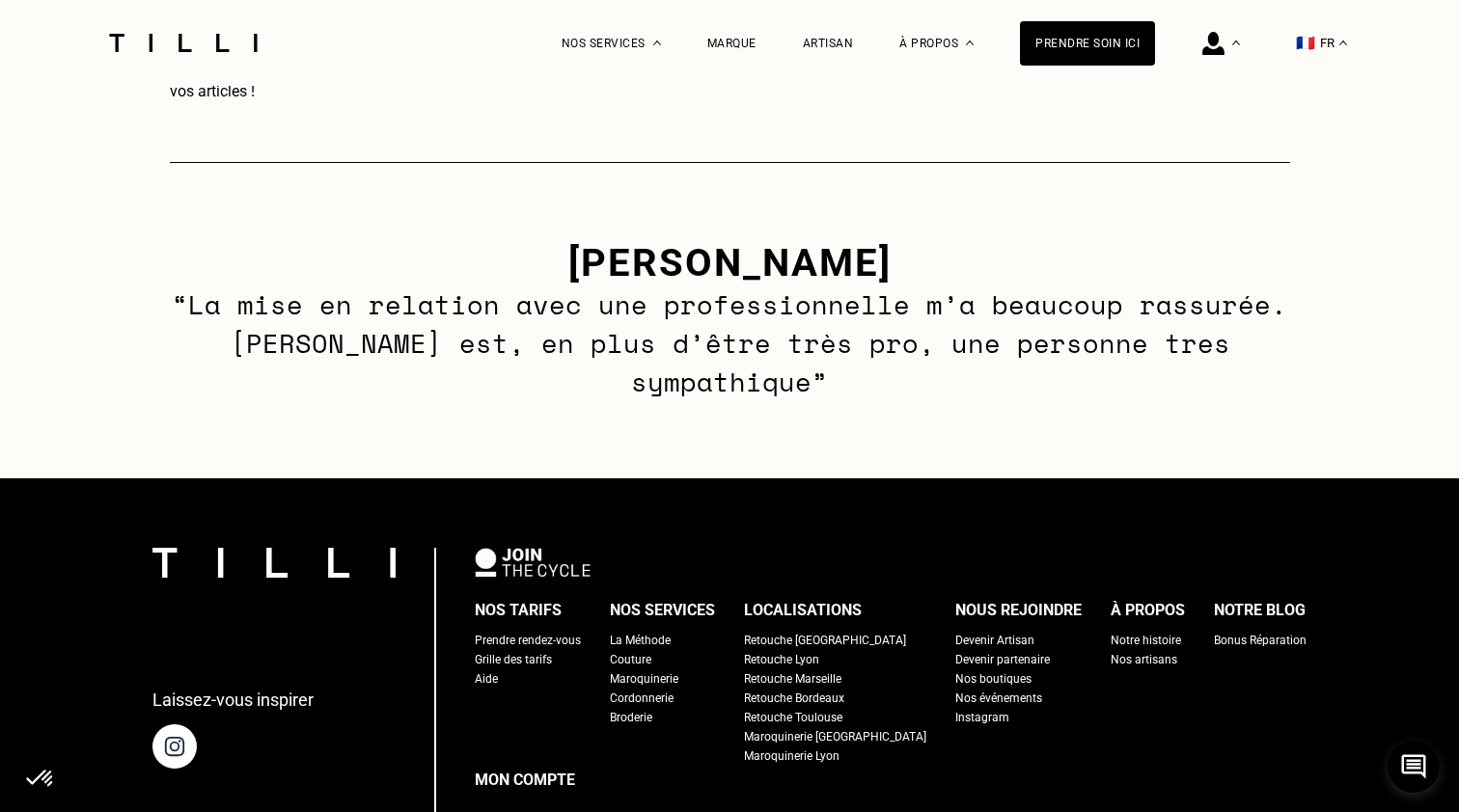
click at [548, 650] on div "Grille des tarifs" at bounding box center [513, 659] width 77 height 20
select select "FR"
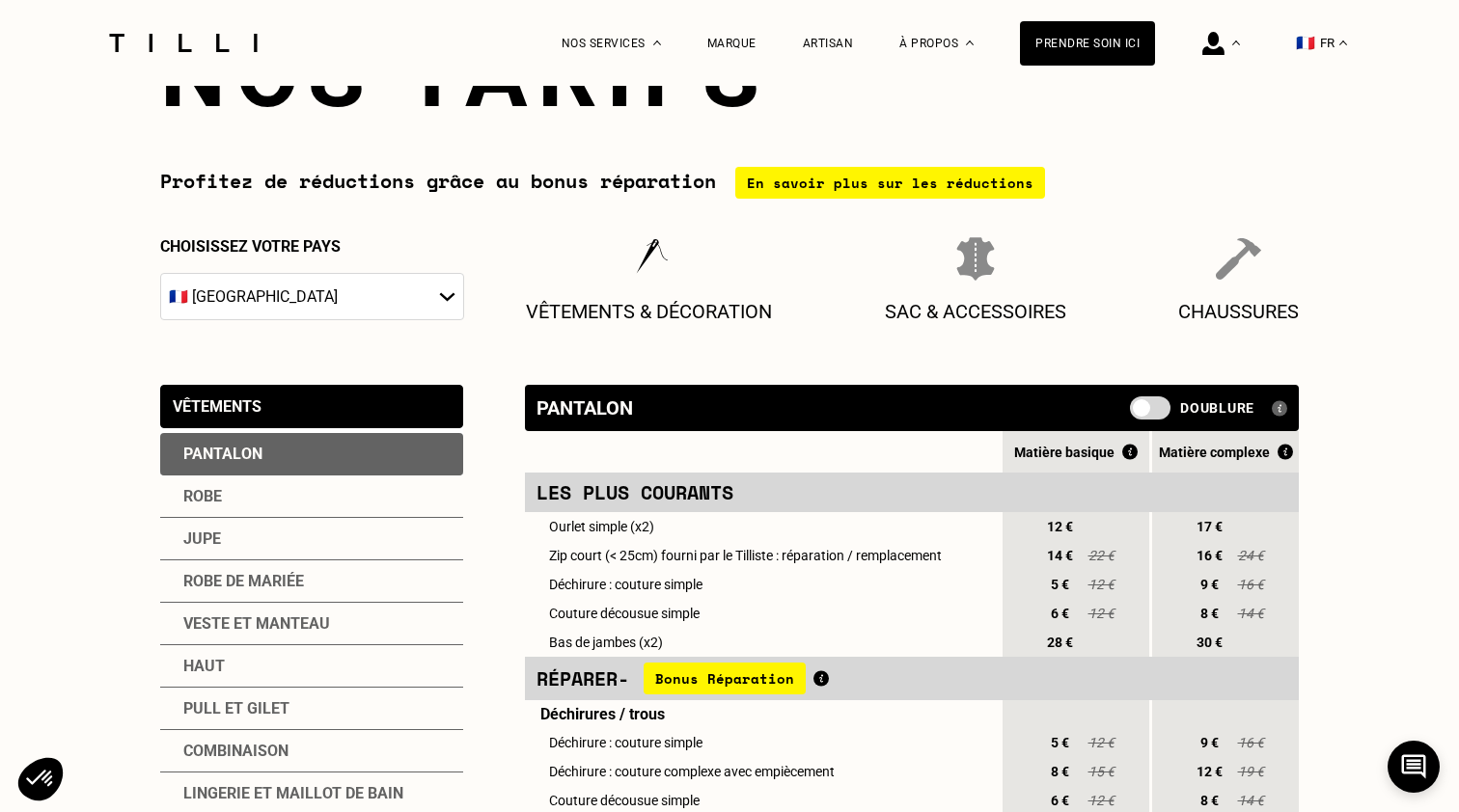
scroll to position [104, 0]
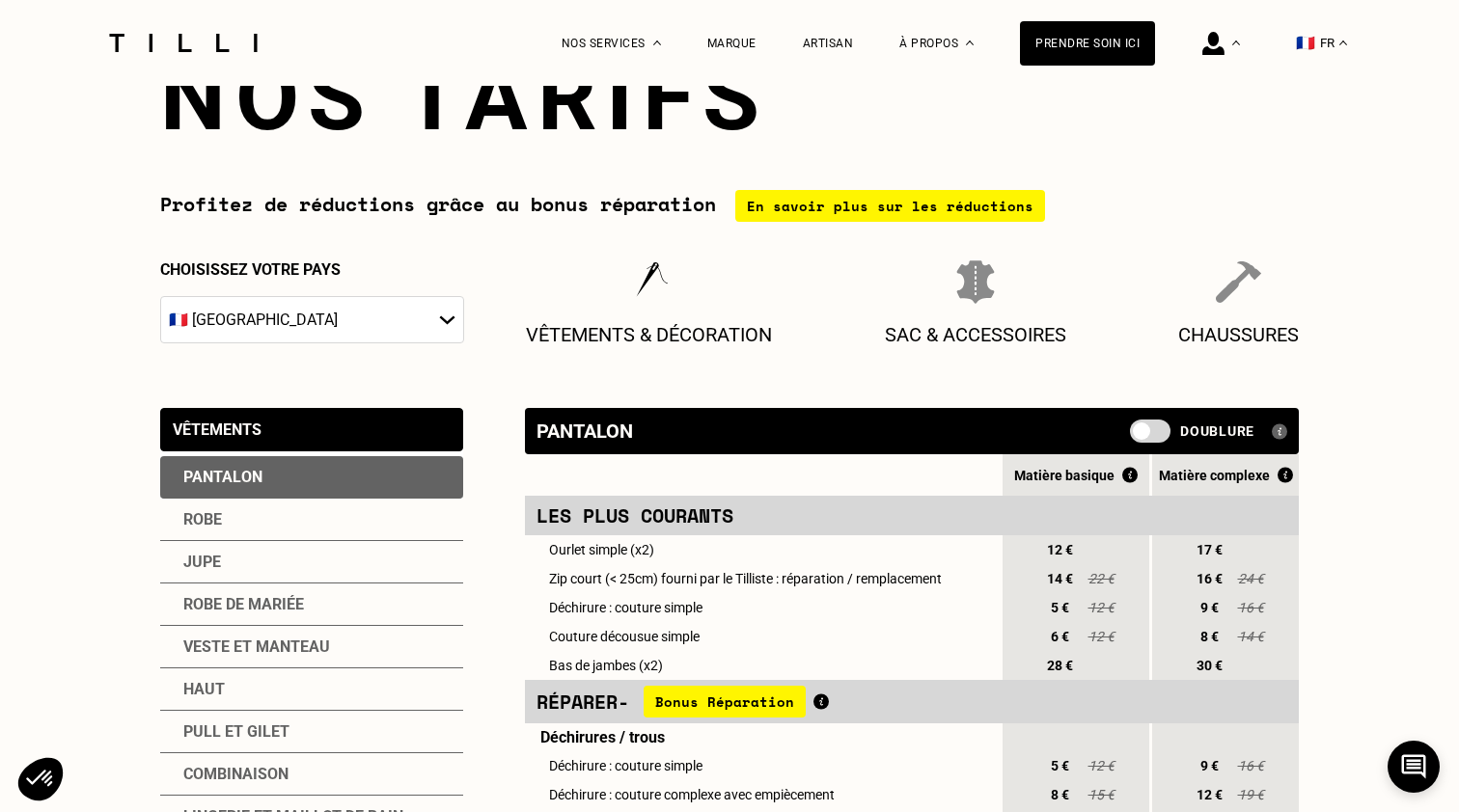
click at [839, 213] on div "En savoir plus sur les réductions" at bounding box center [889, 205] width 309 height 32
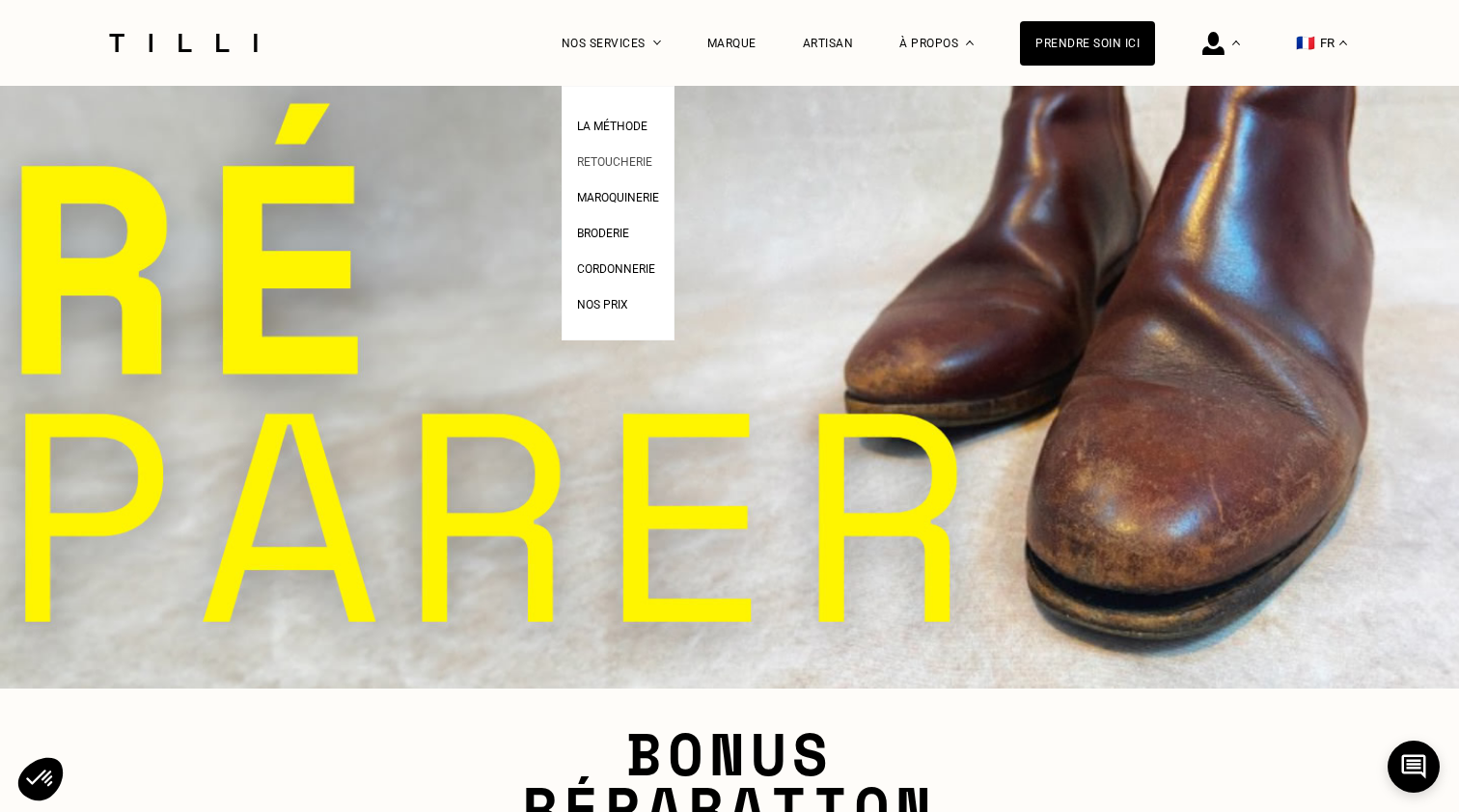
click at [610, 164] on span "Retoucherie" at bounding box center [615, 162] width 75 height 14
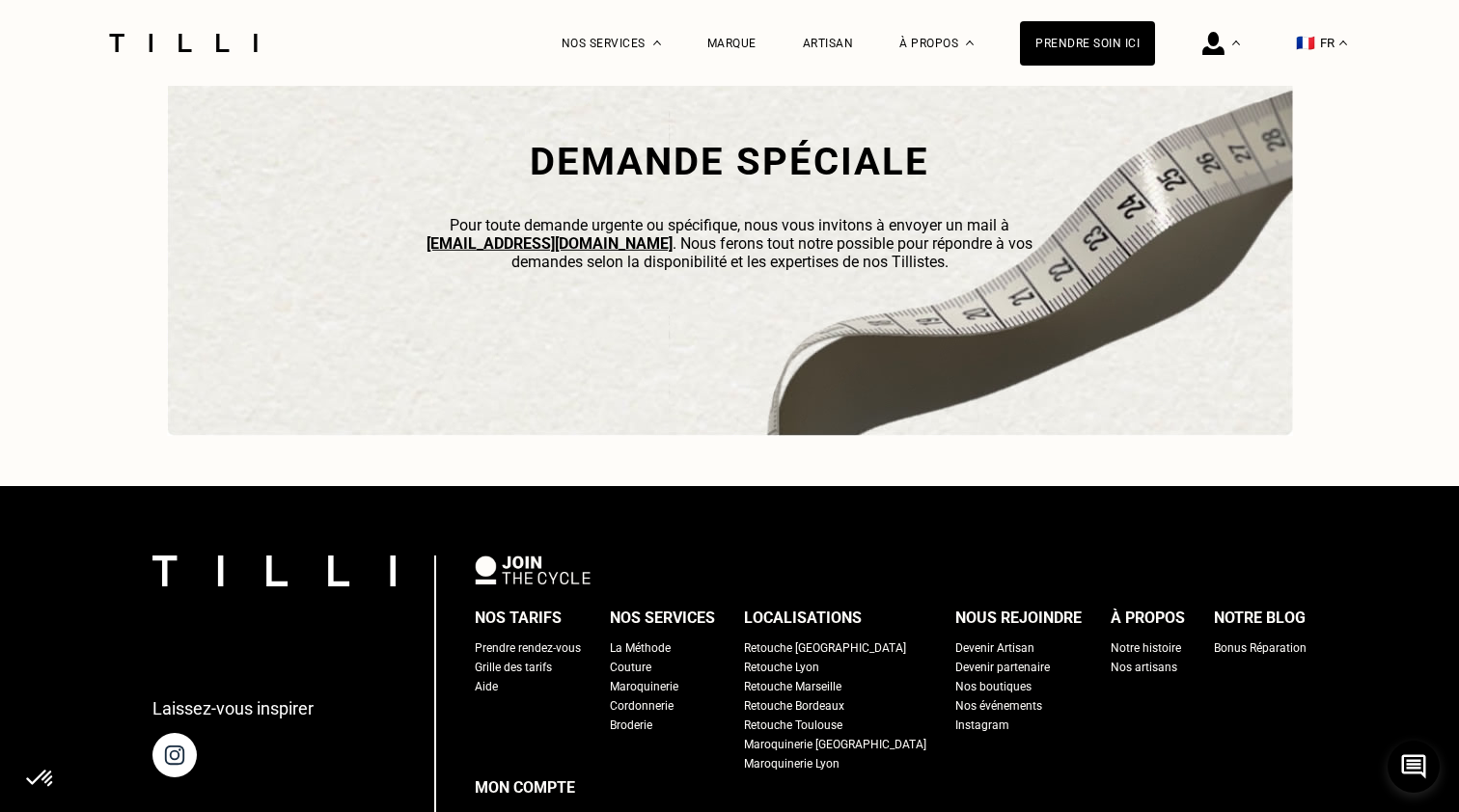
scroll to position [5747, 0]
